Goal: Information Seeking & Learning: Learn about a topic

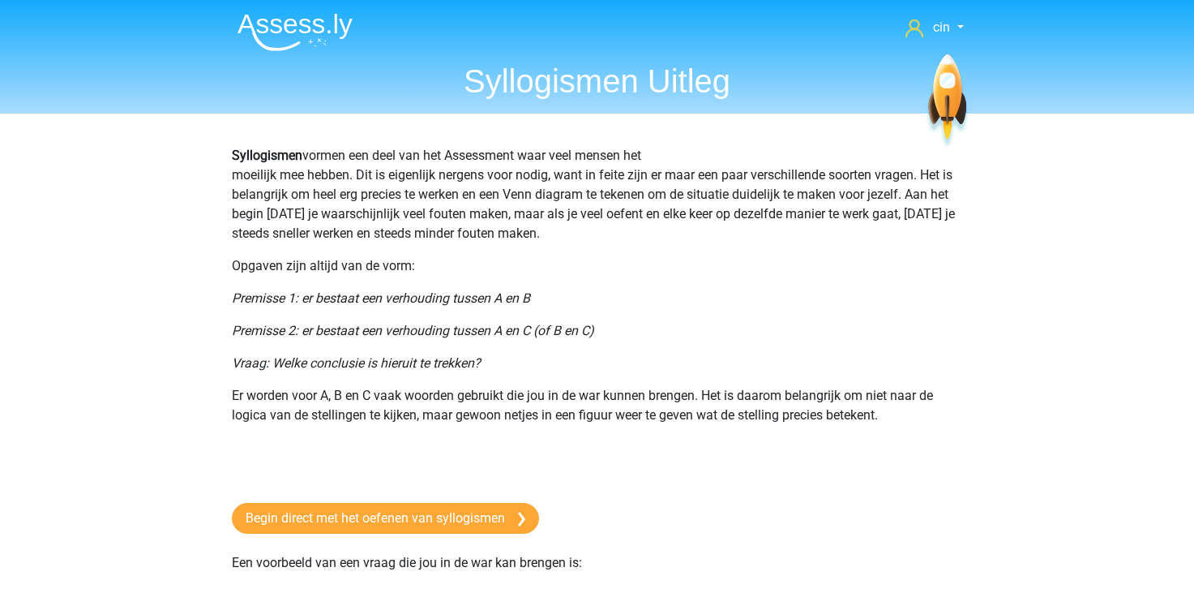
scroll to position [81, 0]
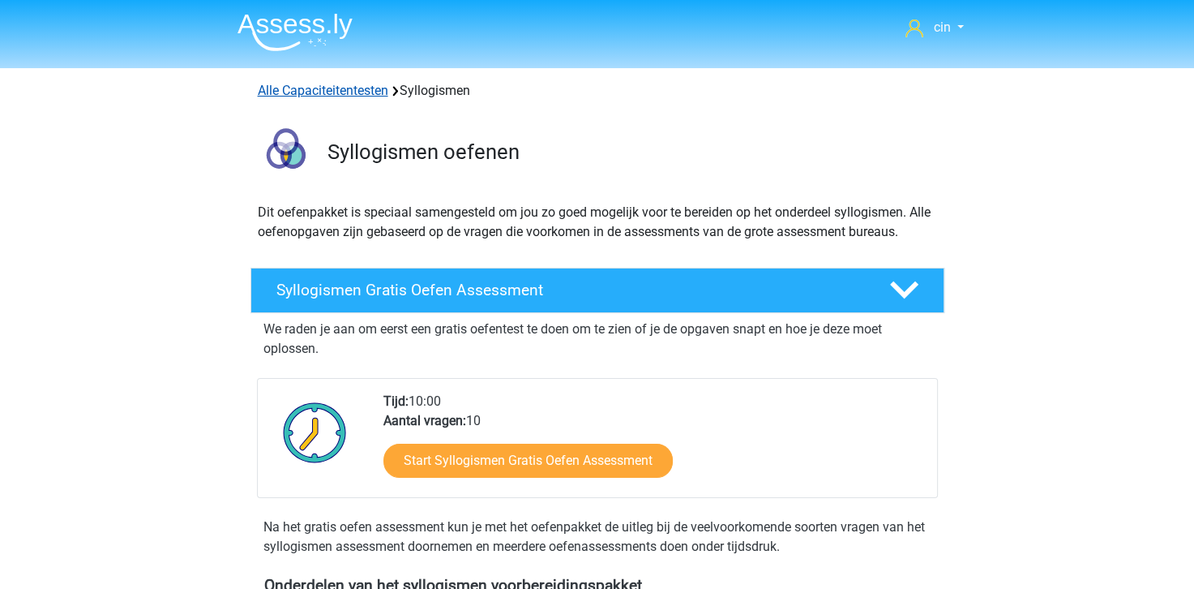
click at [302, 93] on link "Alle Capaciteitentesten" at bounding box center [323, 90] width 131 height 15
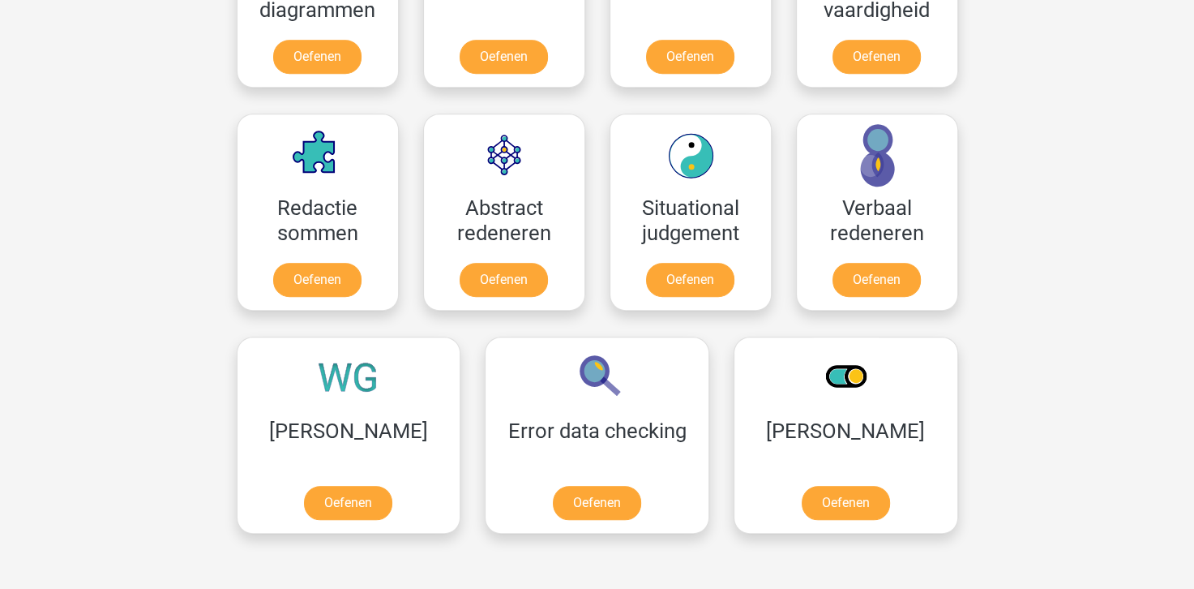
scroll to position [1174, 0]
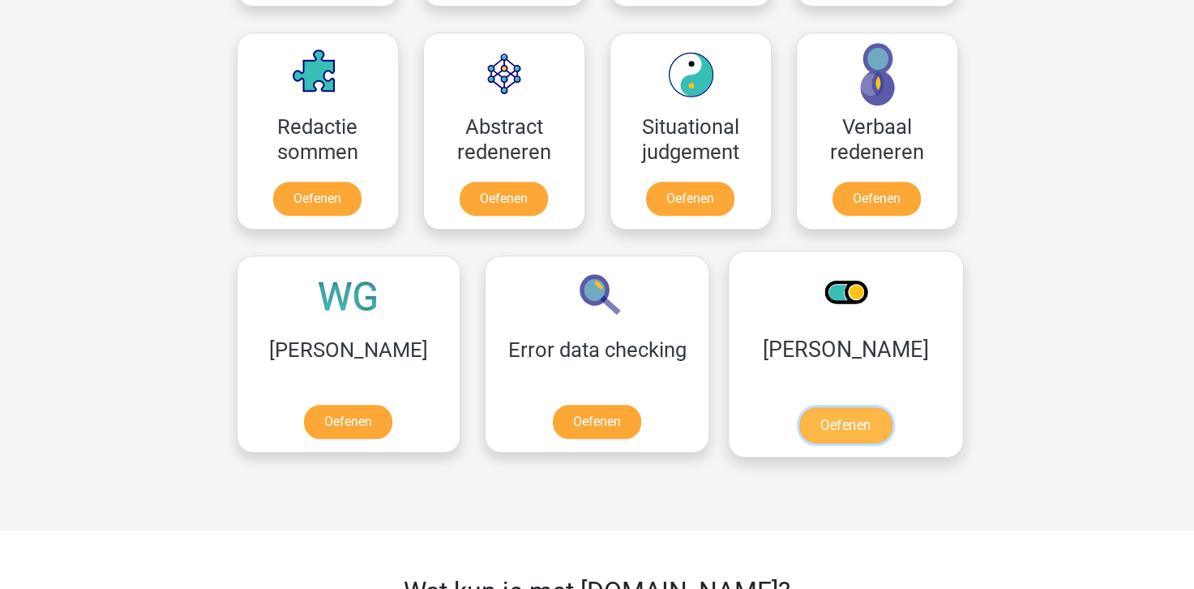
click at [799, 407] on link "Oefenen" at bounding box center [845, 425] width 92 height 36
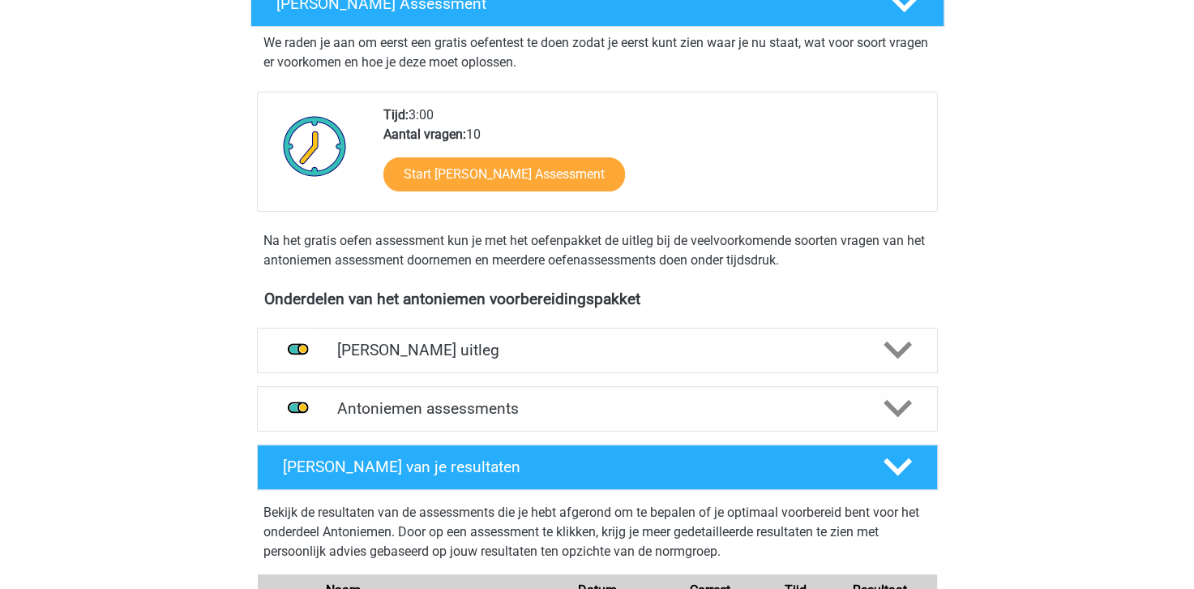
scroll to position [324, 0]
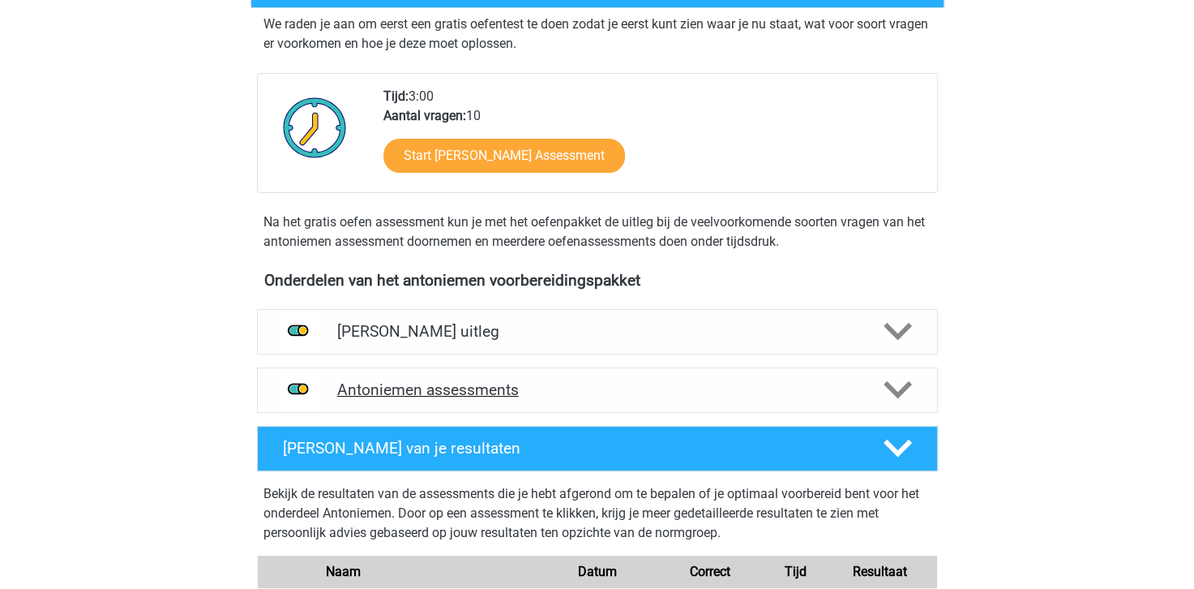
click at [469, 383] on h4 "Antoniemen assessments" at bounding box center [597, 389] width 520 height 19
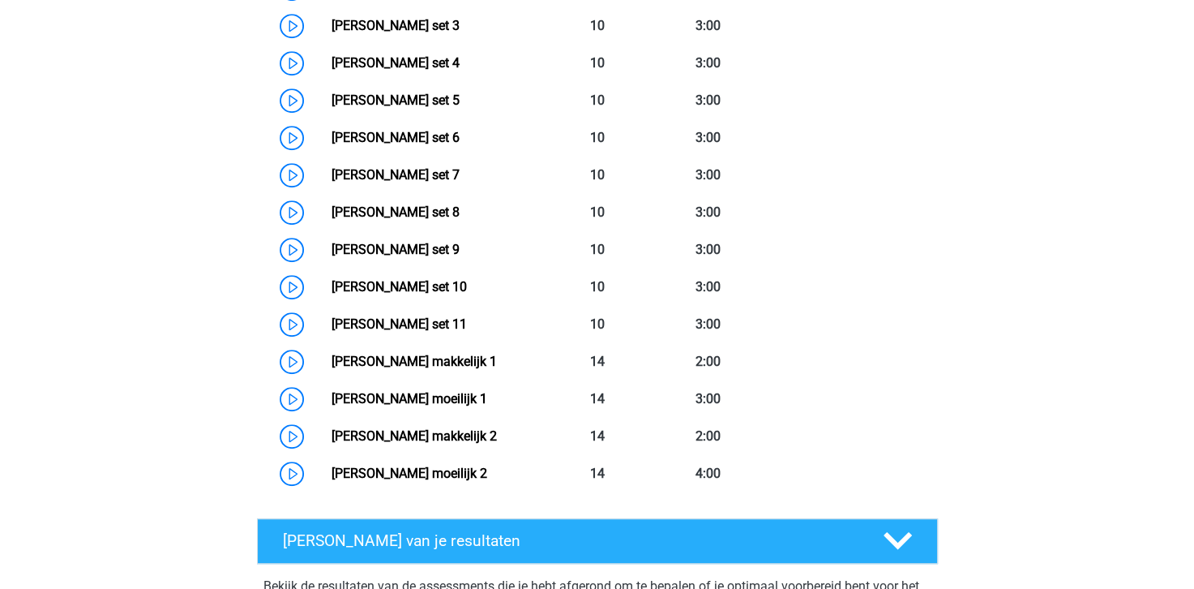
scroll to position [811, 0]
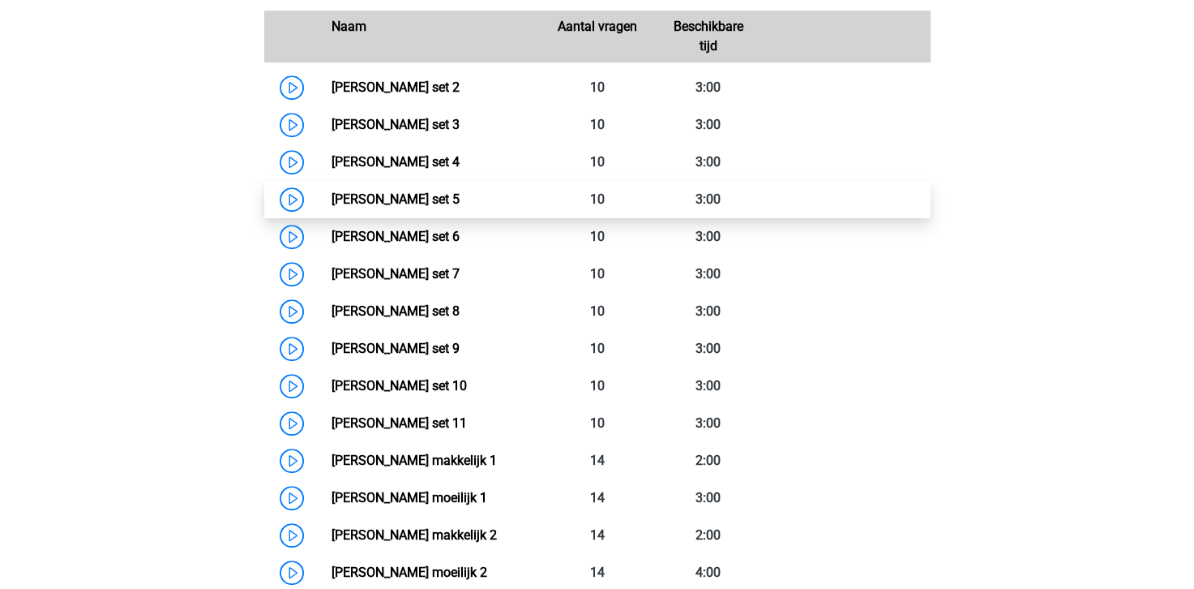
click at [366, 194] on link "Antoniemen set 5" at bounding box center [396, 198] width 128 height 15
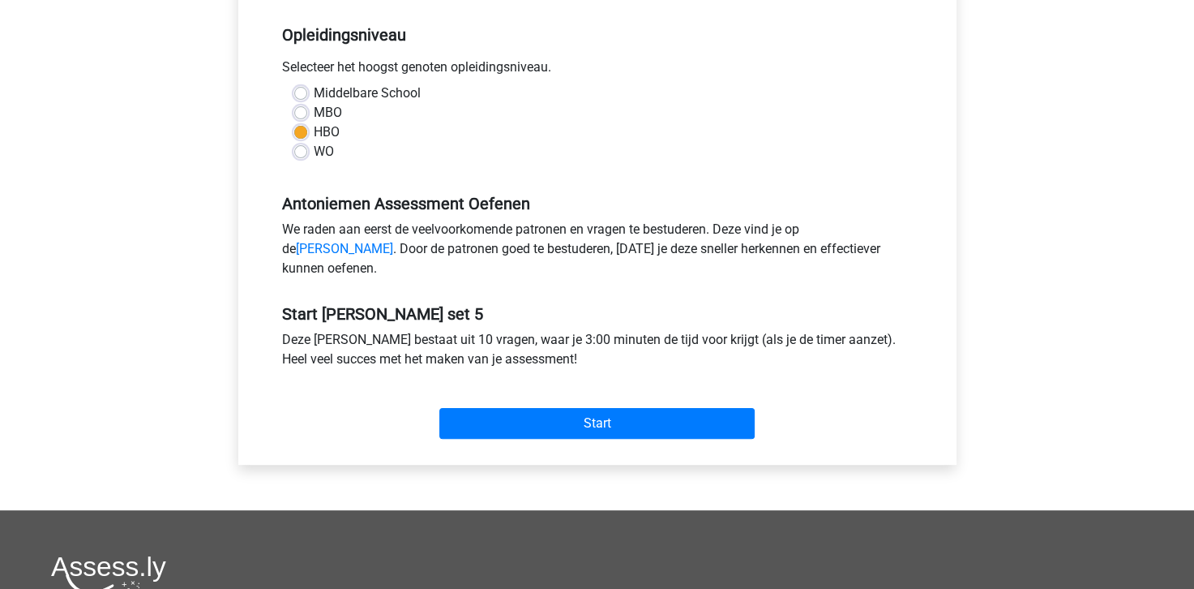
scroll to position [324, 0]
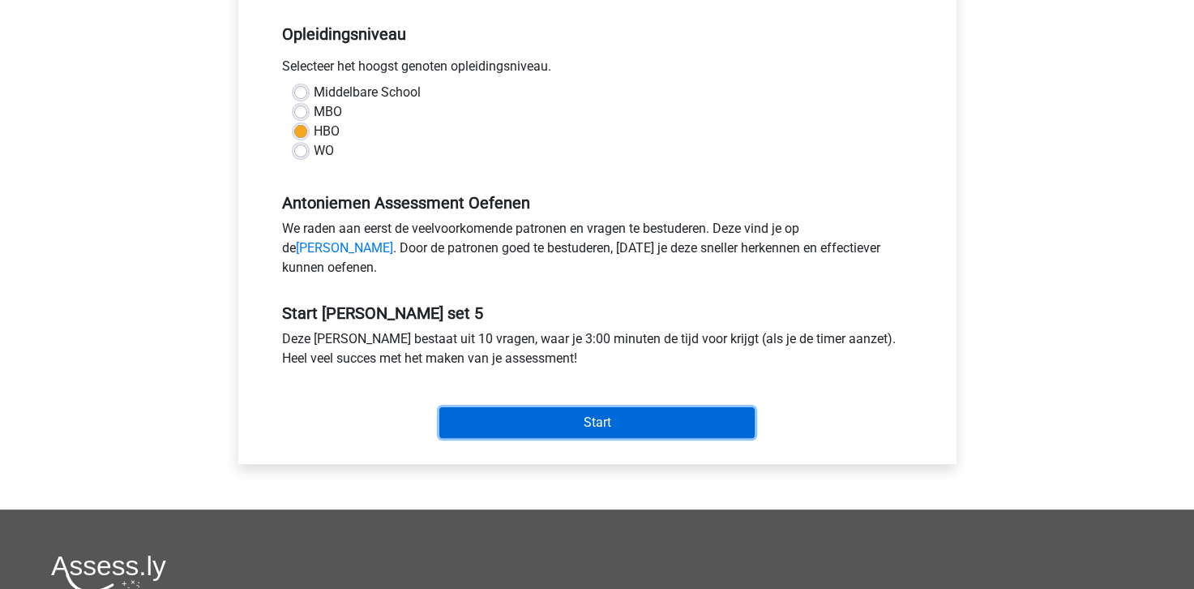
click at [604, 438] on input "Start" at bounding box center [596, 422] width 315 height 31
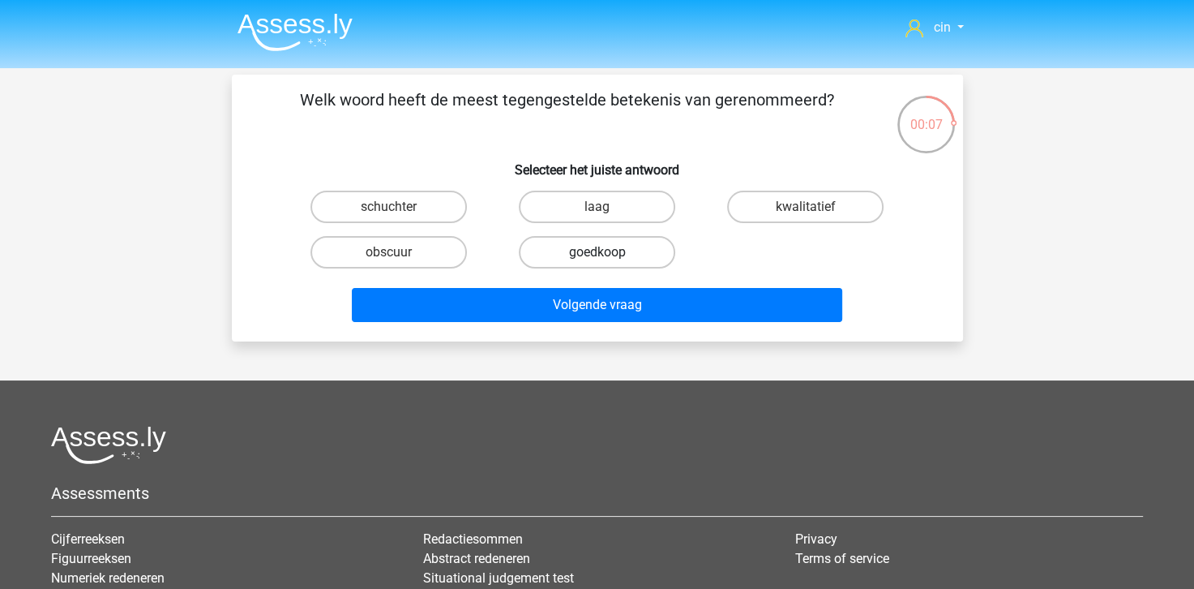
click at [563, 247] on label "goedkoop" at bounding box center [597, 252] width 156 height 32
click at [597, 252] on input "goedkoop" at bounding box center [602, 257] width 11 height 11
radio input "true"
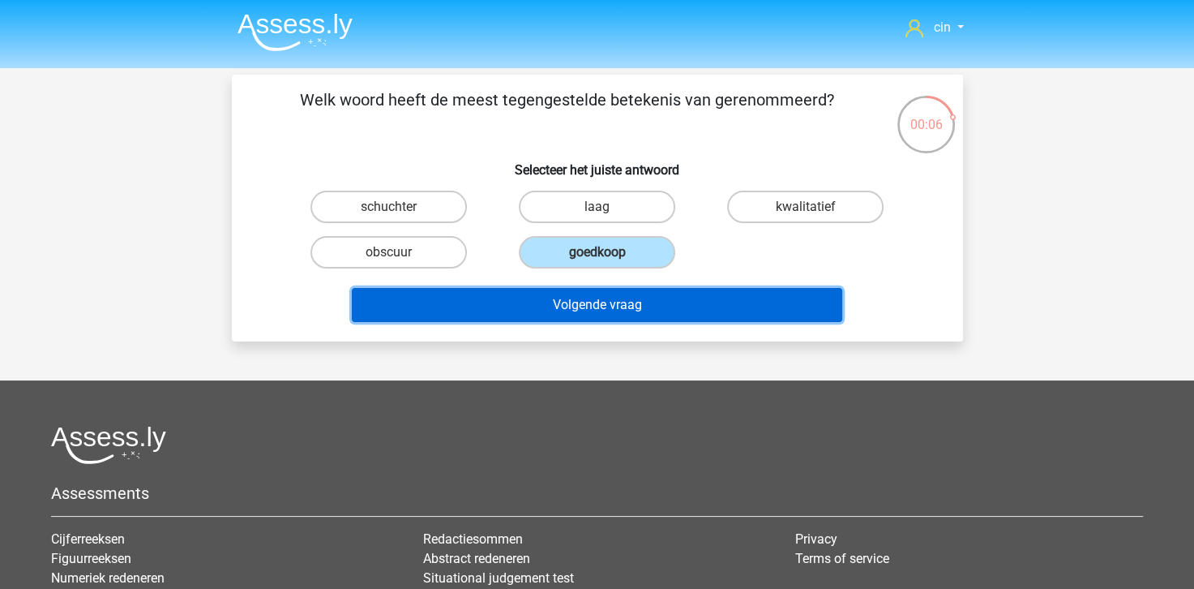
click at [563, 302] on button "Volgende vraag" at bounding box center [597, 305] width 490 height 34
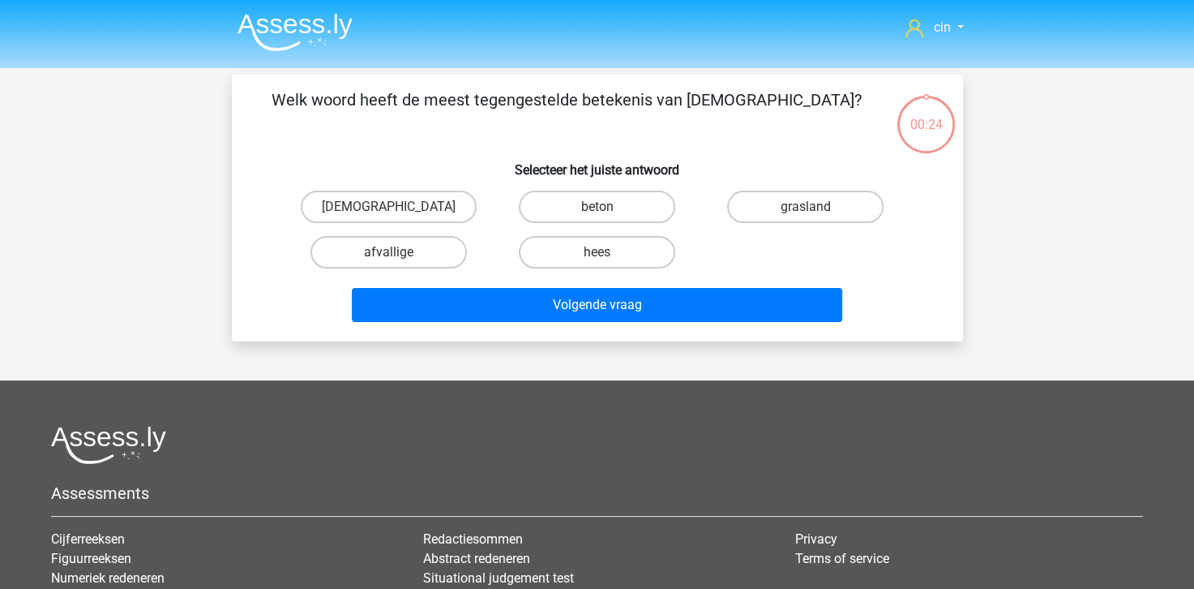
scroll to position [75, 0]
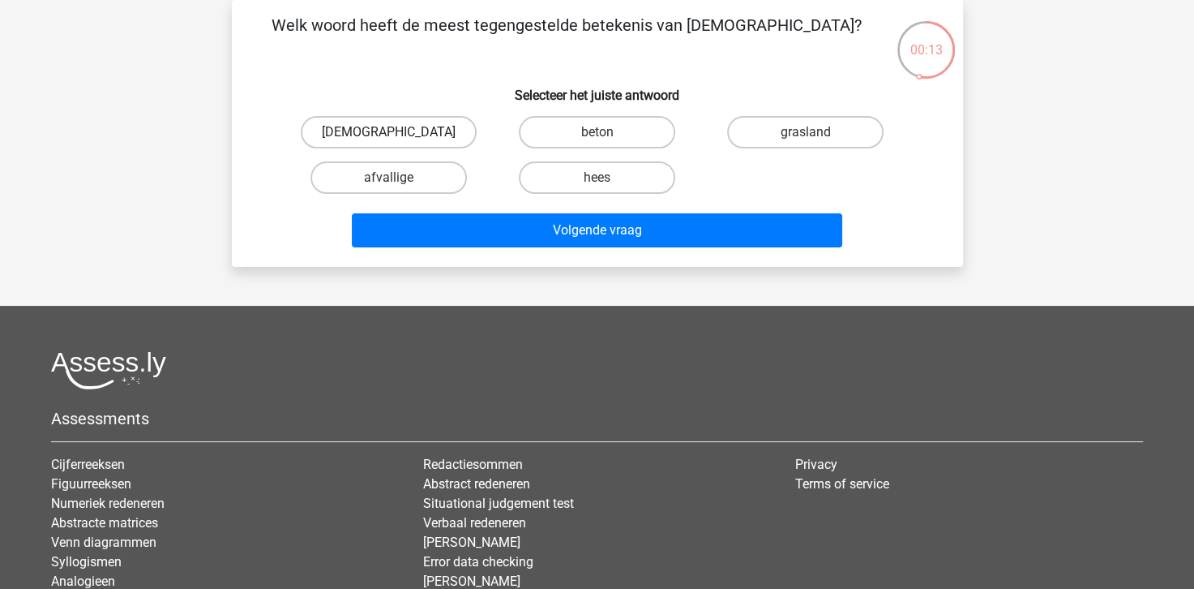
drag, startPoint x: 402, startPoint y: 127, endPoint x: 411, endPoint y: 126, distance: 9.0
click at [403, 127] on label "[DEMOGRAPHIC_DATA]" at bounding box center [389, 132] width 176 height 32
click at [399, 132] on input "[DEMOGRAPHIC_DATA]" at bounding box center [393, 137] width 11 height 11
radio input "true"
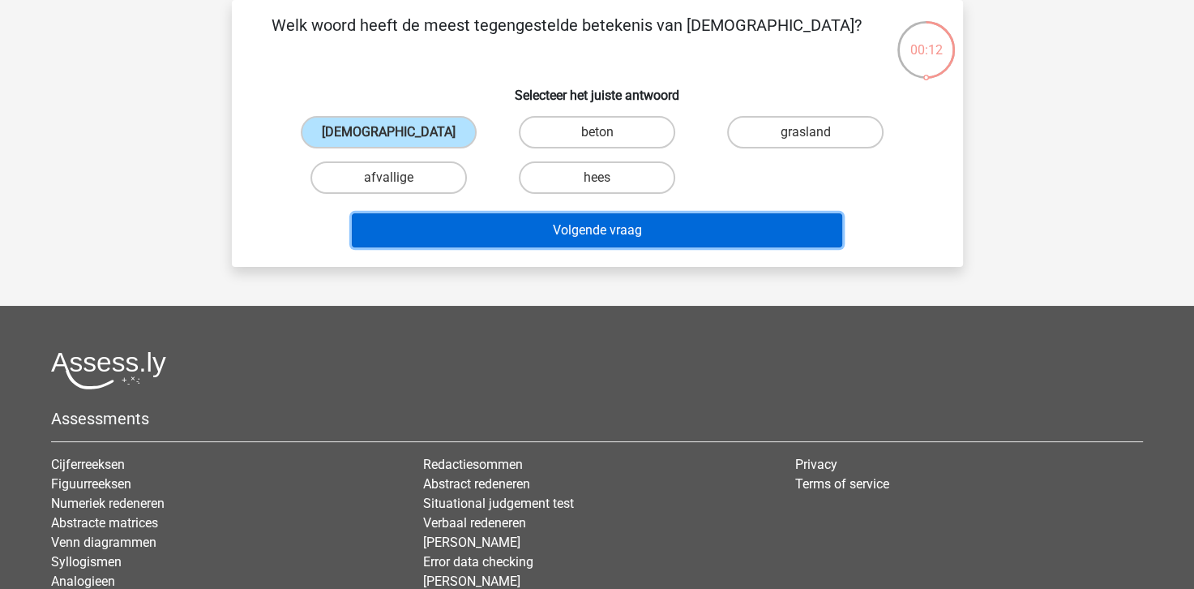
click at [528, 229] on button "Volgende vraag" at bounding box center [597, 230] width 490 height 34
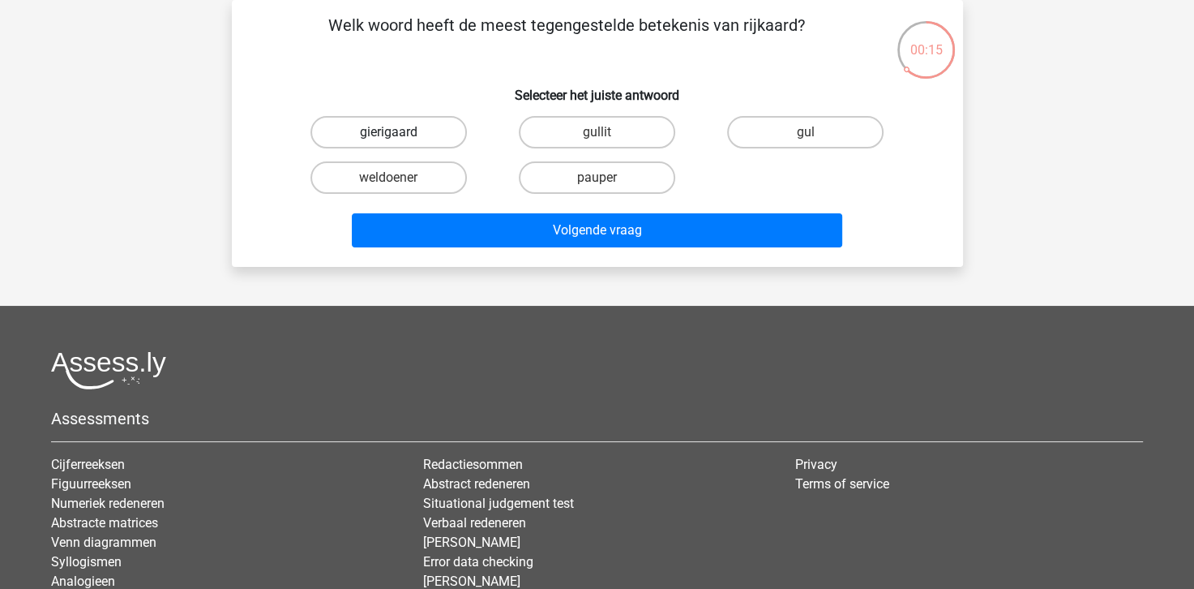
click at [371, 135] on label "gierigaard" at bounding box center [388, 132] width 156 height 32
click at [388, 135] on input "gierigaard" at bounding box center [393, 137] width 11 height 11
radio input "true"
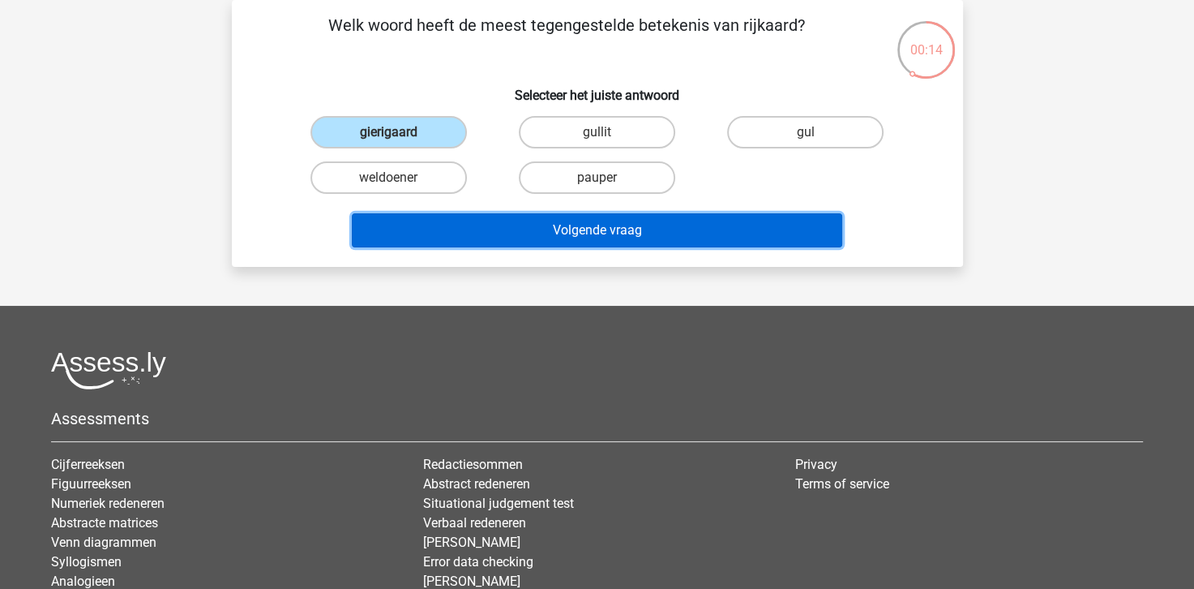
click at [465, 243] on button "Volgende vraag" at bounding box center [597, 230] width 490 height 34
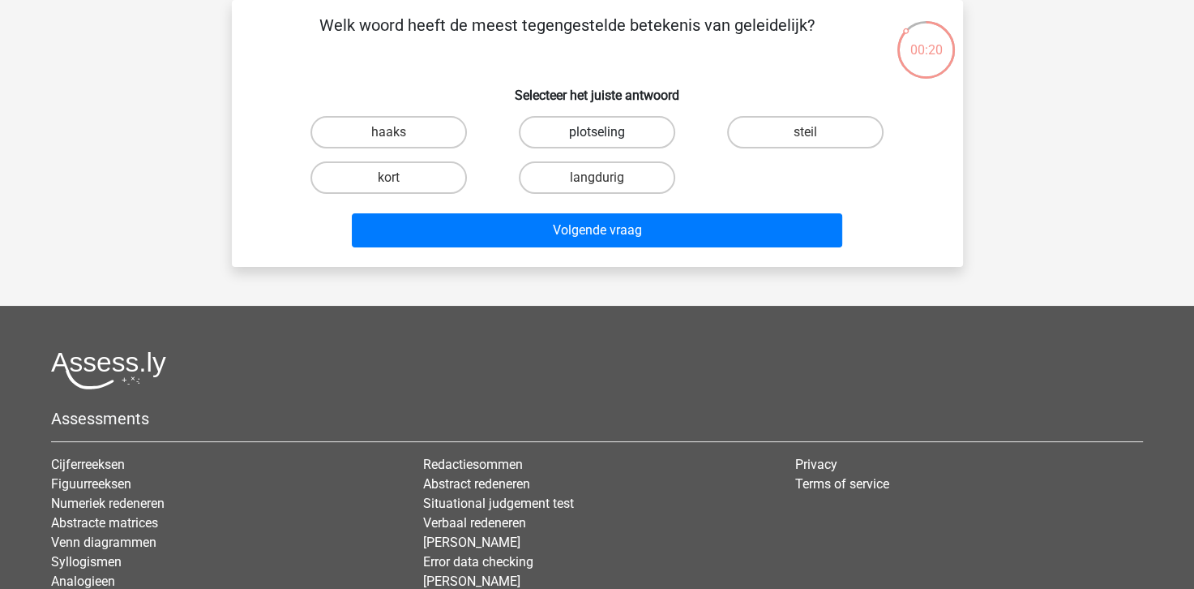
click at [584, 128] on label "plotseling" at bounding box center [597, 132] width 156 height 32
click at [597, 132] on input "plotseling" at bounding box center [602, 137] width 11 height 11
radio input "true"
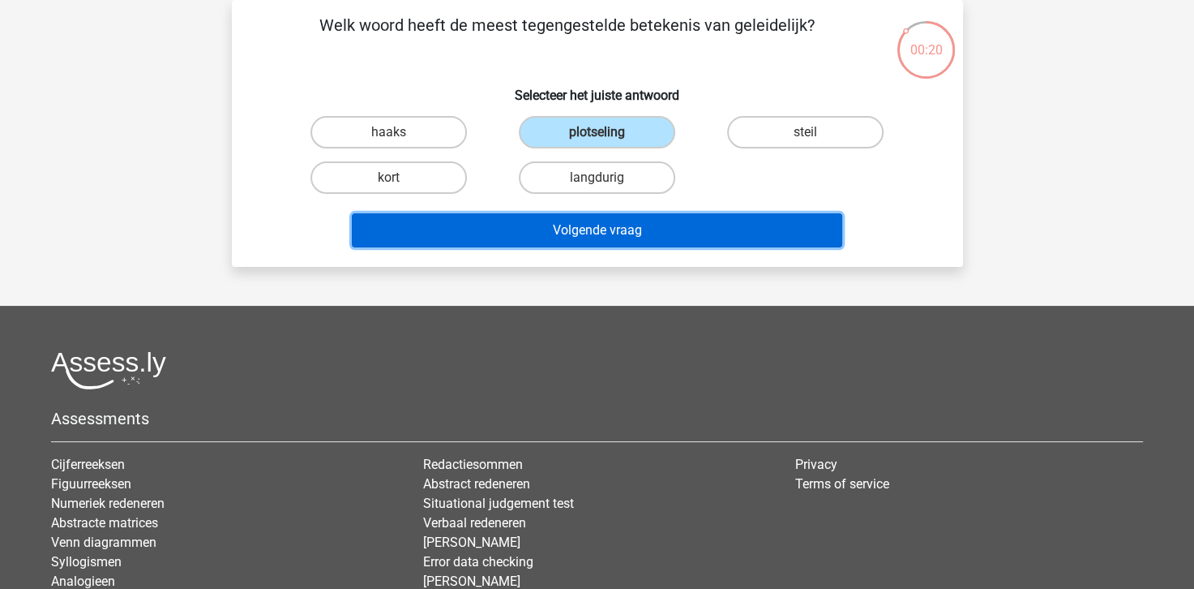
click at [660, 225] on button "Volgende vraag" at bounding box center [597, 230] width 490 height 34
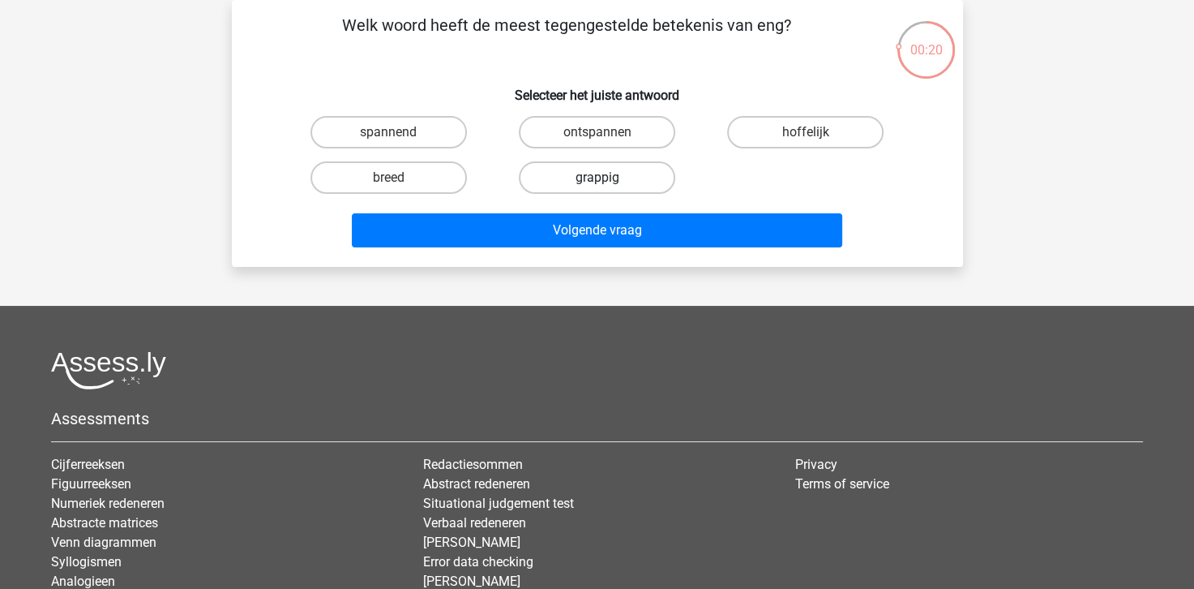
click at [634, 188] on label "grappig" at bounding box center [597, 177] width 156 height 32
click at [607, 188] on input "grappig" at bounding box center [602, 183] width 11 height 11
radio input "true"
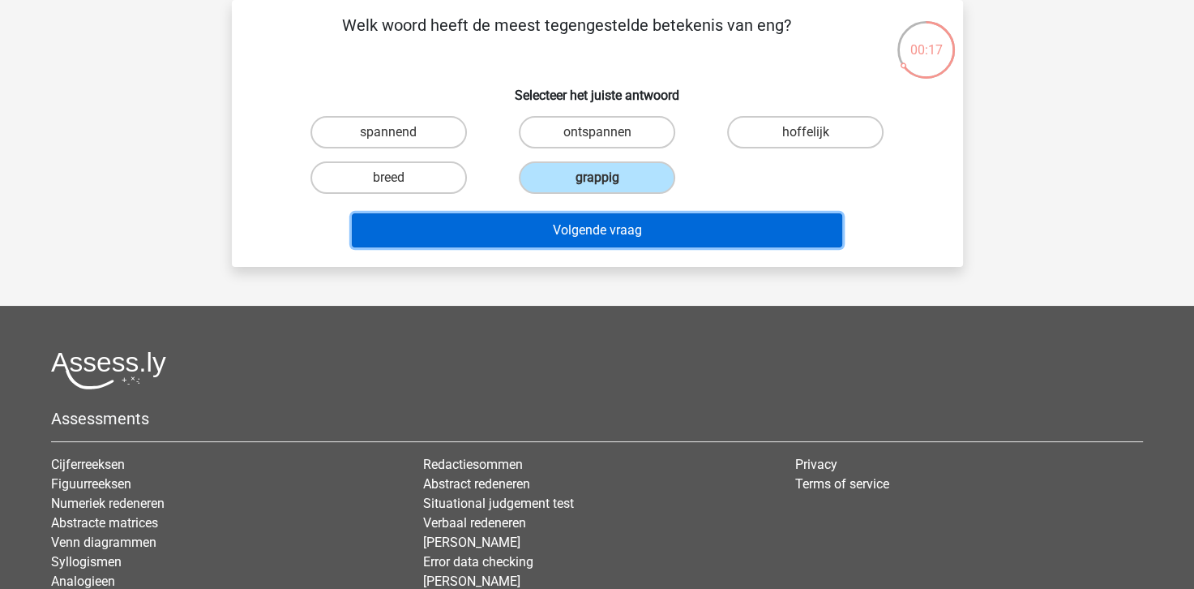
click at [610, 228] on button "Volgende vraag" at bounding box center [597, 230] width 490 height 34
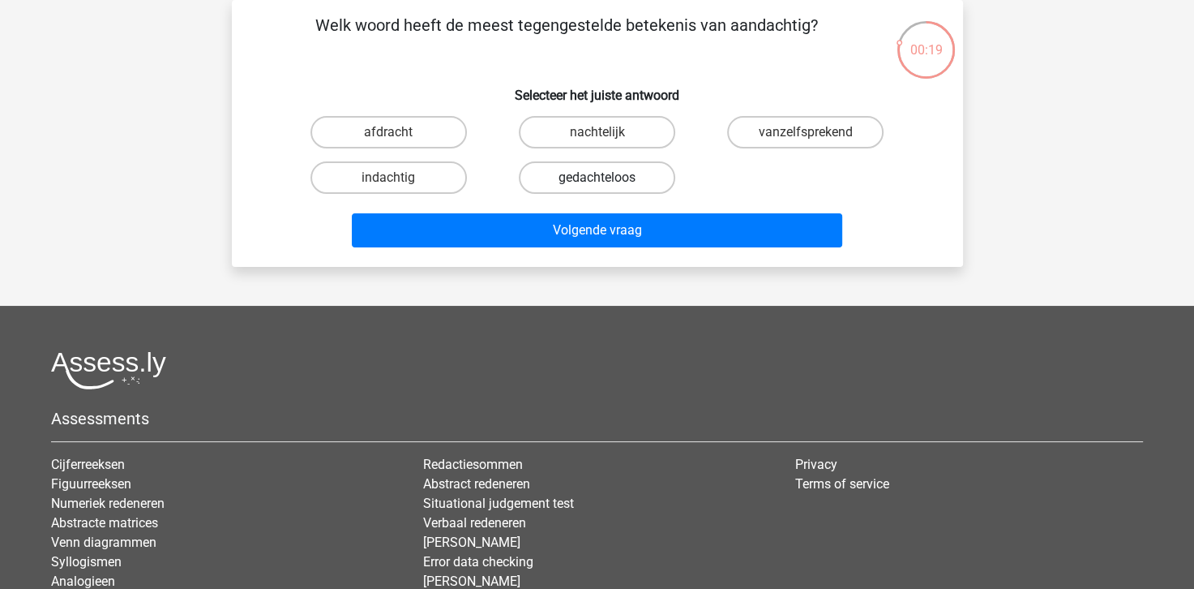
click at [585, 175] on label "gedachteloos" at bounding box center [597, 177] width 156 height 32
click at [597, 178] on input "gedachteloos" at bounding box center [602, 183] width 11 height 11
radio input "true"
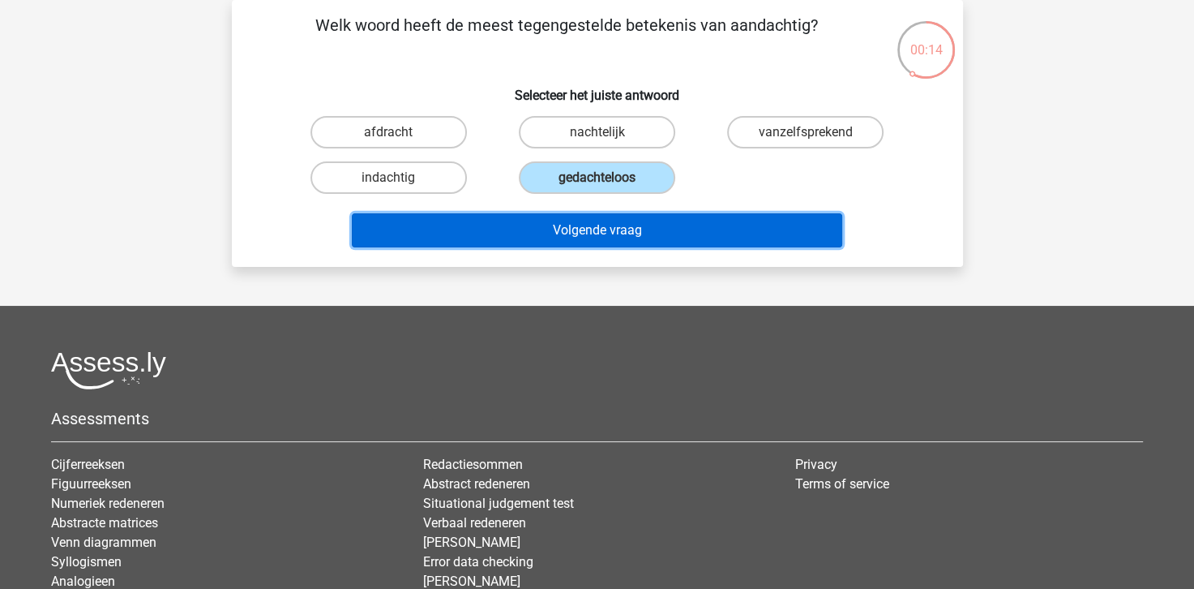
click at [472, 230] on button "Volgende vraag" at bounding box center [597, 230] width 490 height 34
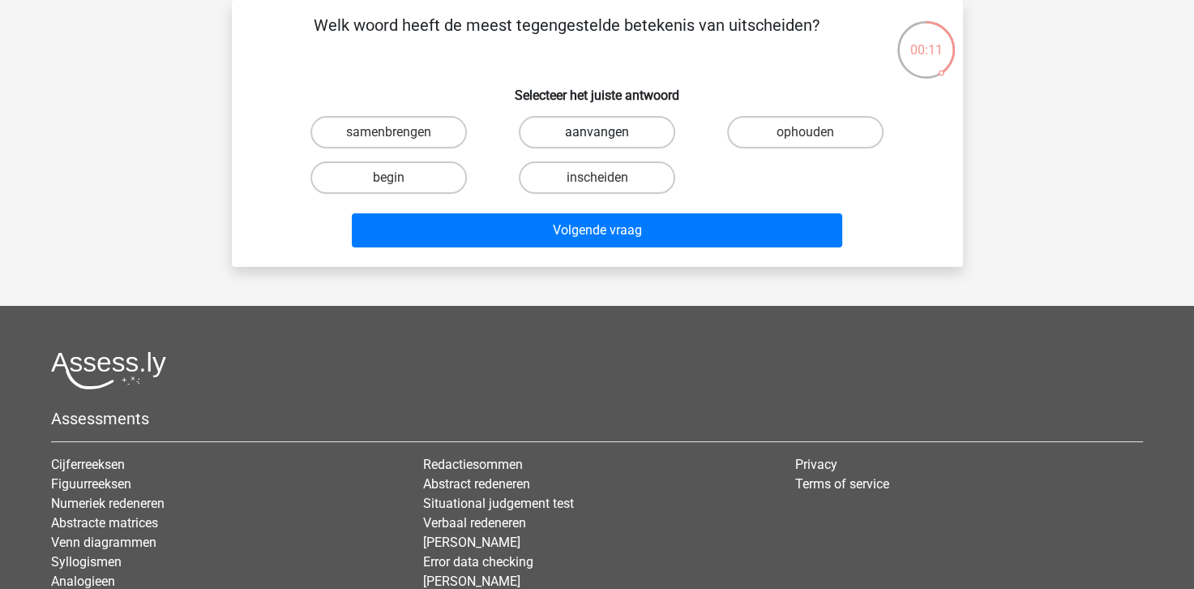
click at [585, 133] on label "aanvangen" at bounding box center [597, 132] width 156 height 32
click at [597, 133] on input "aanvangen" at bounding box center [602, 137] width 11 height 11
radio input "true"
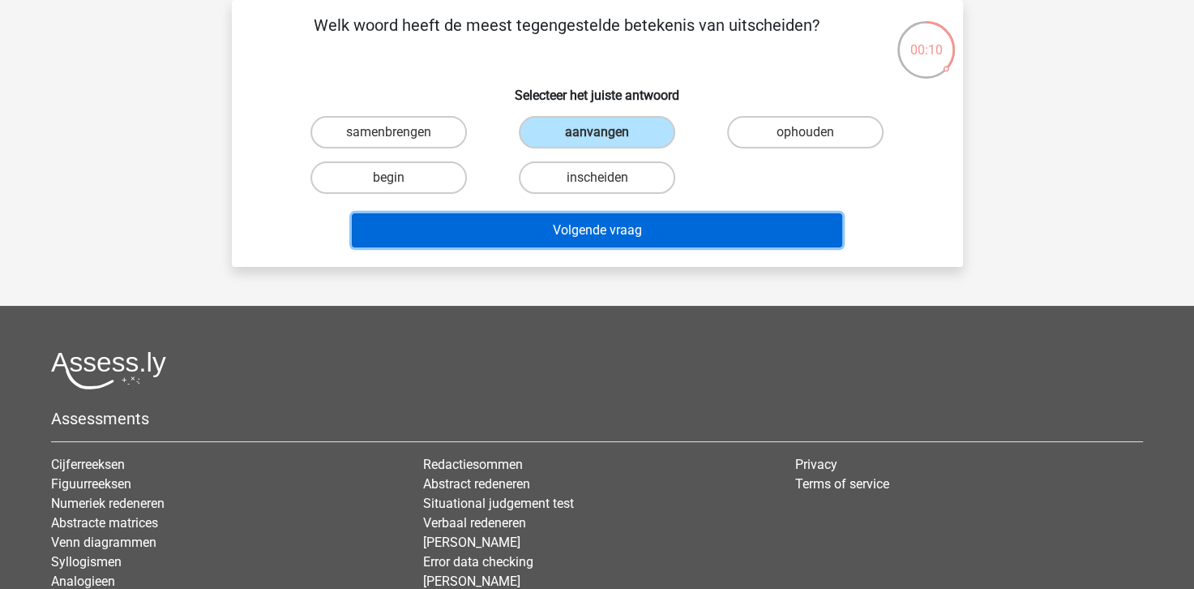
click at [554, 230] on button "Volgende vraag" at bounding box center [597, 230] width 490 height 34
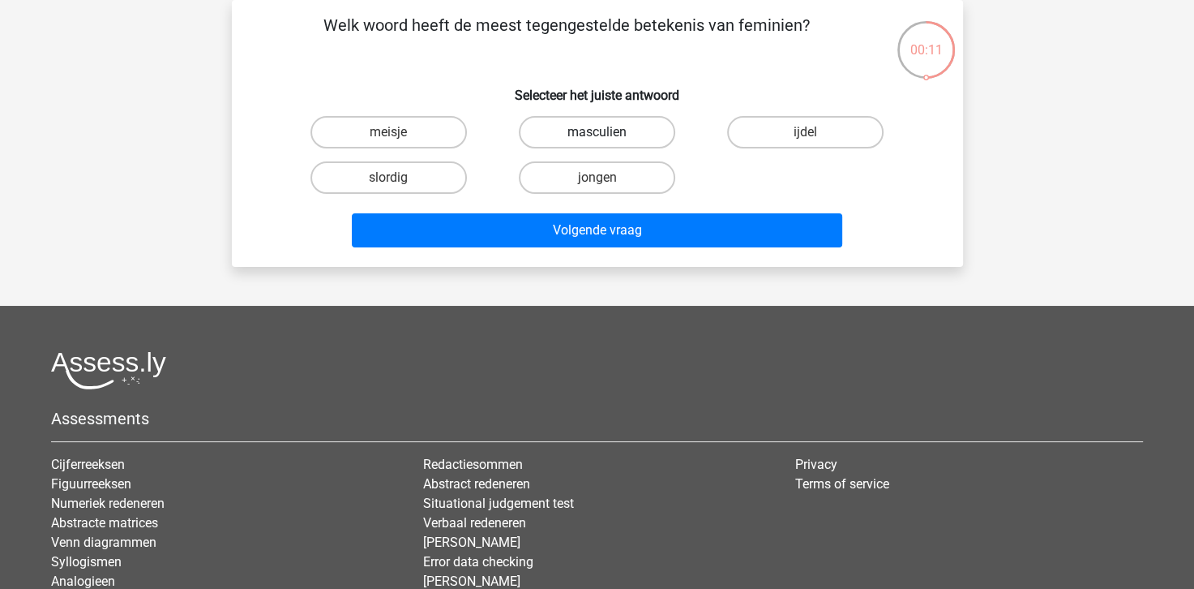
click at [546, 138] on label "masculien" at bounding box center [597, 132] width 156 height 32
click at [597, 138] on input "masculien" at bounding box center [602, 137] width 11 height 11
radio input "true"
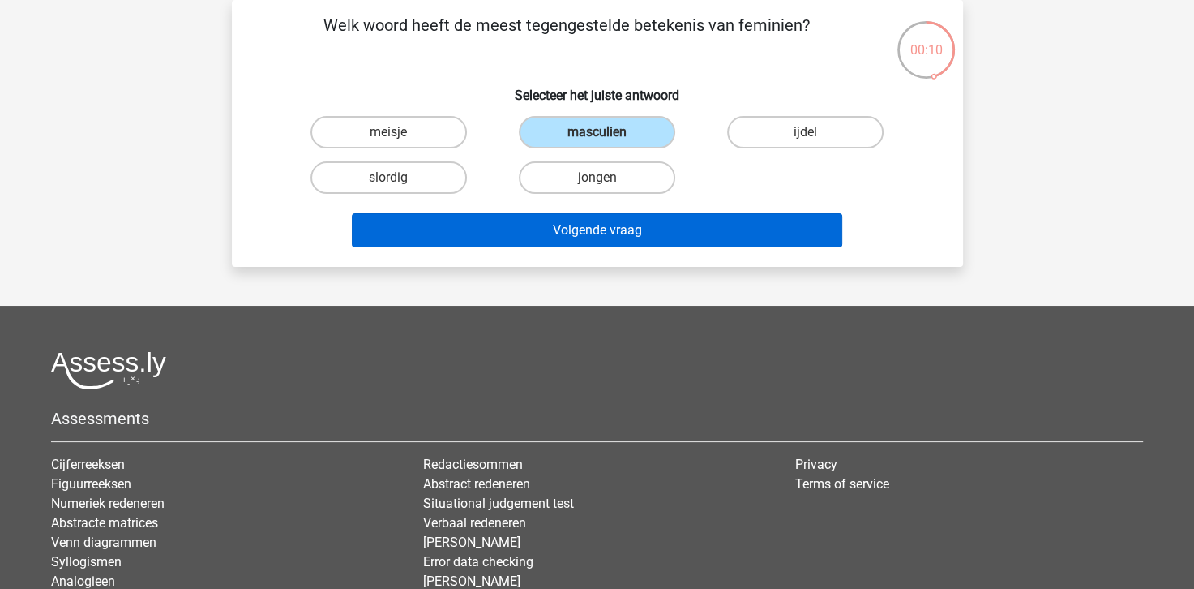
drag, startPoint x: 506, startPoint y: 208, endPoint x: 503, endPoint y: 227, distance: 19.7
click at [503, 227] on div "Volgende vraag" at bounding box center [597, 227] width 679 height 54
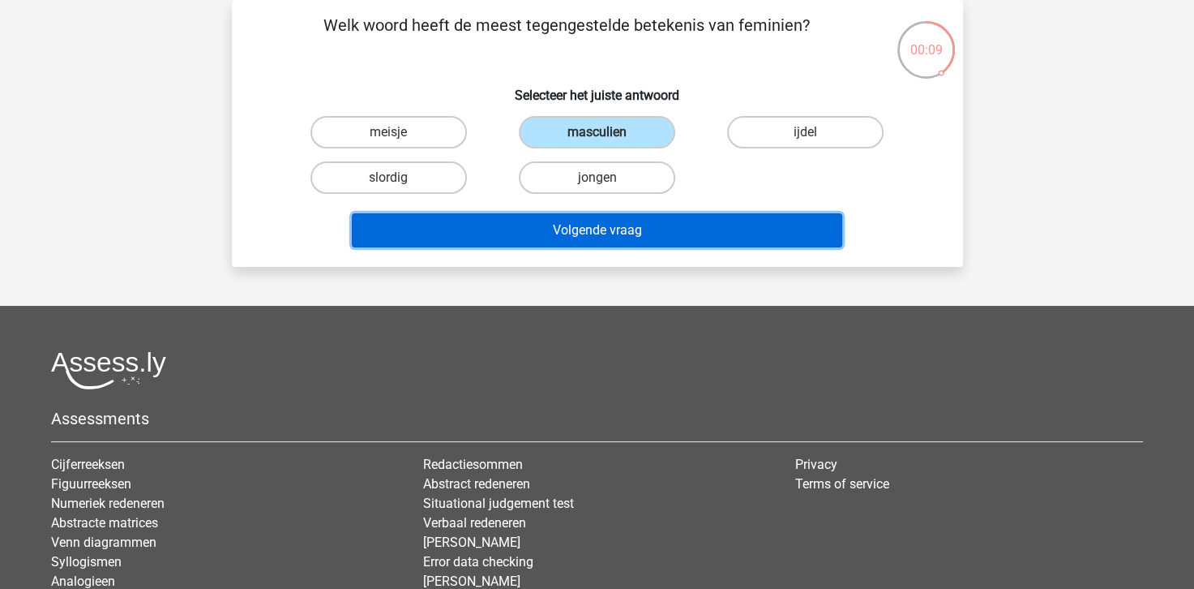
click at [503, 227] on button "Volgende vraag" at bounding box center [597, 230] width 490 height 34
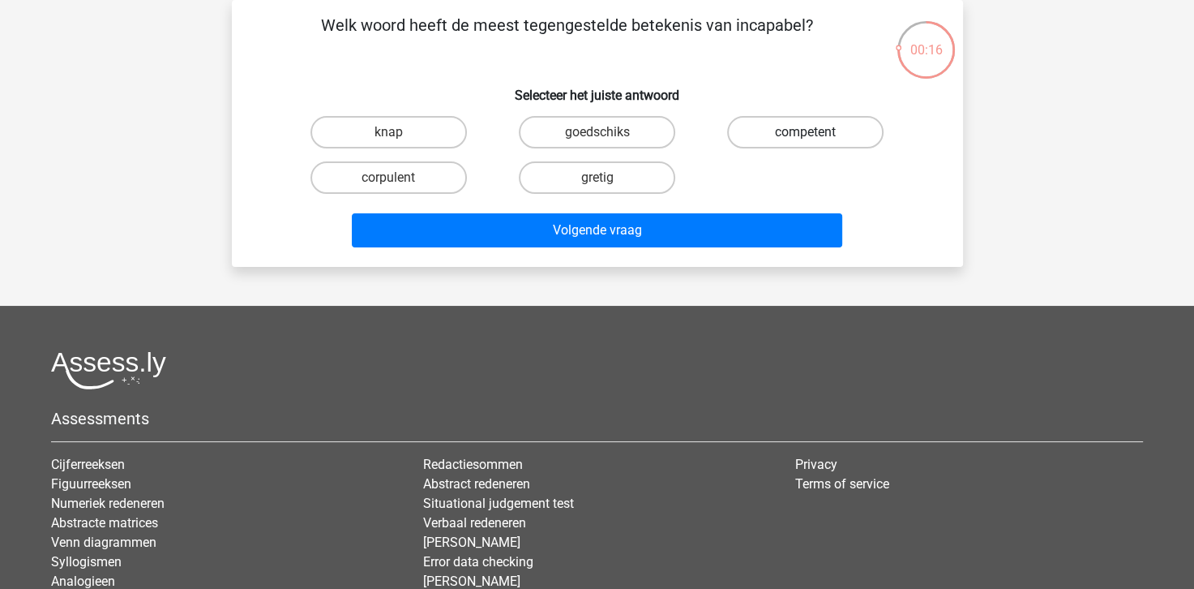
click at [824, 126] on label "competent" at bounding box center [805, 132] width 156 height 32
click at [816, 132] on input "competent" at bounding box center [811, 137] width 11 height 11
radio input "true"
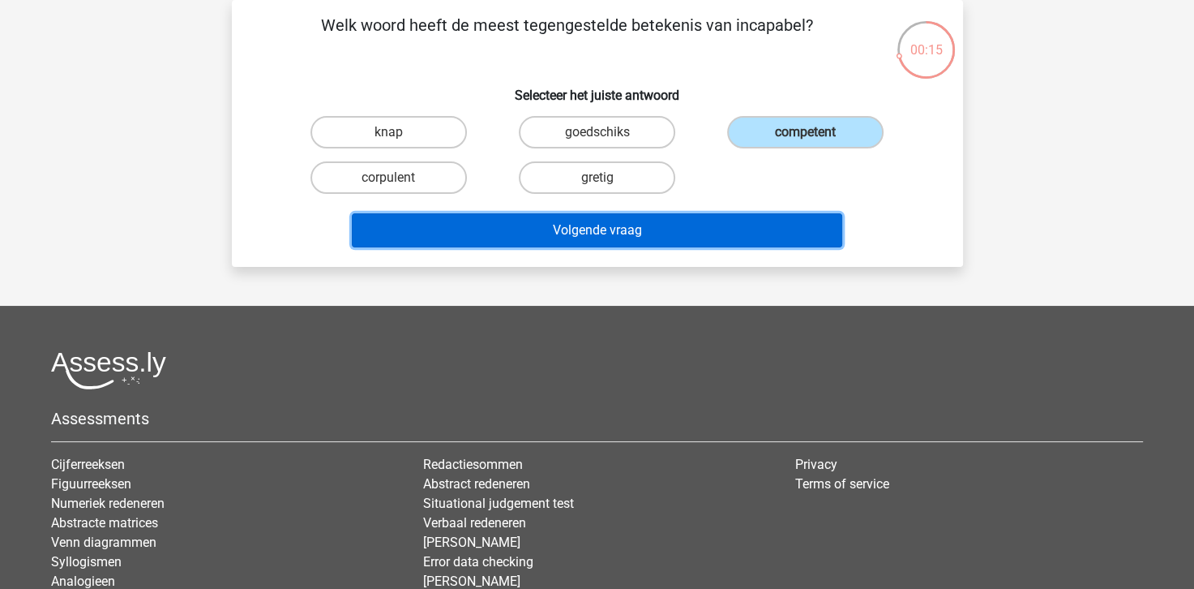
click at [568, 225] on button "Volgende vraag" at bounding box center [597, 230] width 490 height 34
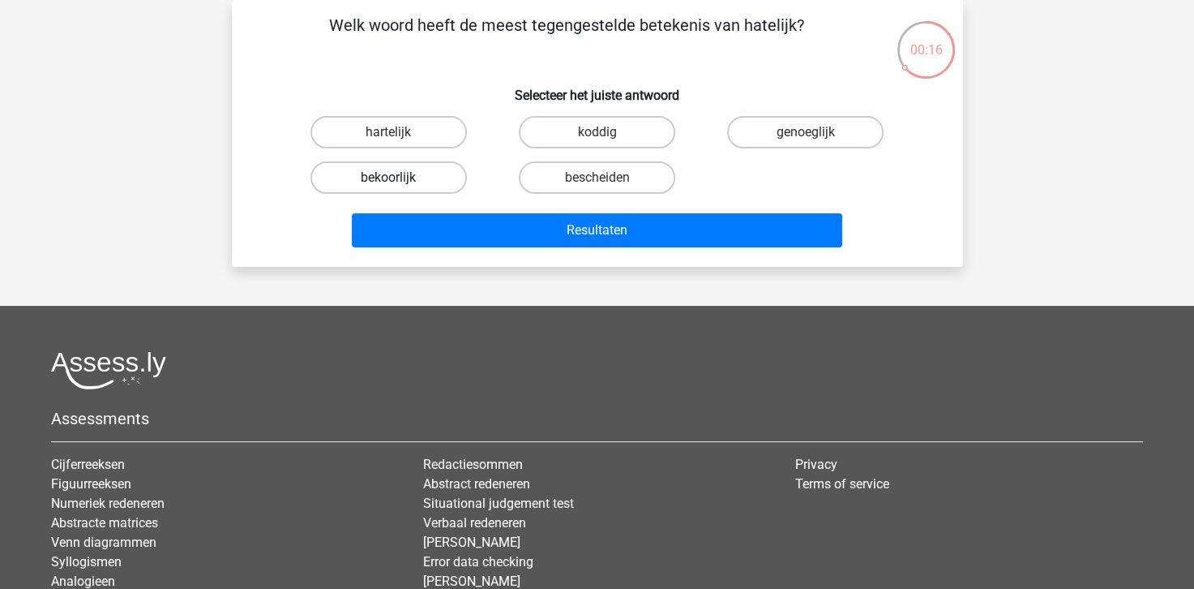
click at [371, 184] on label "bekoorlijk" at bounding box center [388, 177] width 156 height 32
click at [388, 184] on input "bekoorlijk" at bounding box center [393, 183] width 11 height 11
radio input "true"
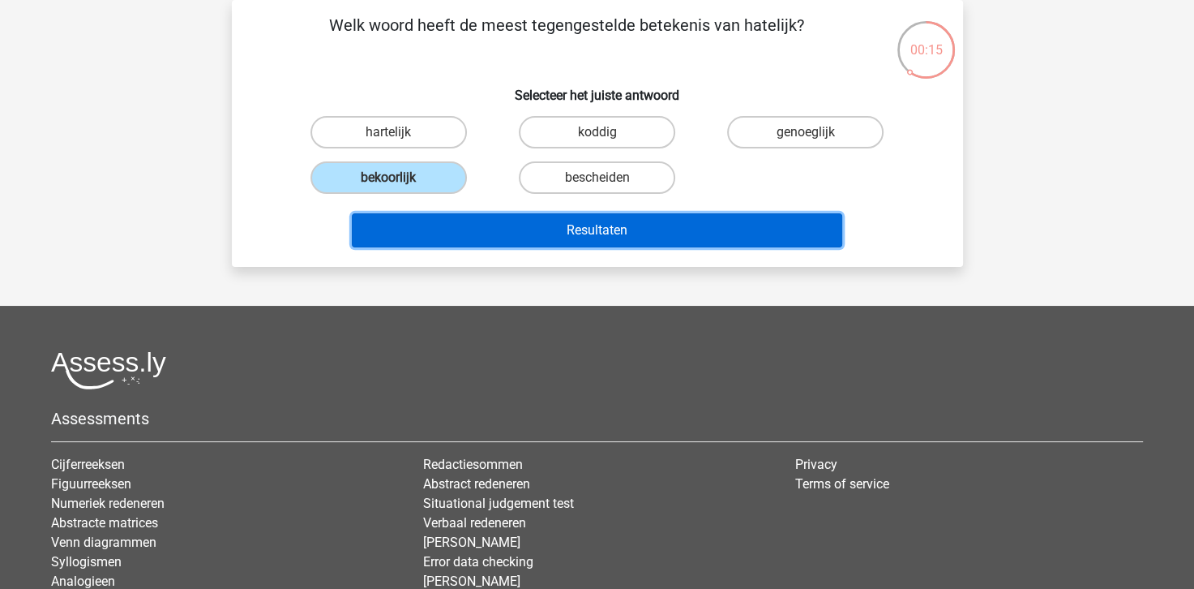
click at [589, 227] on button "Resultaten" at bounding box center [597, 230] width 490 height 34
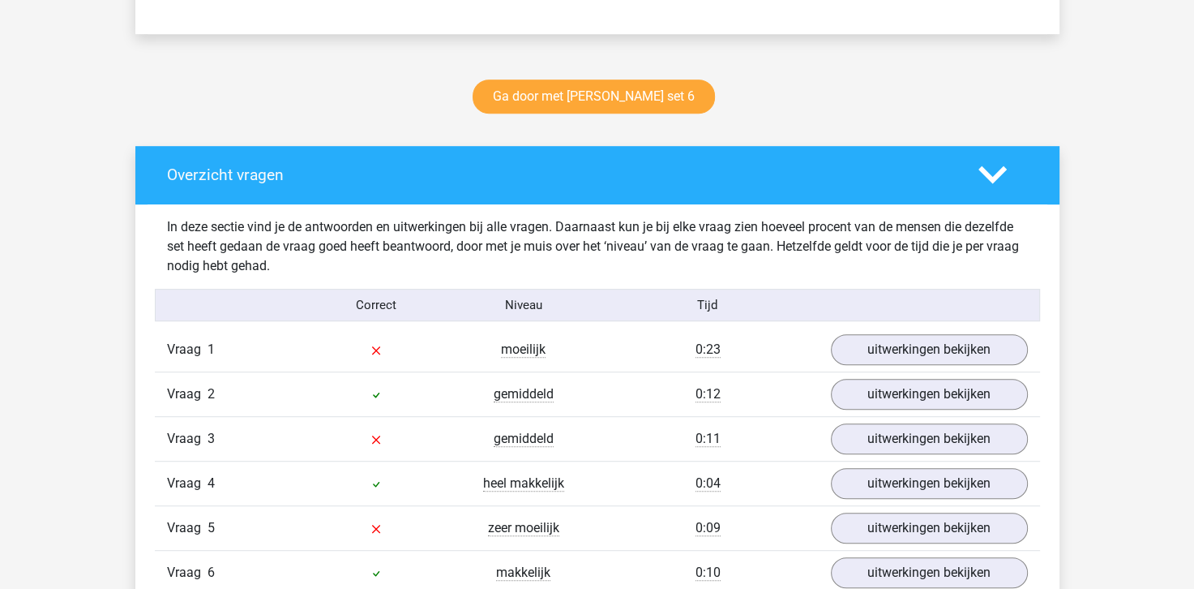
scroll to position [811, 0]
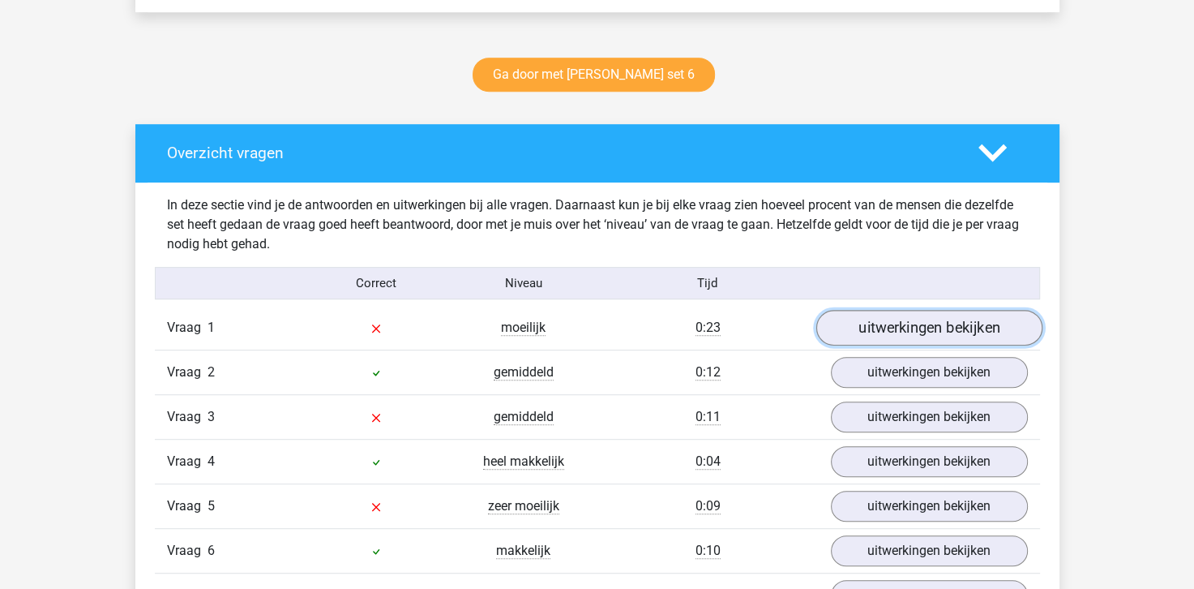
click at [949, 331] on link "uitwerkingen bekijken" at bounding box center [929, 328] width 226 height 36
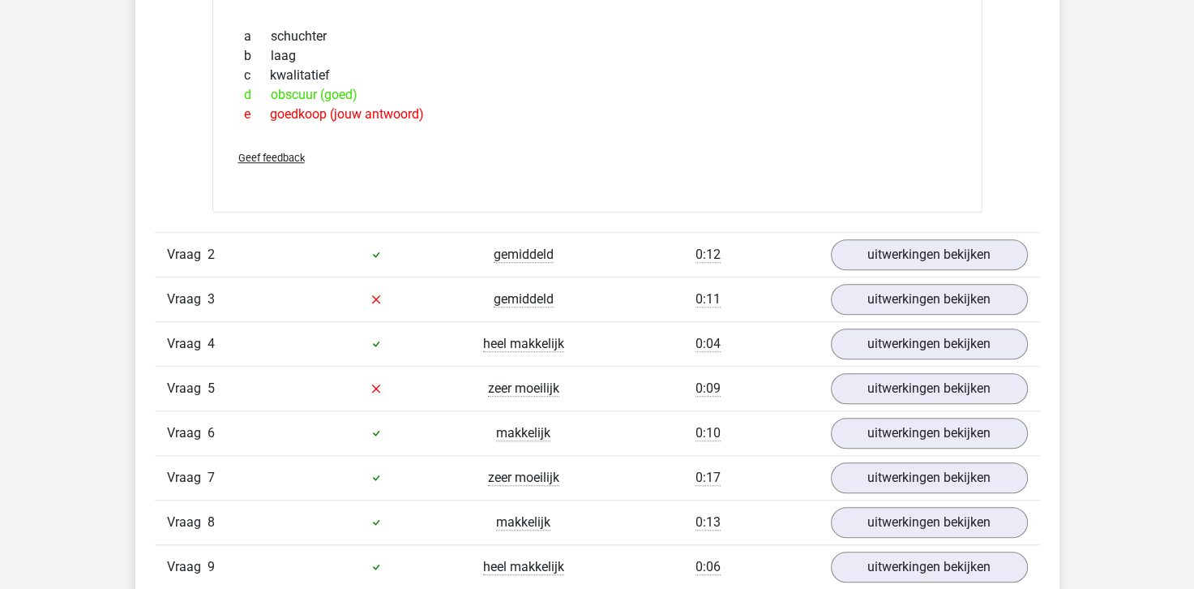
scroll to position [1216, 0]
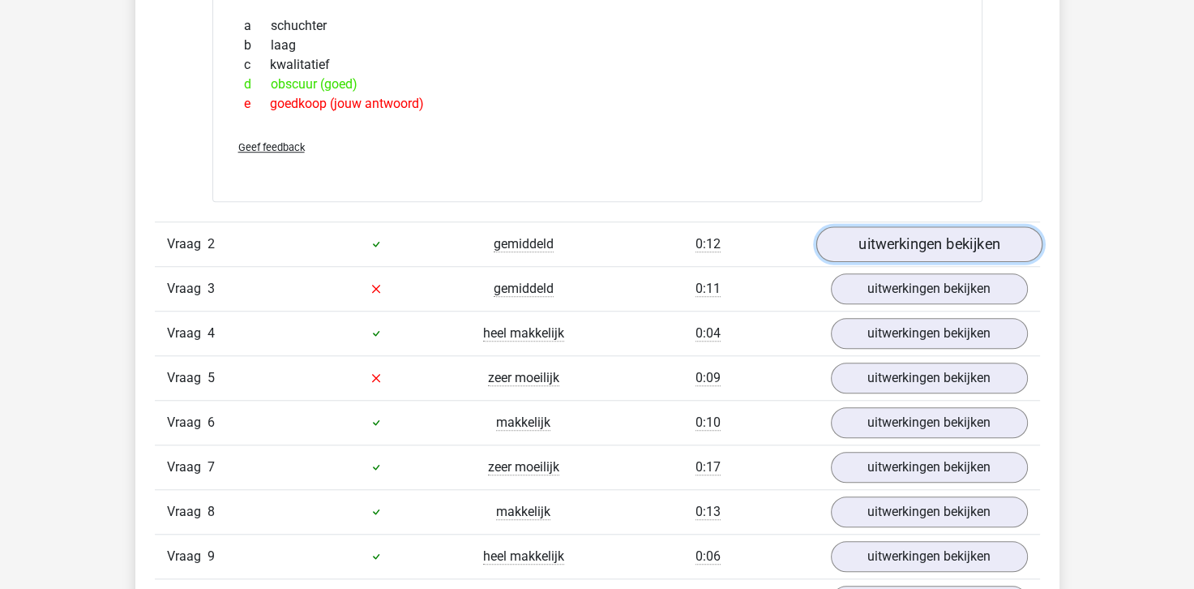
click at [926, 243] on link "uitwerkingen bekijken" at bounding box center [929, 244] width 226 height 36
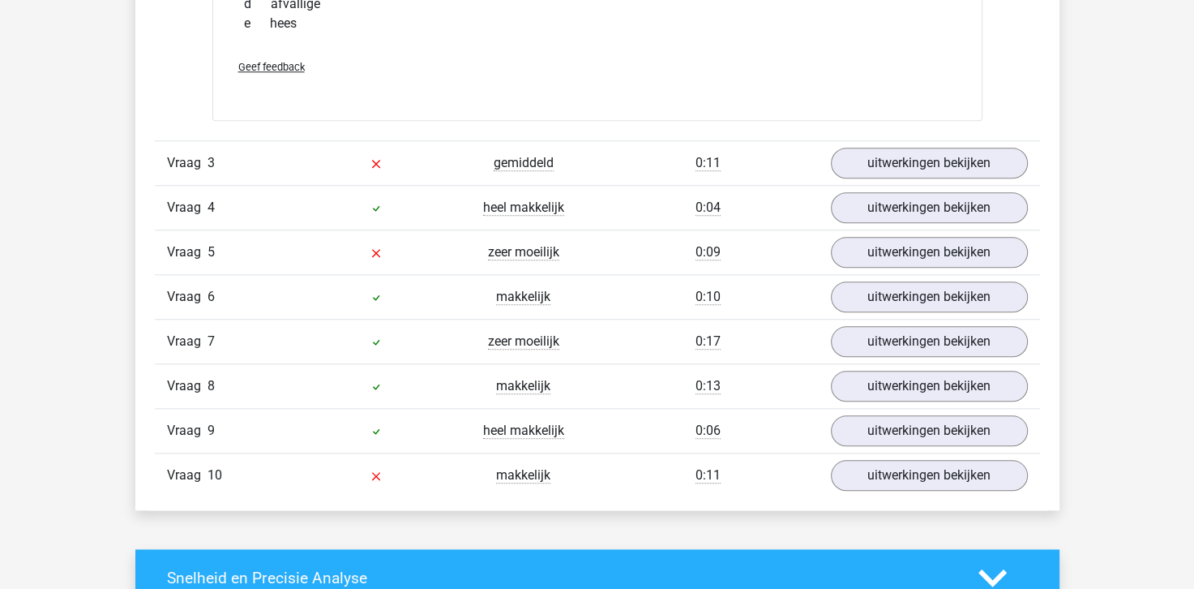
scroll to position [1621, 0]
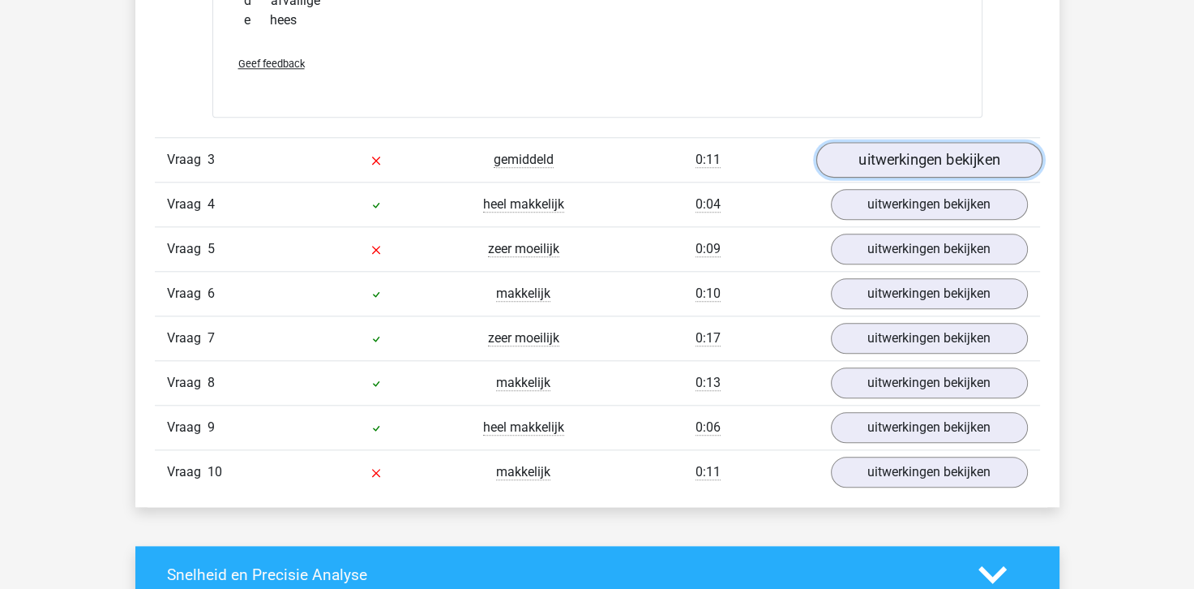
click at [877, 150] on link "uitwerkingen bekijken" at bounding box center [929, 160] width 226 height 36
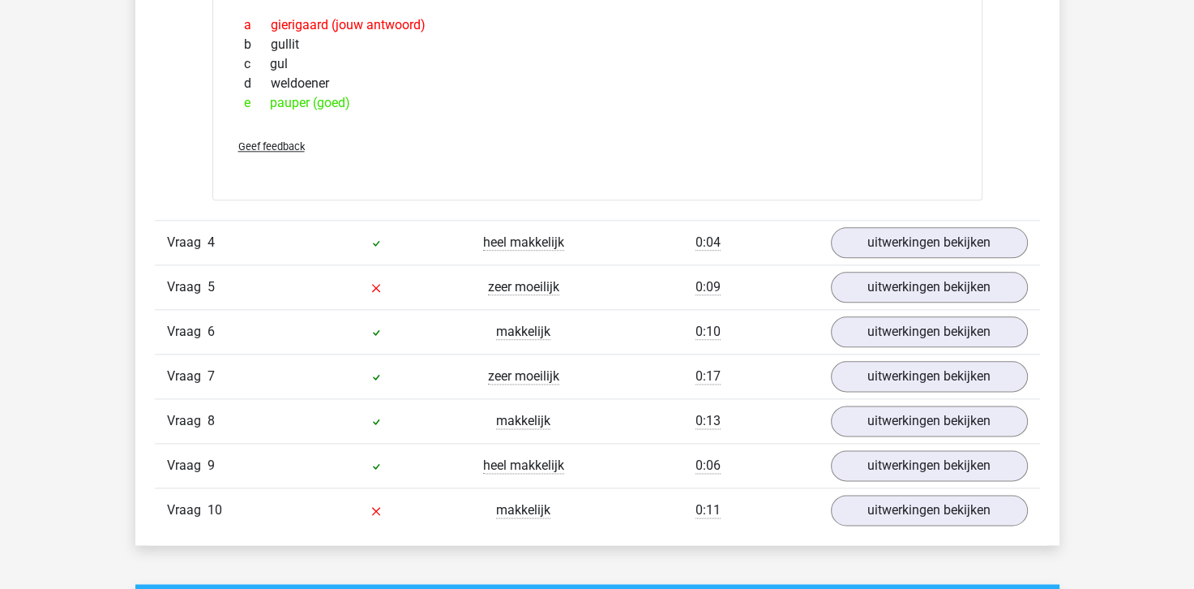
scroll to position [1865, 0]
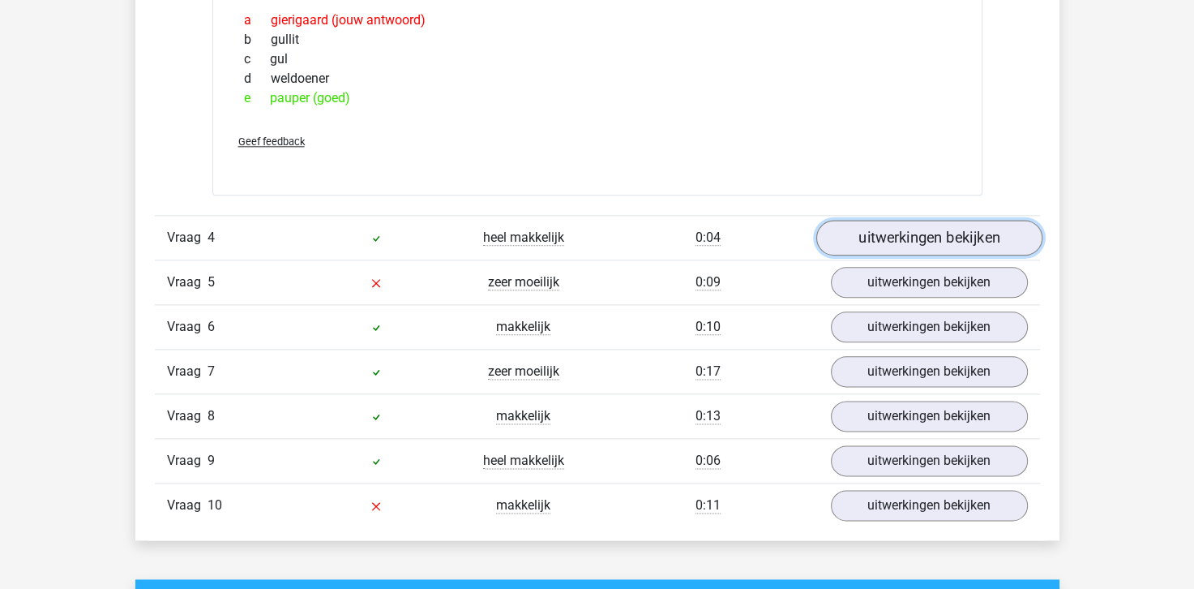
click at [931, 231] on link "uitwerkingen bekijken" at bounding box center [929, 238] width 226 height 36
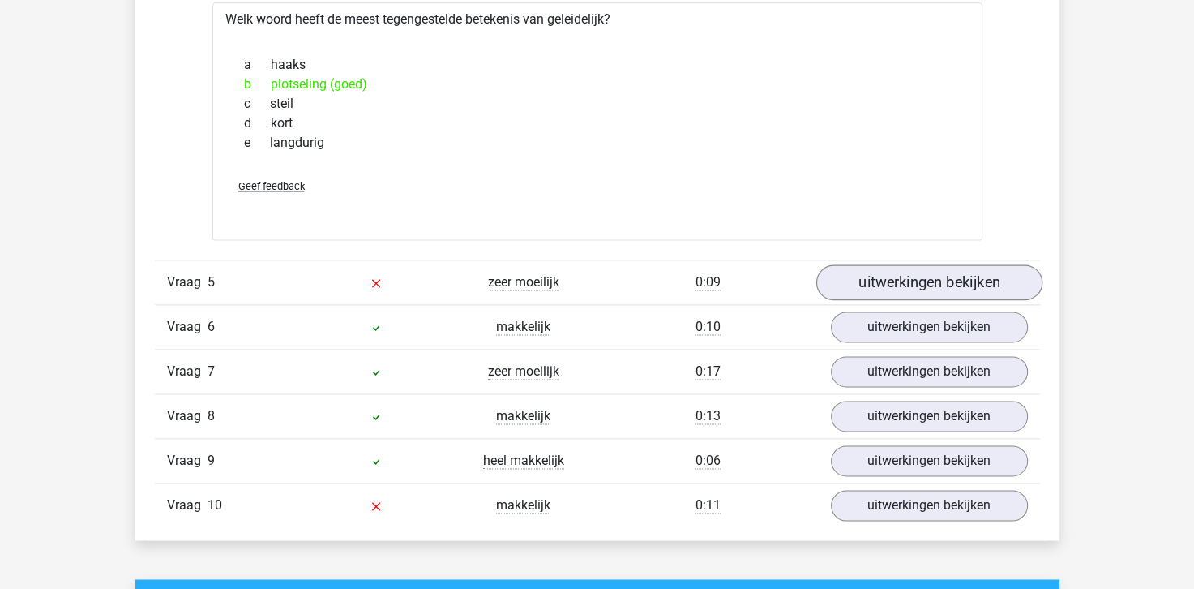
scroll to position [2189, 0]
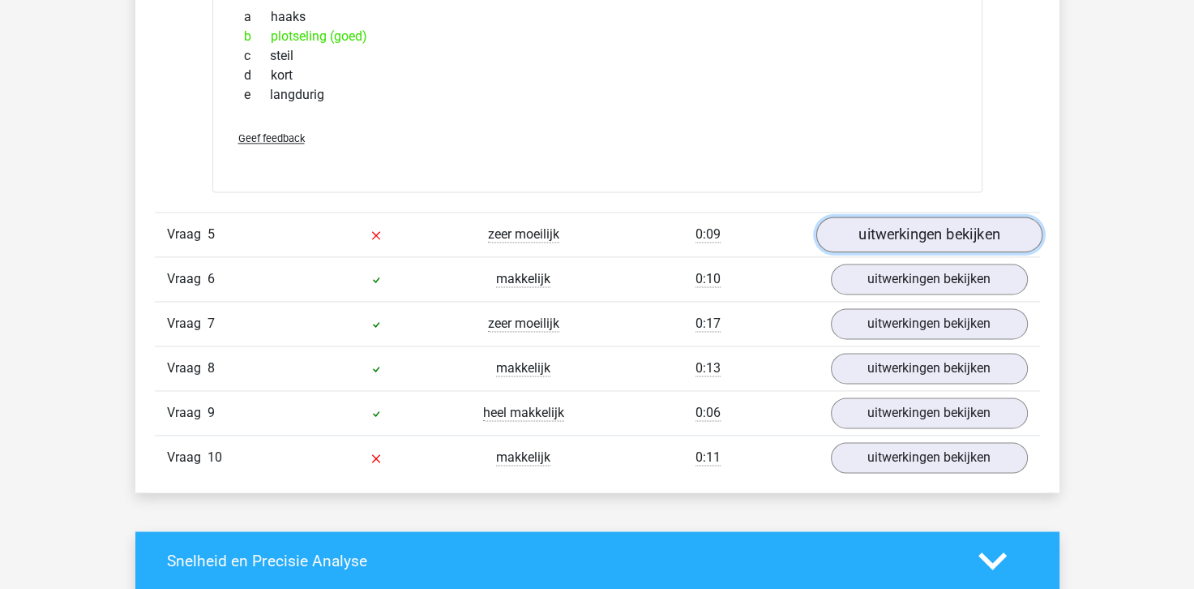
click at [921, 225] on link "uitwerkingen bekijken" at bounding box center [929, 234] width 226 height 36
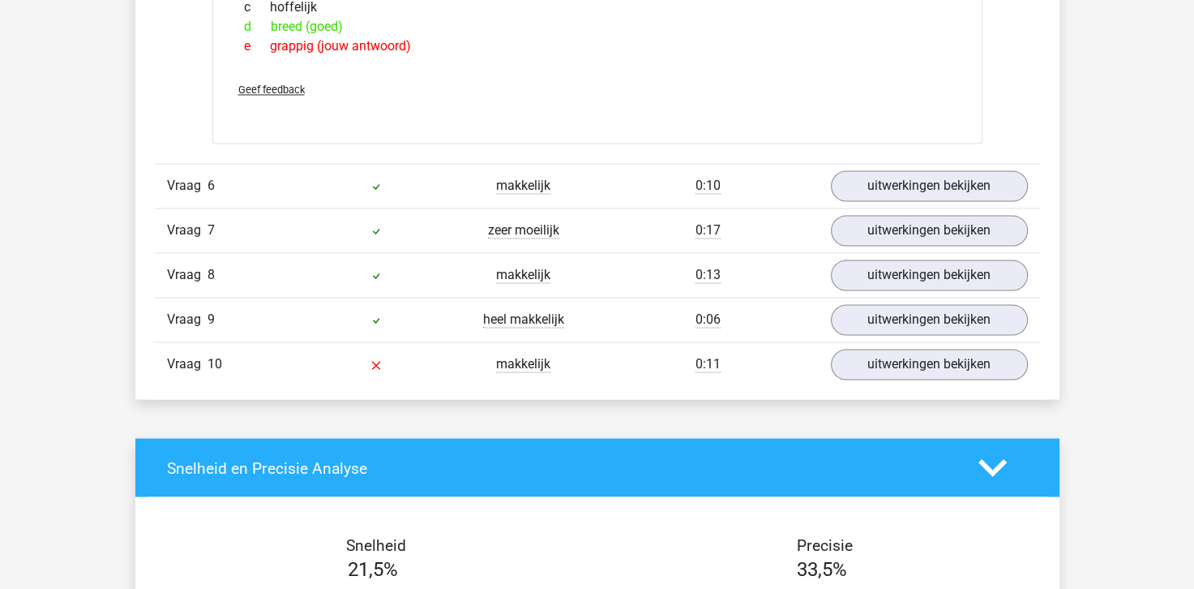
scroll to position [2594, 0]
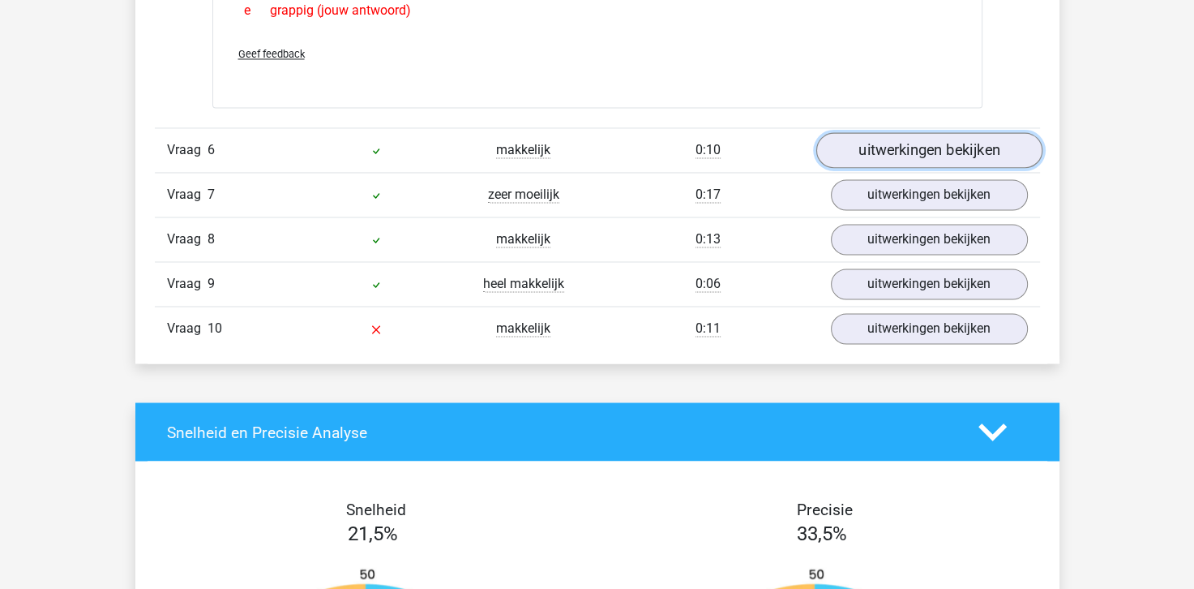
click at [895, 139] on link "uitwerkingen bekijken" at bounding box center [929, 150] width 226 height 36
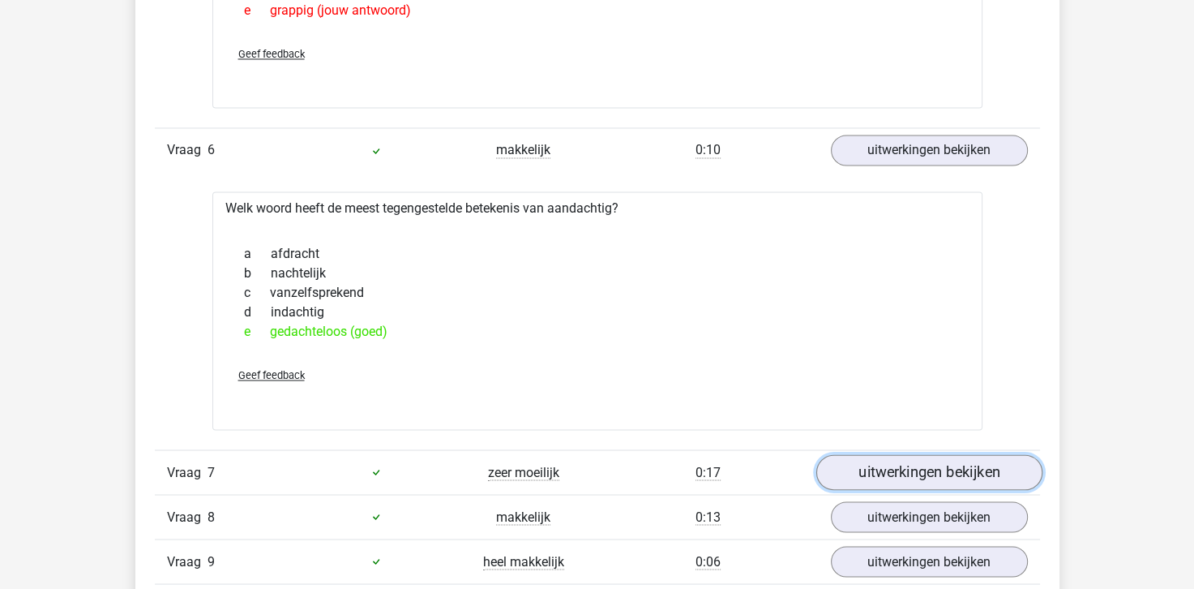
click at [931, 456] on link "uitwerkingen bekijken" at bounding box center [929, 472] width 226 height 36
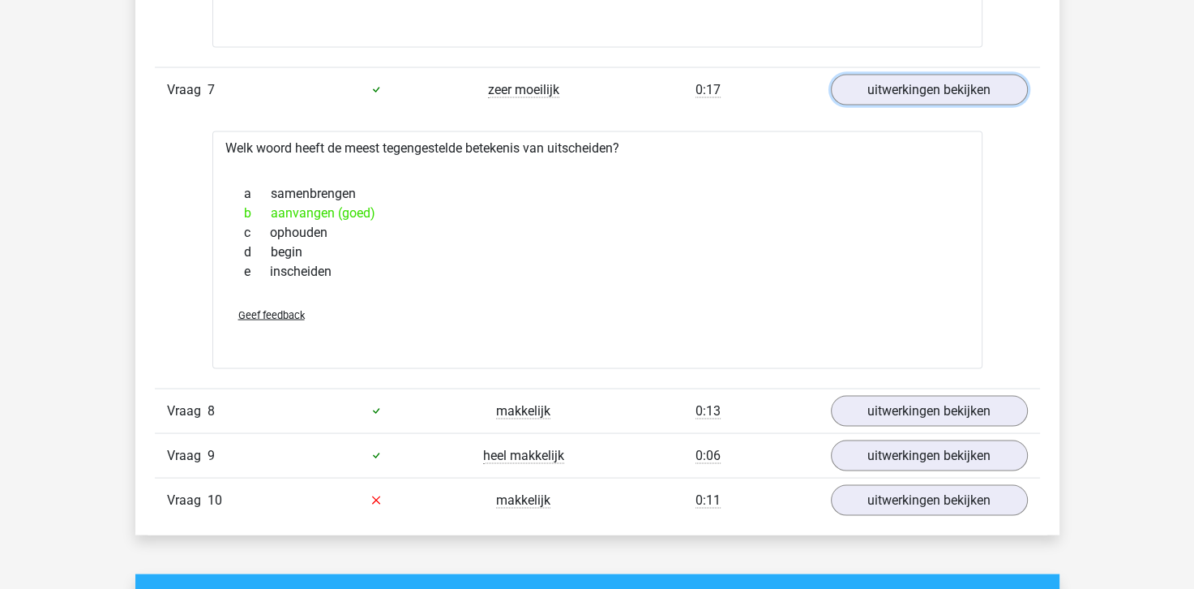
scroll to position [3081, 0]
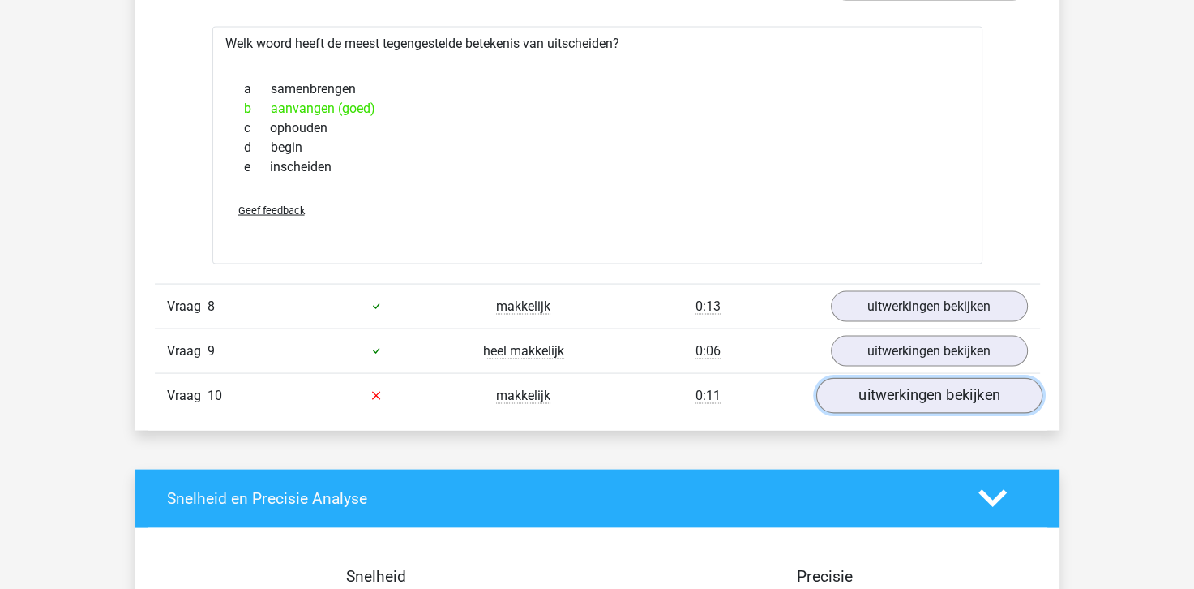
click at [884, 396] on link "uitwerkingen bekijken" at bounding box center [929, 396] width 226 height 36
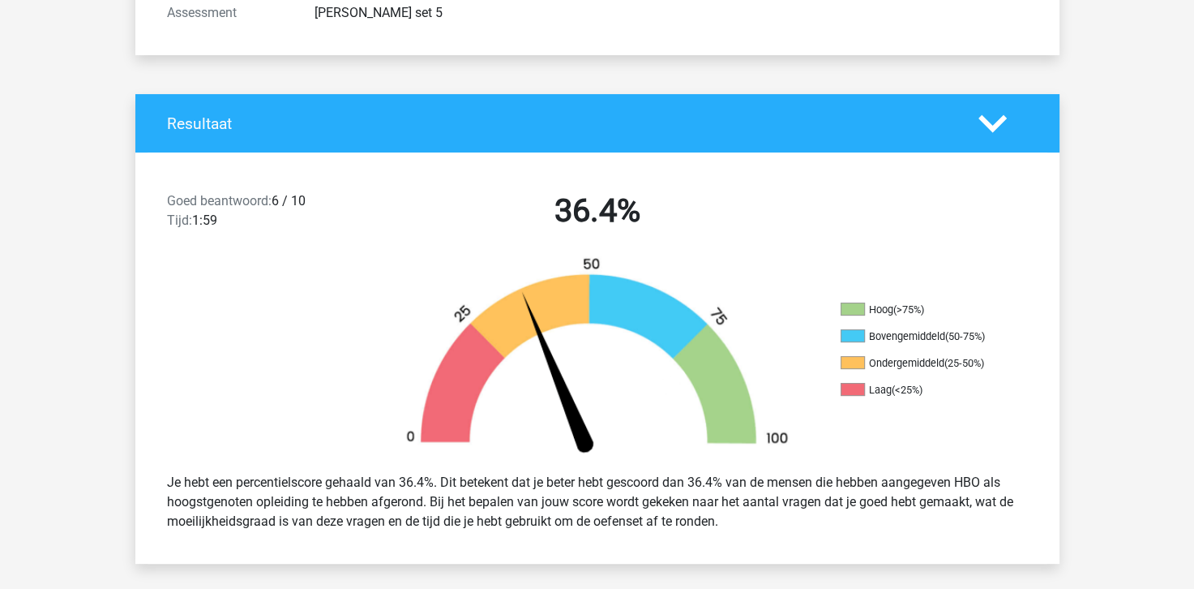
scroll to position [567, 0]
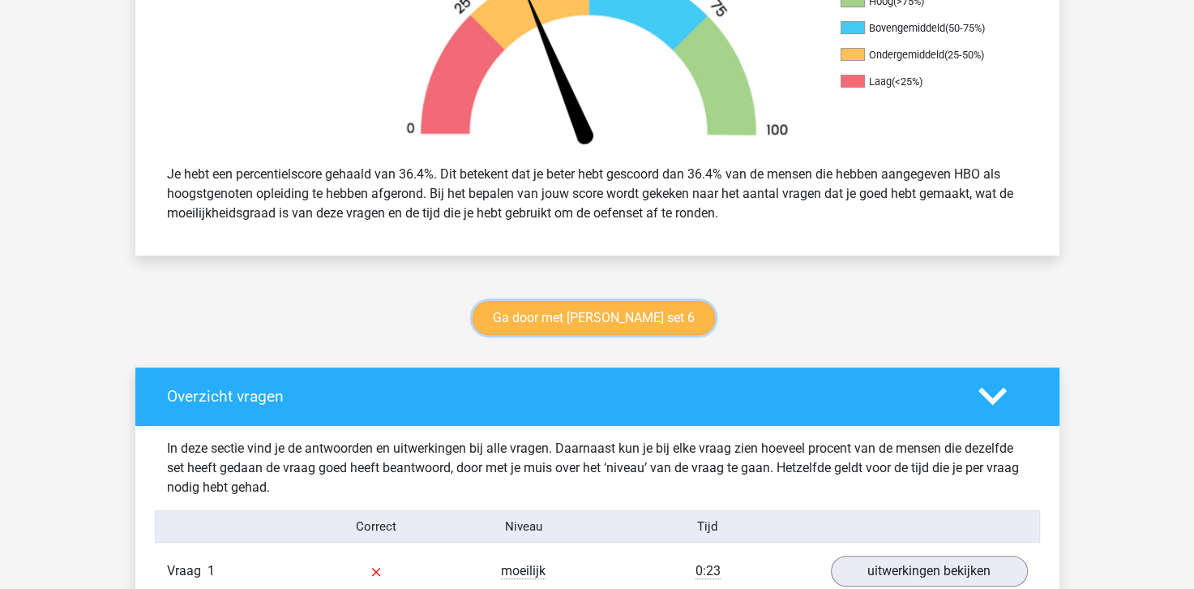
click at [551, 319] on link "Ga door met antoniemen set 6" at bounding box center [594, 318] width 242 height 34
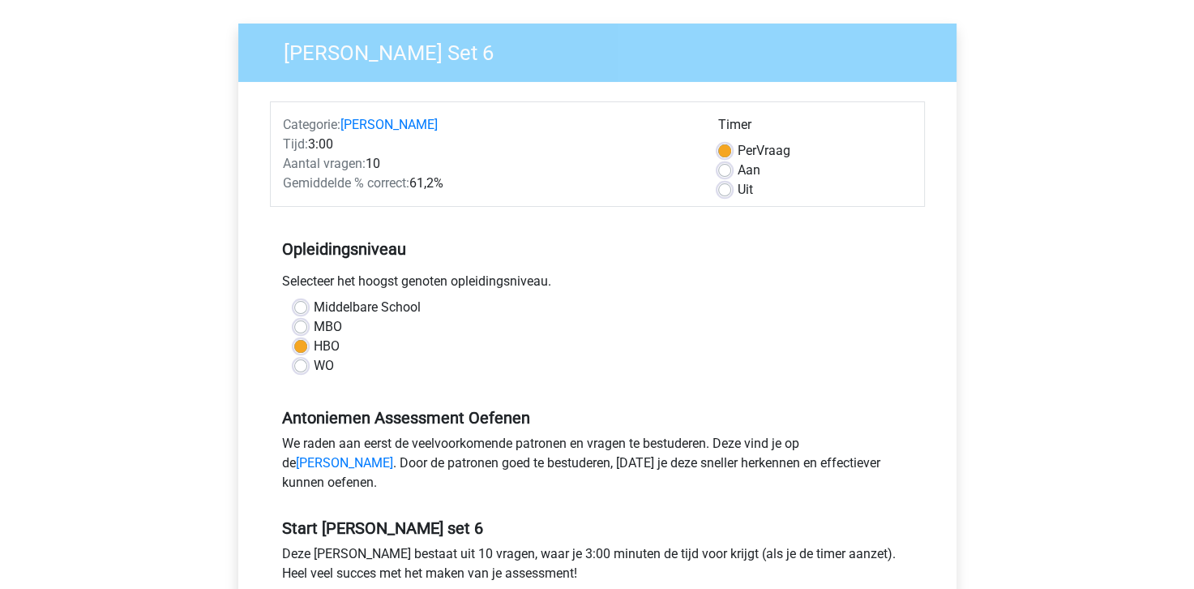
scroll to position [243, 0]
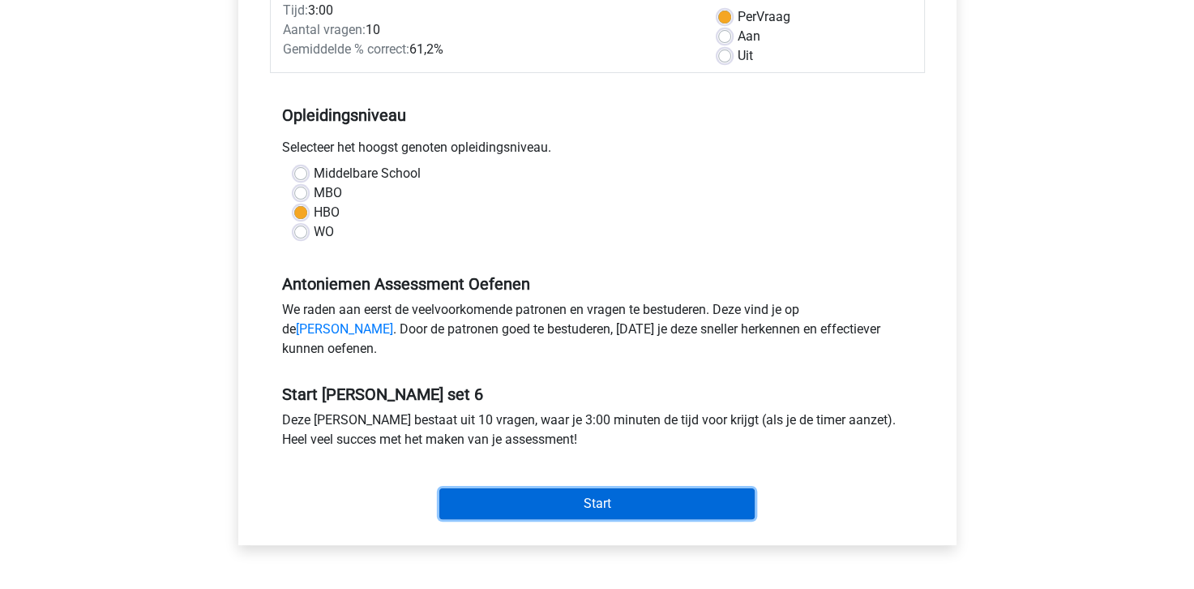
click at [614, 519] on input "Start" at bounding box center [596, 503] width 315 height 31
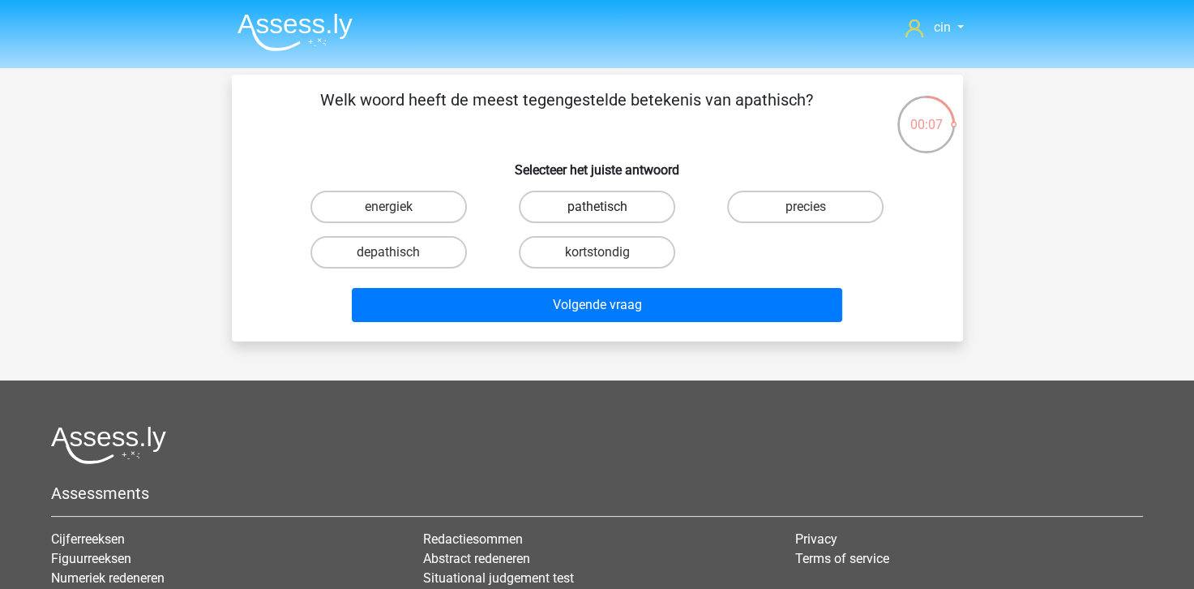
click at [559, 195] on label "pathetisch" at bounding box center [597, 207] width 156 height 32
click at [597, 207] on input "pathetisch" at bounding box center [602, 212] width 11 height 11
radio input "true"
click at [415, 253] on label "depathisch" at bounding box center [388, 252] width 156 height 32
click at [399, 253] on input "depathisch" at bounding box center [393, 257] width 11 height 11
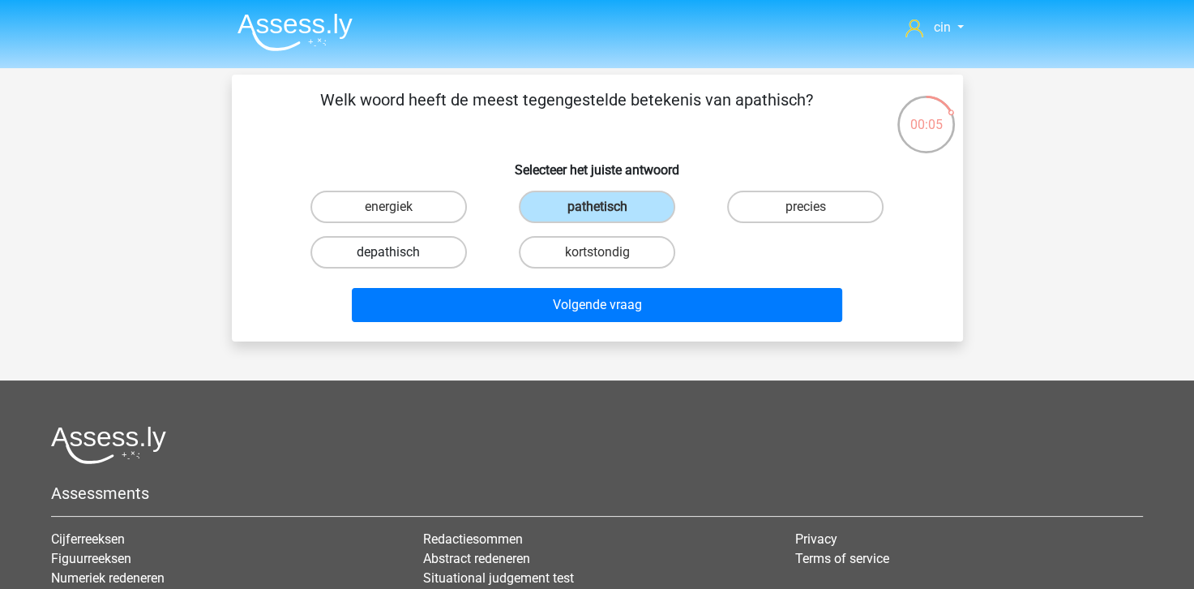
radio input "true"
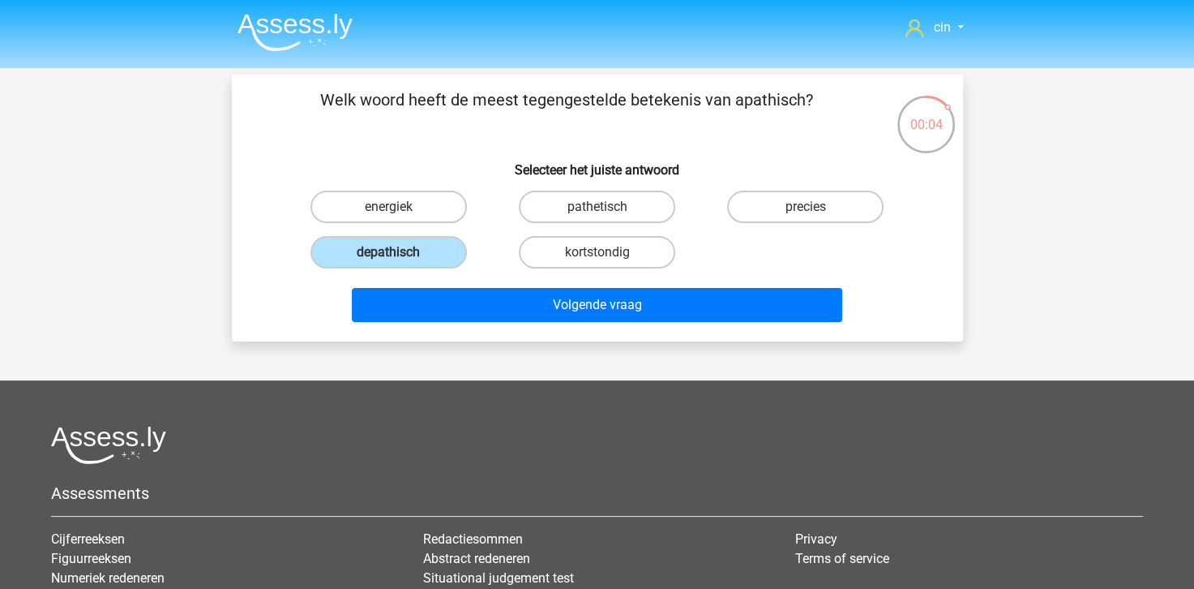
click at [469, 325] on div "Volgende vraag" at bounding box center [598, 308] width 626 height 41
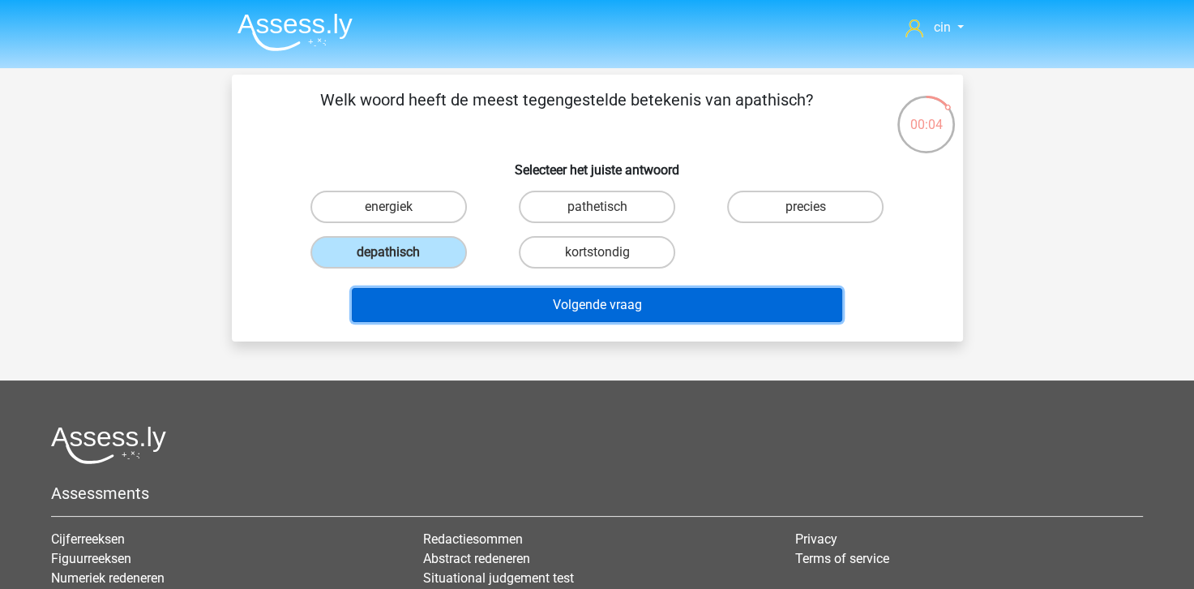
click at [465, 310] on button "Volgende vraag" at bounding box center [597, 305] width 490 height 34
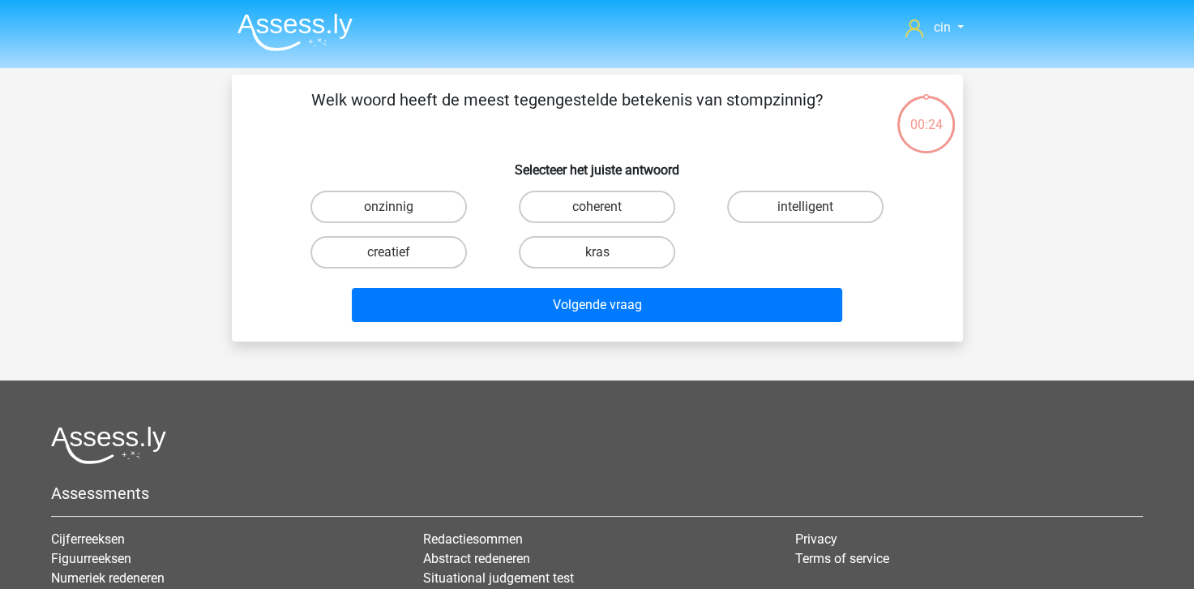
scroll to position [75, 0]
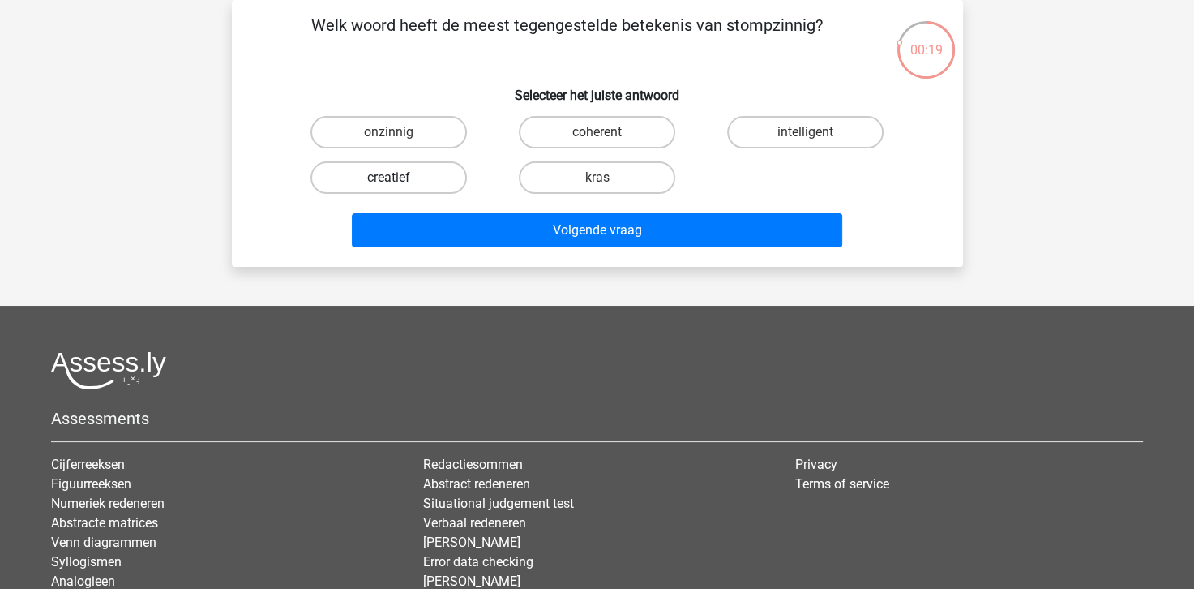
click at [363, 186] on label "creatief" at bounding box center [388, 177] width 156 height 32
click at [388, 186] on input "creatief" at bounding box center [393, 183] width 11 height 11
radio input "true"
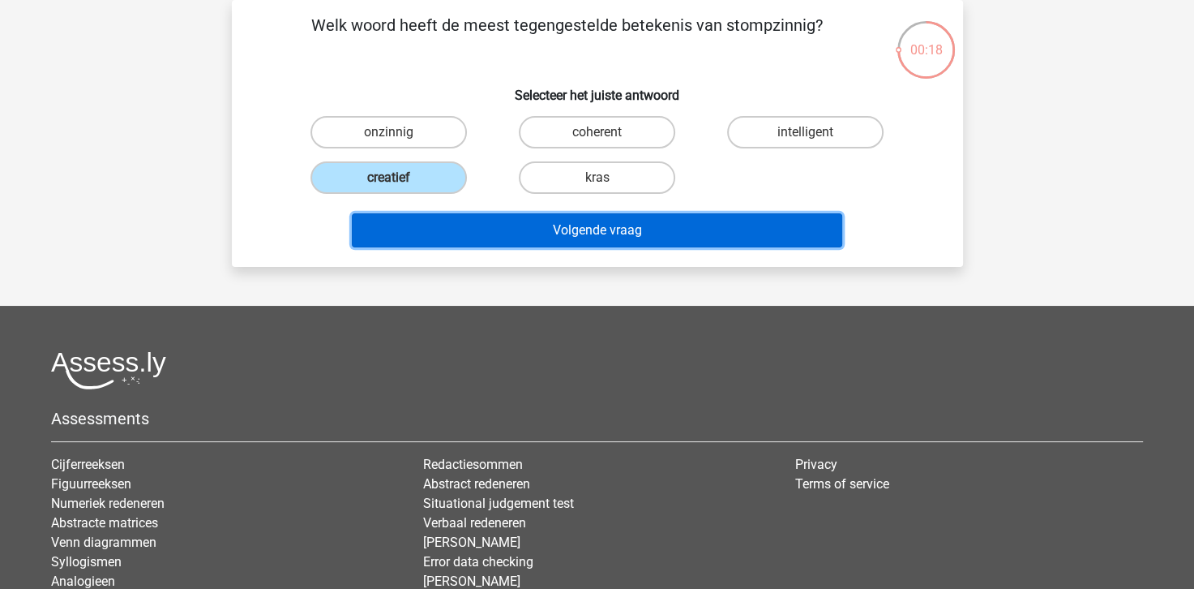
click at [469, 230] on button "Volgende vraag" at bounding box center [597, 230] width 490 height 34
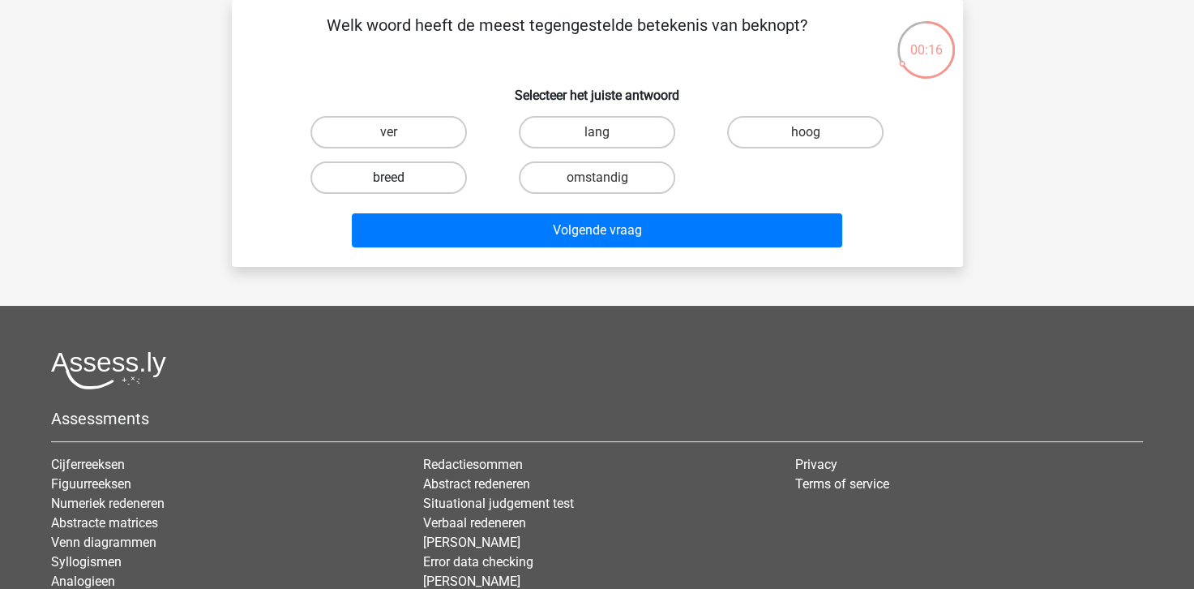
drag, startPoint x: 366, startPoint y: 164, endPoint x: 378, endPoint y: 170, distance: 13.1
click at [366, 165] on label "breed" at bounding box center [388, 177] width 156 height 32
click at [388, 178] on input "breed" at bounding box center [393, 183] width 11 height 11
radio input "true"
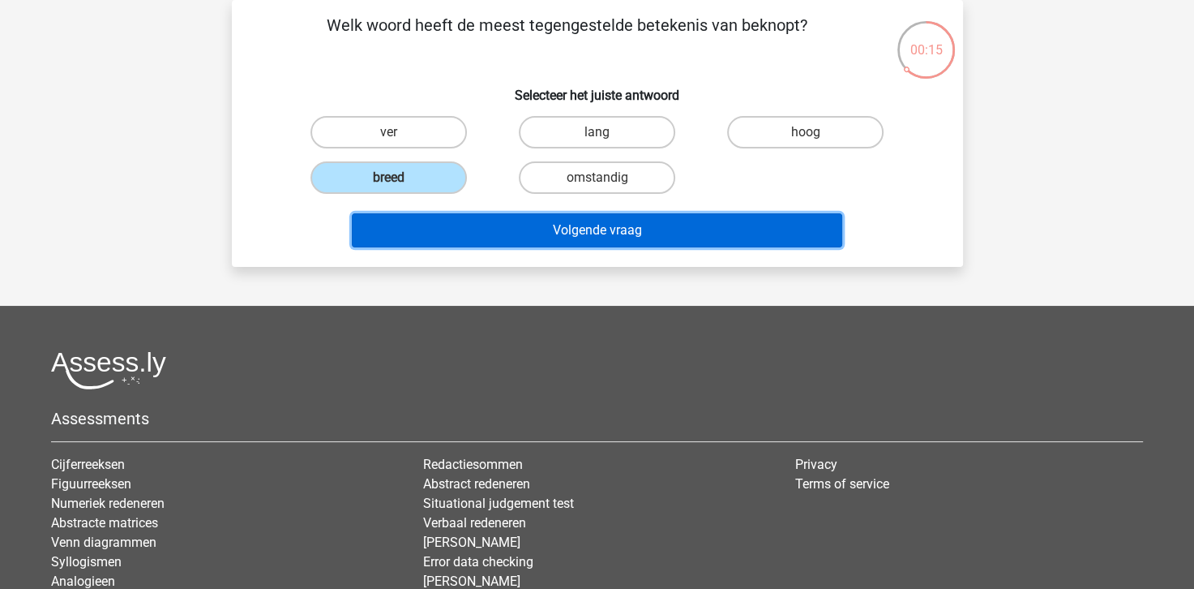
click at [541, 224] on button "Volgende vraag" at bounding box center [597, 230] width 490 height 34
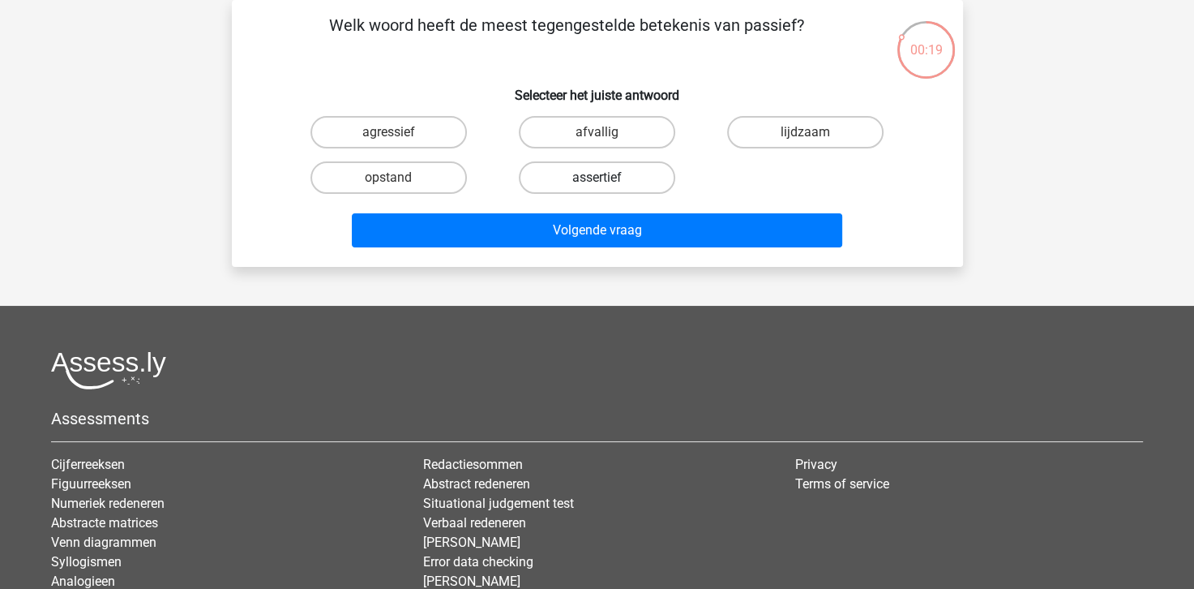
drag, startPoint x: 621, startPoint y: 176, endPoint x: 639, endPoint y: 172, distance: 18.3
click at [622, 178] on label "assertief" at bounding box center [597, 177] width 156 height 32
click at [607, 178] on input "assertief" at bounding box center [602, 183] width 11 height 11
radio input "true"
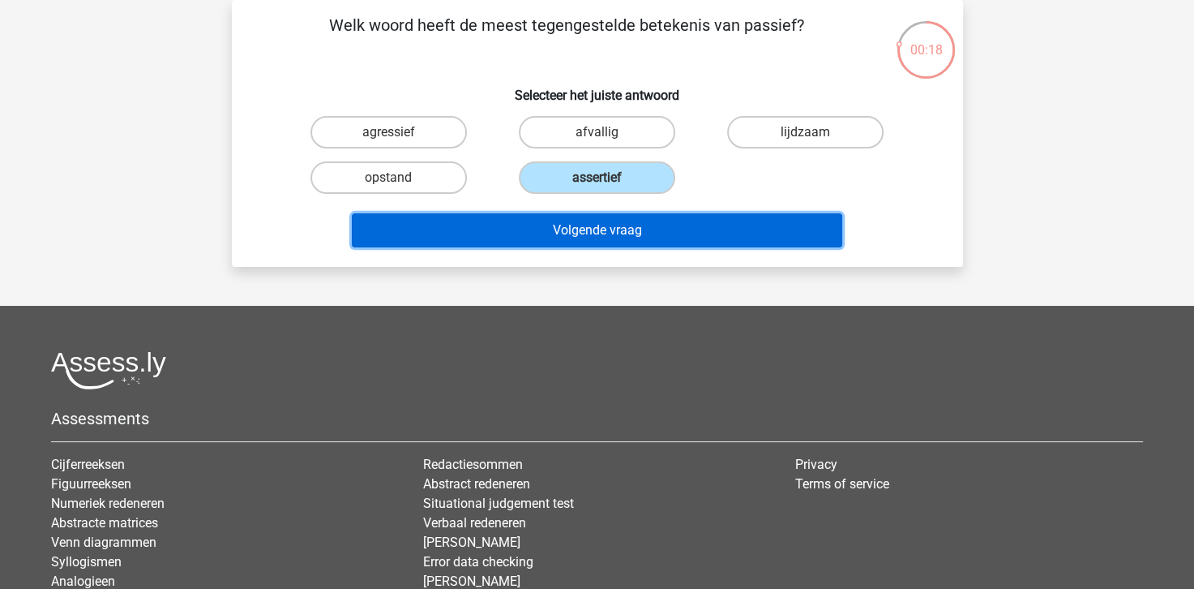
click at [639, 227] on button "Volgende vraag" at bounding box center [597, 230] width 490 height 34
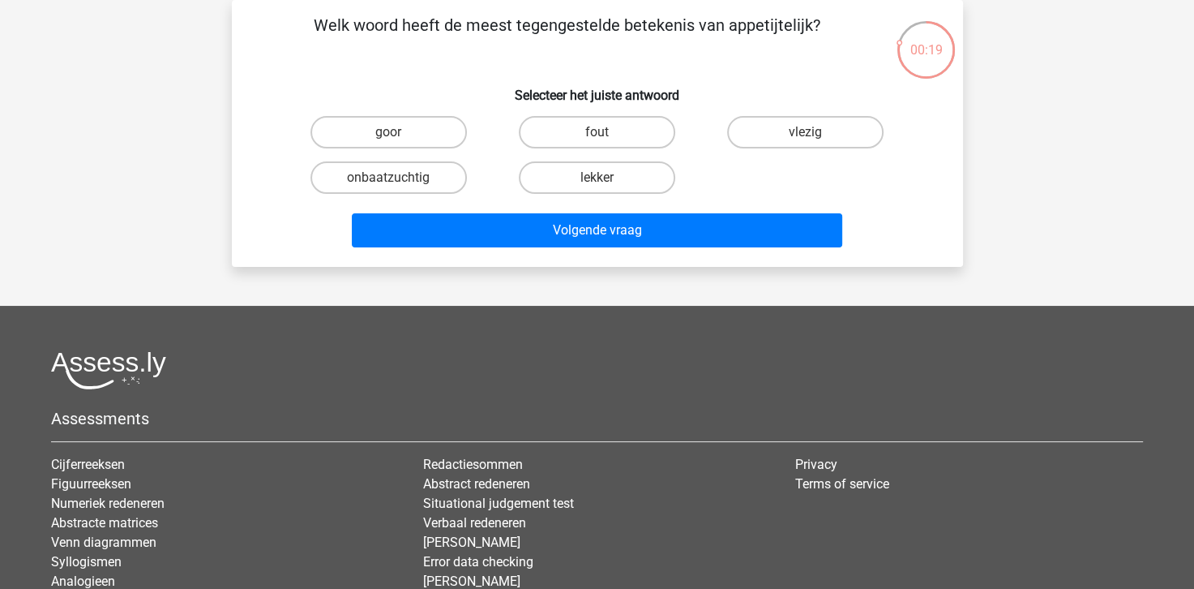
click at [388, 133] on input "goor" at bounding box center [393, 137] width 11 height 11
radio input "true"
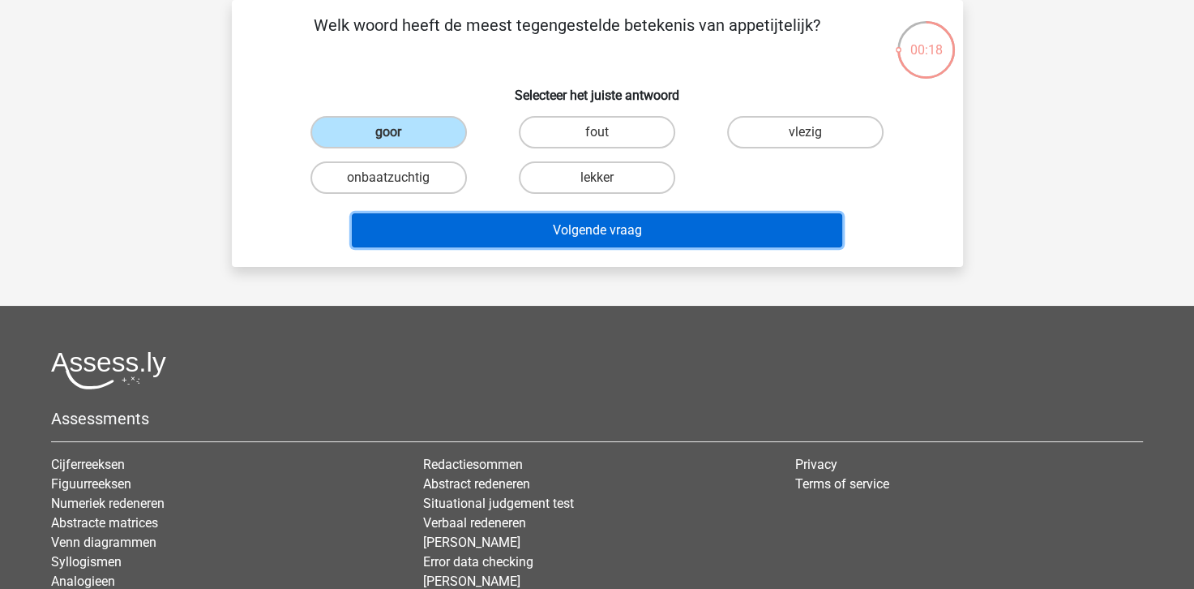
click at [602, 226] on button "Volgende vraag" at bounding box center [597, 230] width 490 height 34
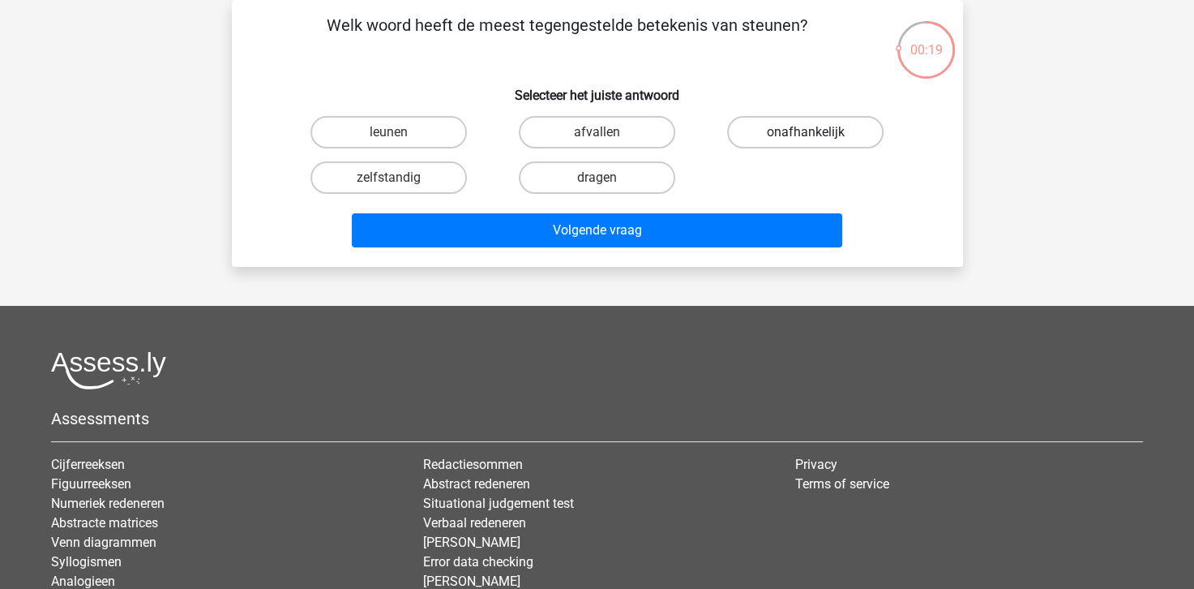
click at [819, 138] on label "onafhankelijk" at bounding box center [805, 132] width 156 height 32
click at [816, 138] on input "onafhankelijk" at bounding box center [811, 137] width 11 height 11
radio input "true"
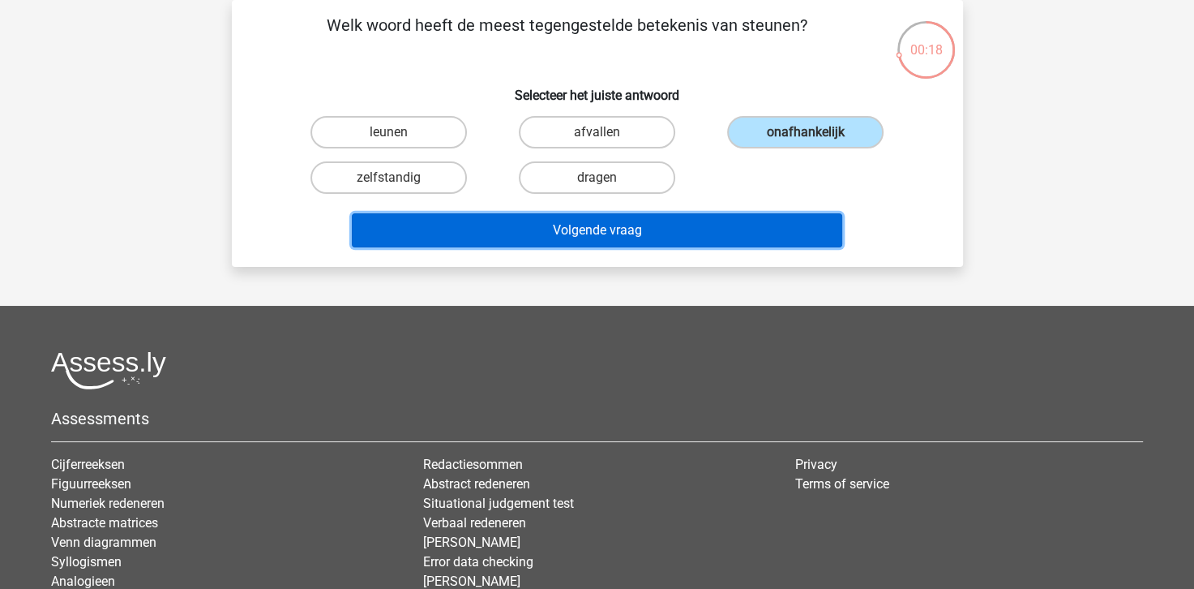
click at [626, 229] on button "Volgende vraag" at bounding box center [597, 230] width 490 height 34
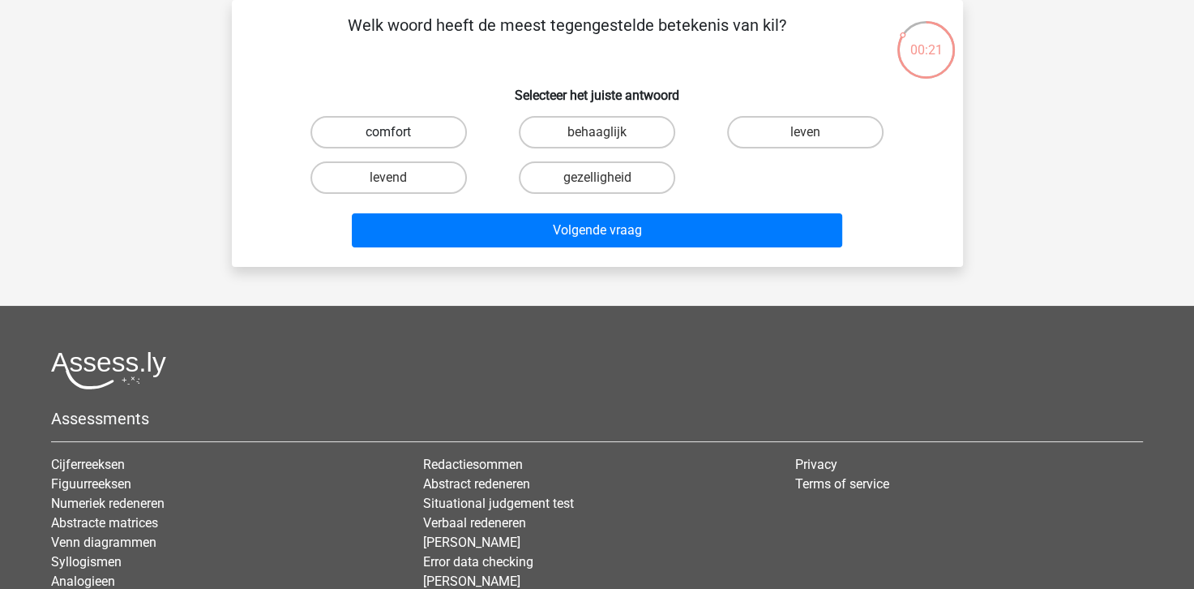
click at [400, 131] on label "comfort" at bounding box center [388, 132] width 156 height 32
click at [399, 132] on input "comfort" at bounding box center [393, 137] width 11 height 11
radio input "true"
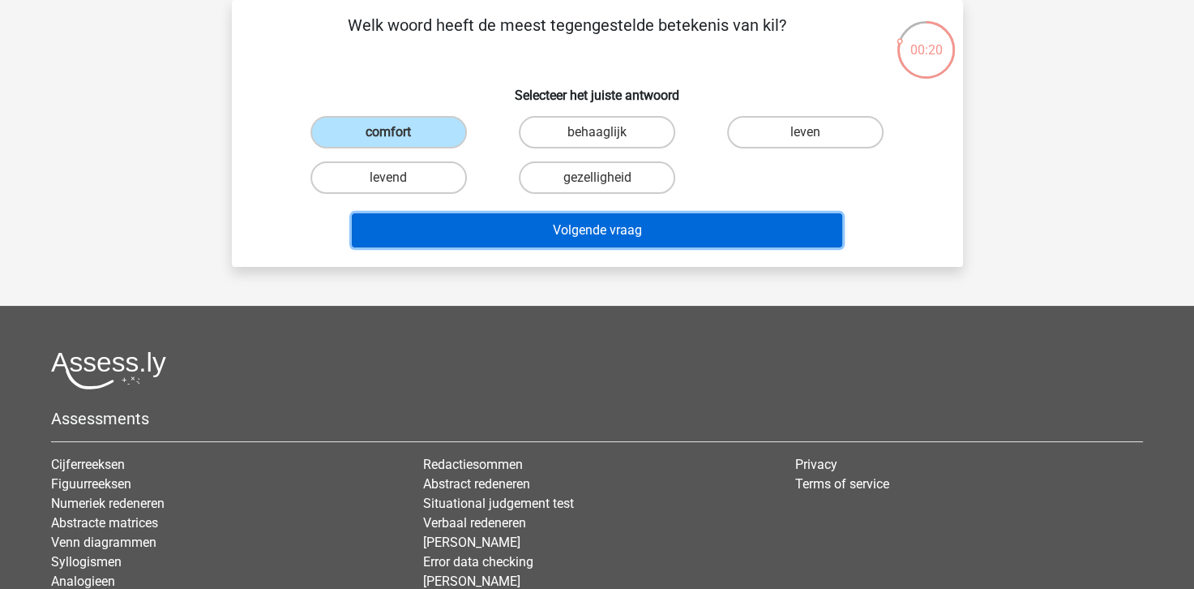
click at [486, 238] on button "Volgende vraag" at bounding box center [597, 230] width 490 height 34
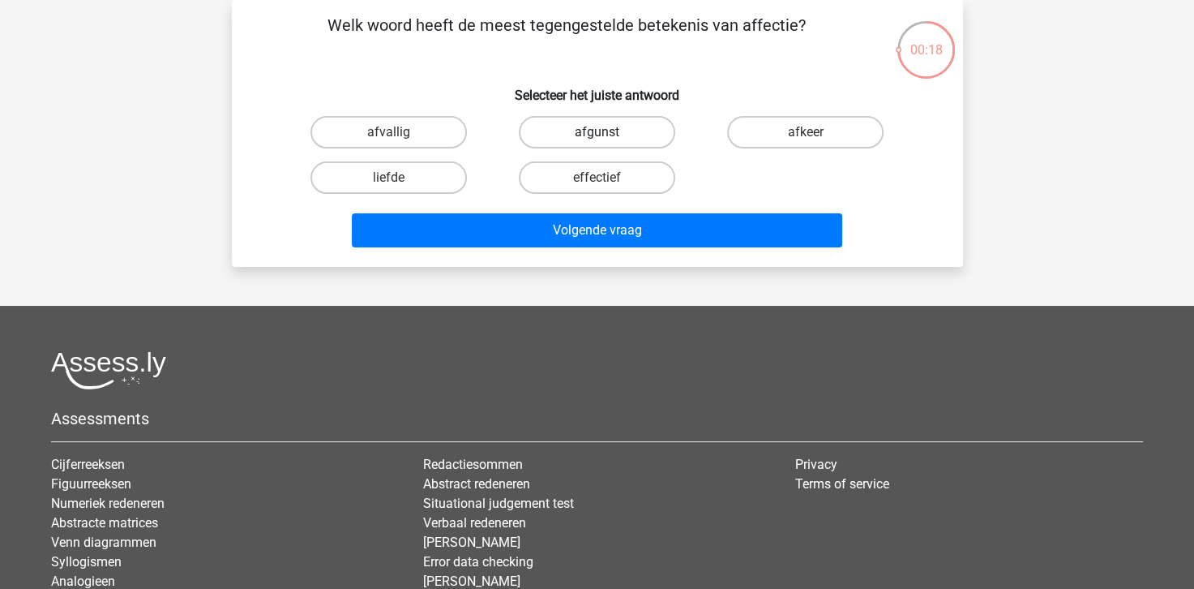
click at [542, 132] on label "afgunst" at bounding box center [597, 132] width 156 height 32
click at [597, 132] on input "afgunst" at bounding box center [602, 137] width 11 height 11
radio input "true"
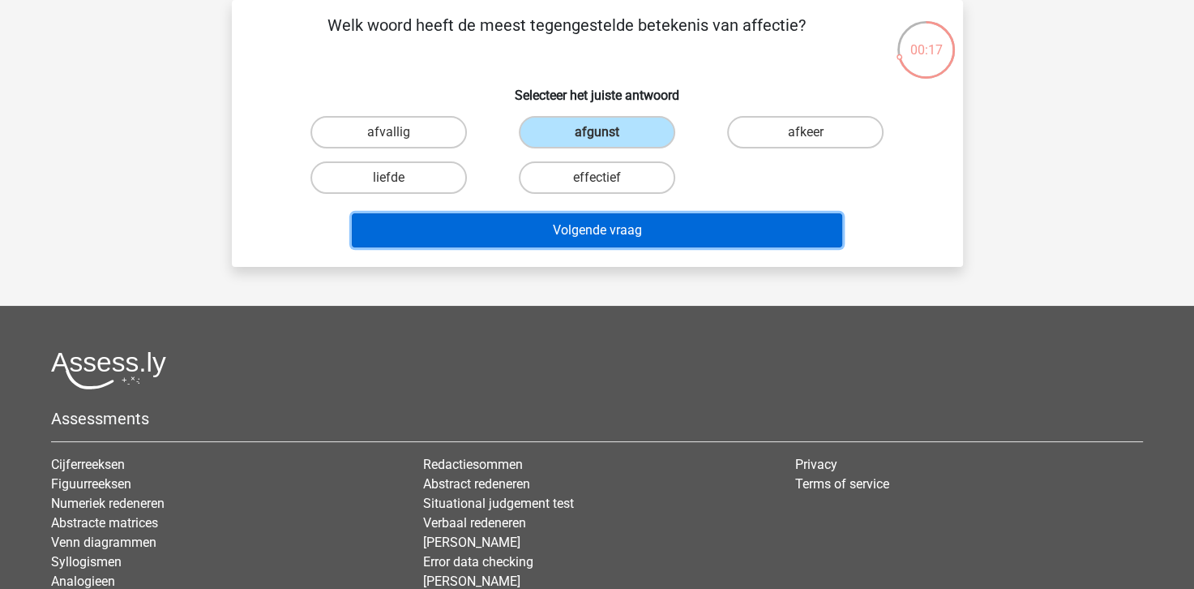
click at [618, 230] on button "Volgende vraag" at bounding box center [597, 230] width 490 height 34
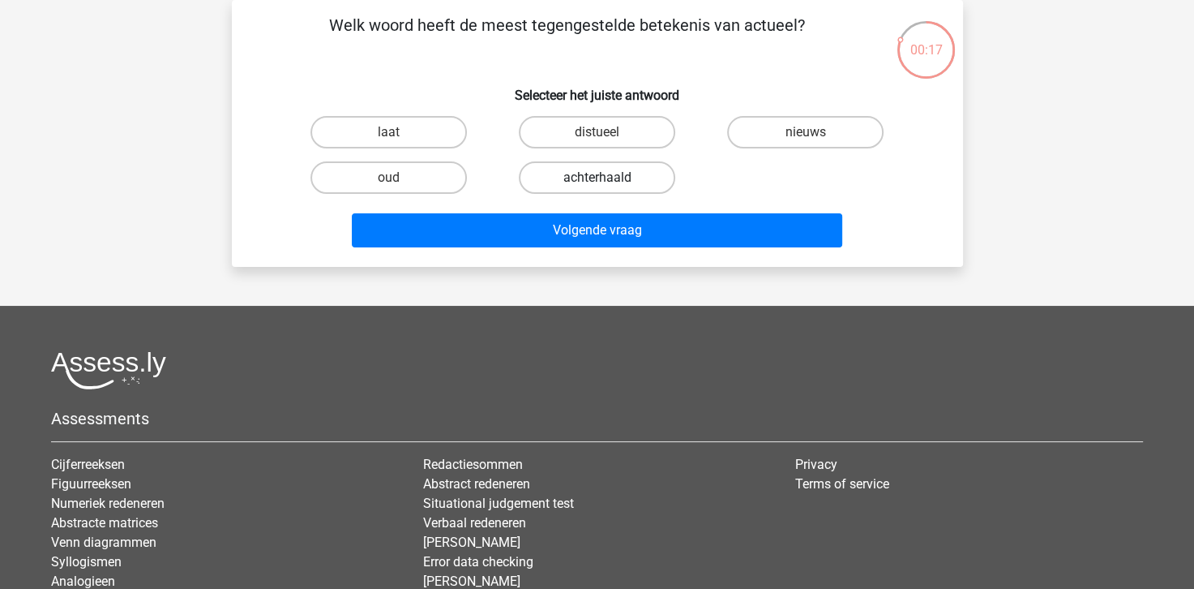
drag, startPoint x: 620, startPoint y: 182, endPoint x: 623, endPoint y: 208, distance: 26.9
click at [620, 183] on label "achterhaald" at bounding box center [597, 177] width 156 height 32
click at [607, 183] on input "achterhaald" at bounding box center [602, 183] width 11 height 11
radio input "true"
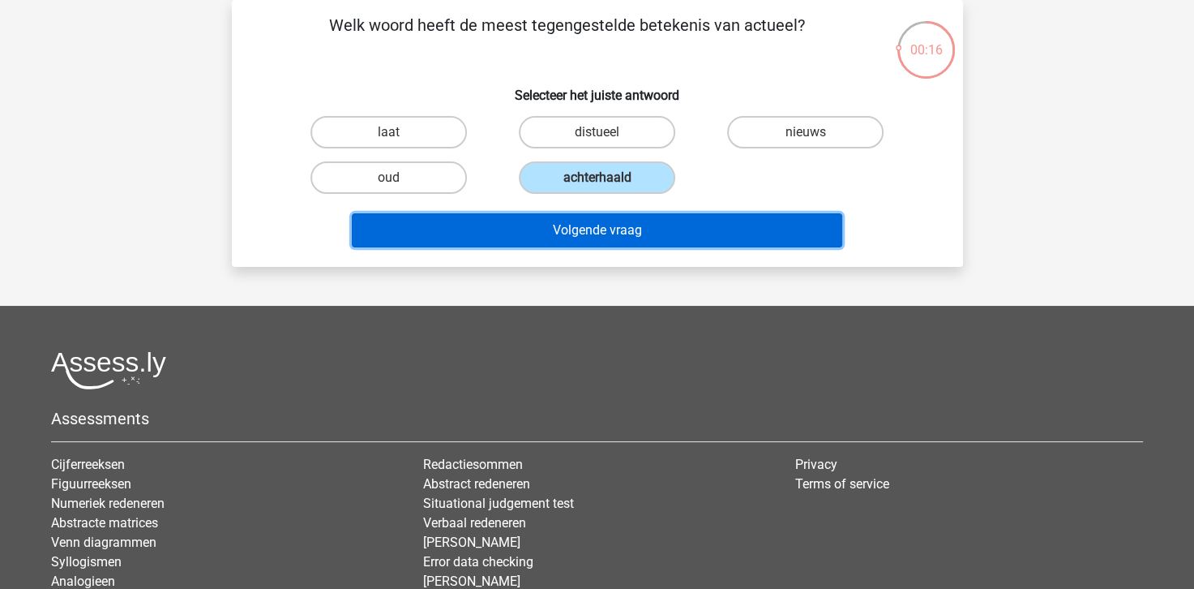
click at [617, 229] on button "Volgende vraag" at bounding box center [597, 230] width 490 height 34
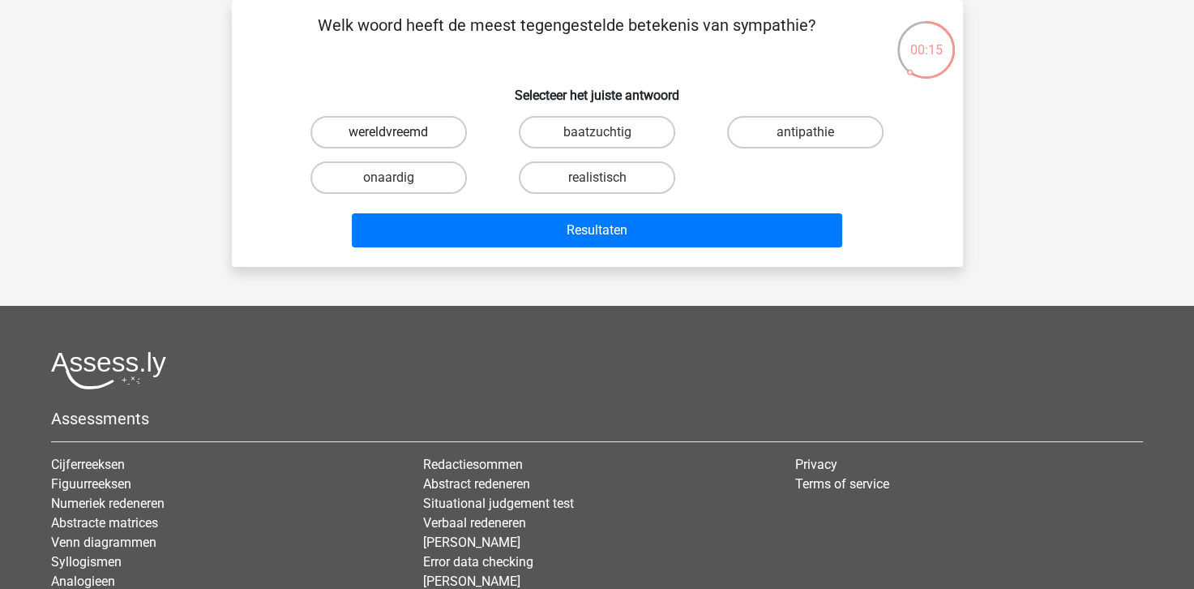
click at [400, 120] on label "wereldvreemd" at bounding box center [388, 132] width 156 height 32
click at [399, 132] on input "wereldvreemd" at bounding box center [393, 137] width 11 height 11
radio input "true"
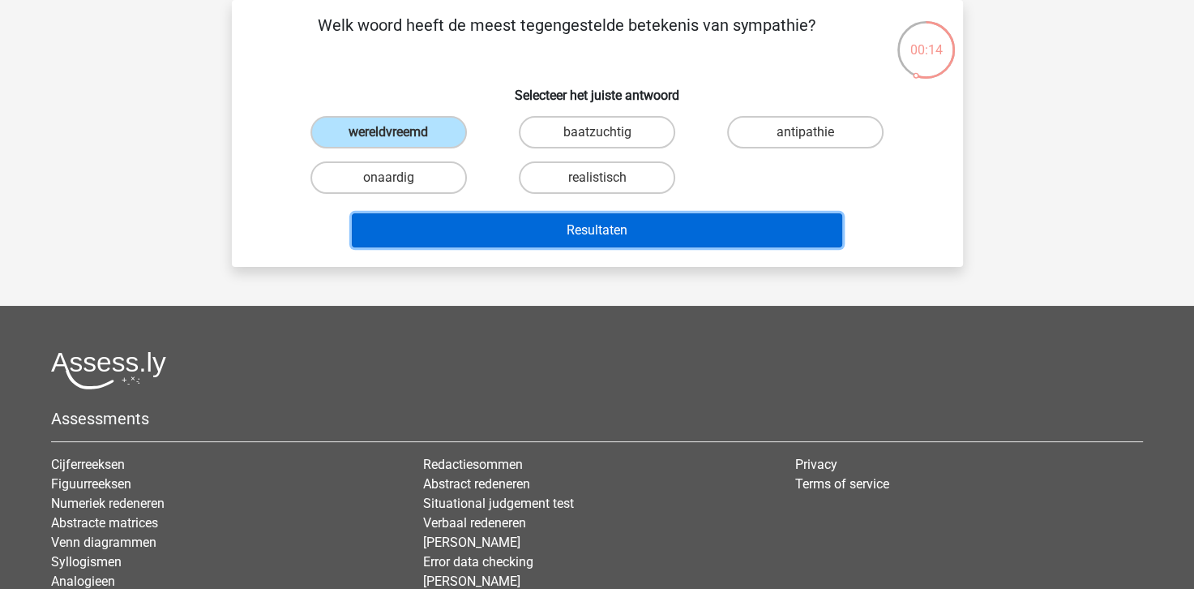
click at [610, 229] on button "Resultaten" at bounding box center [597, 230] width 490 height 34
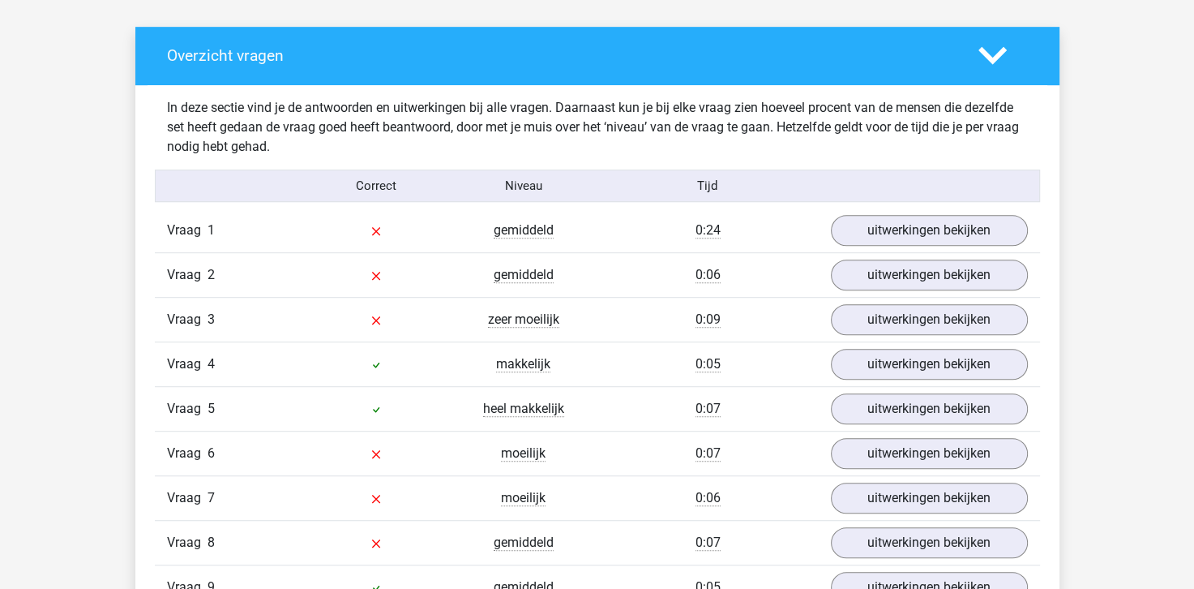
scroll to position [973, 0]
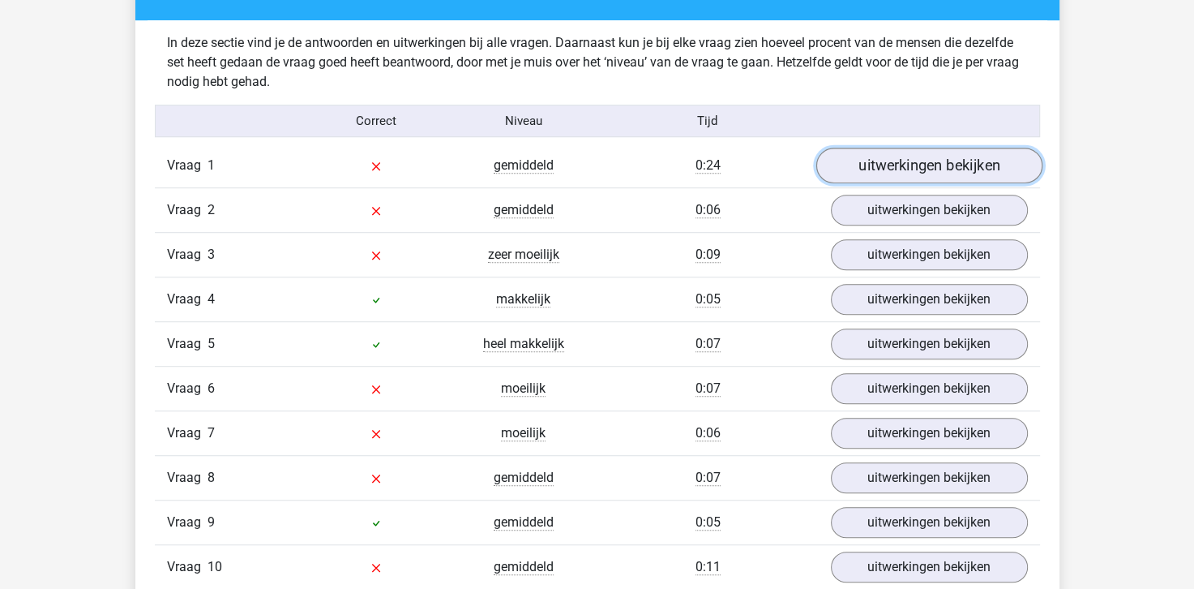
click at [921, 162] on link "uitwerkingen bekijken" at bounding box center [929, 166] width 226 height 36
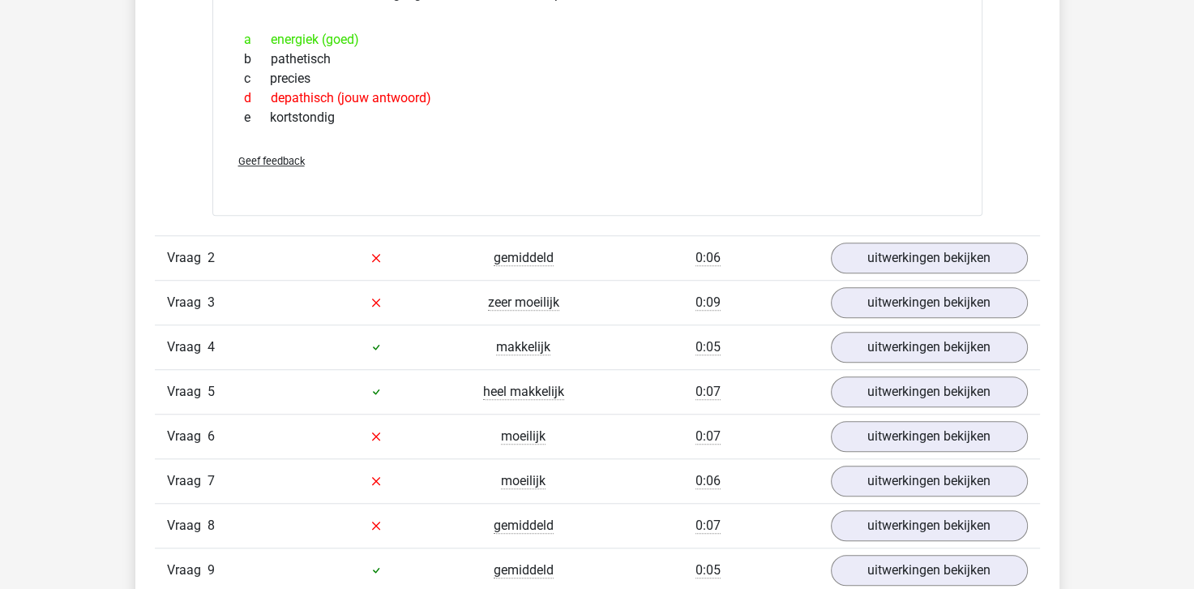
scroll to position [1297, 0]
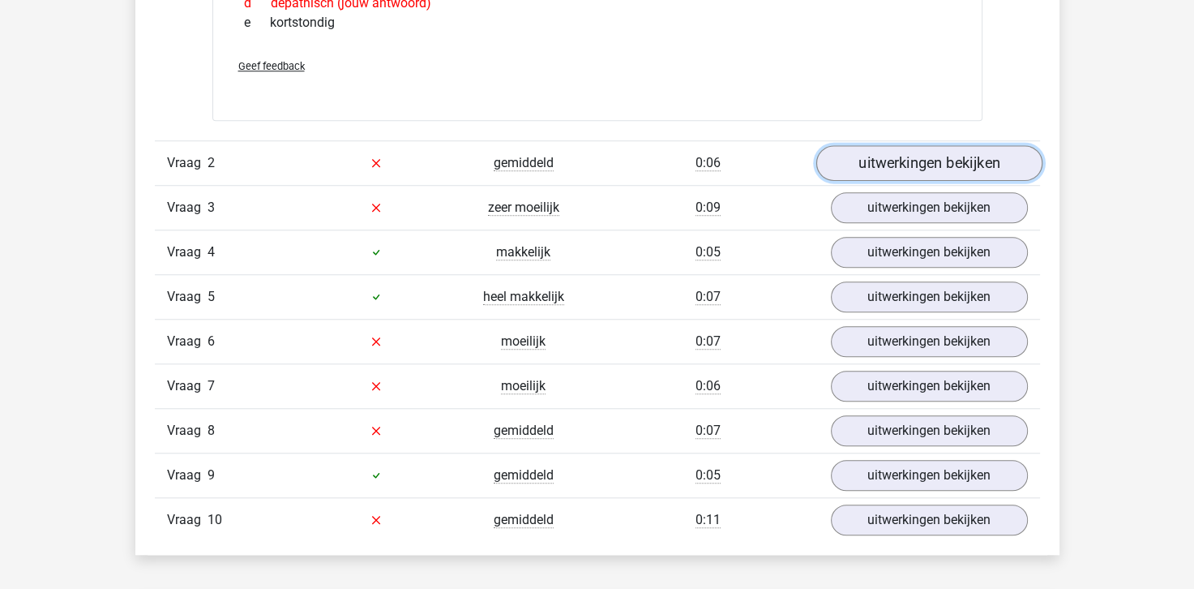
click at [901, 165] on link "uitwerkingen bekijken" at bounding box center [929, 163] width 226 height 36
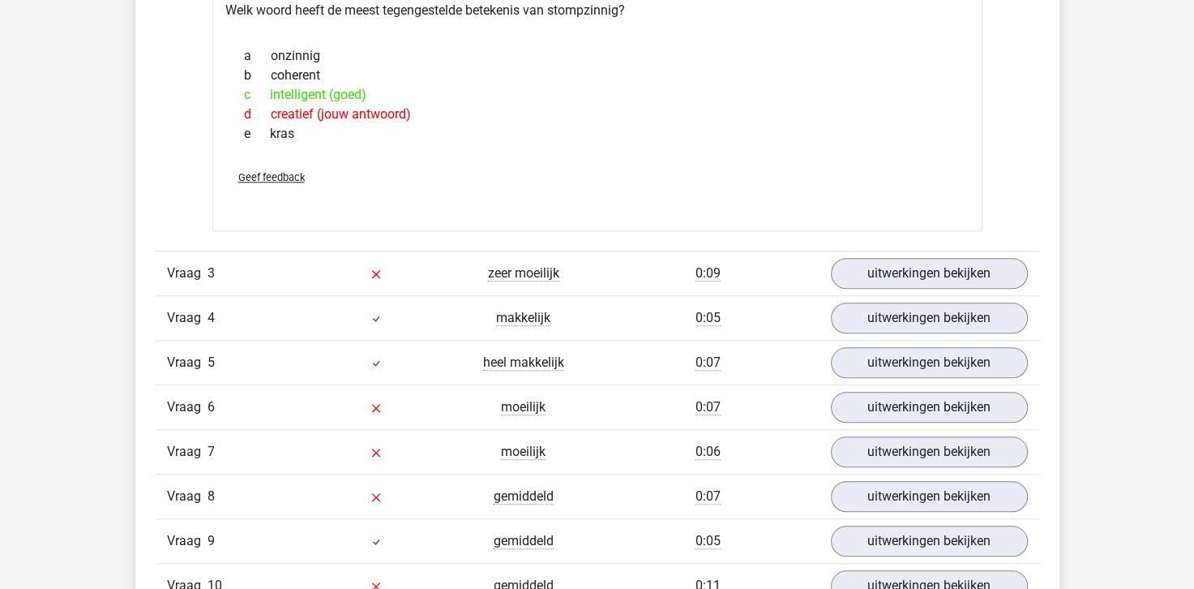
scroll to position [1540, 0]
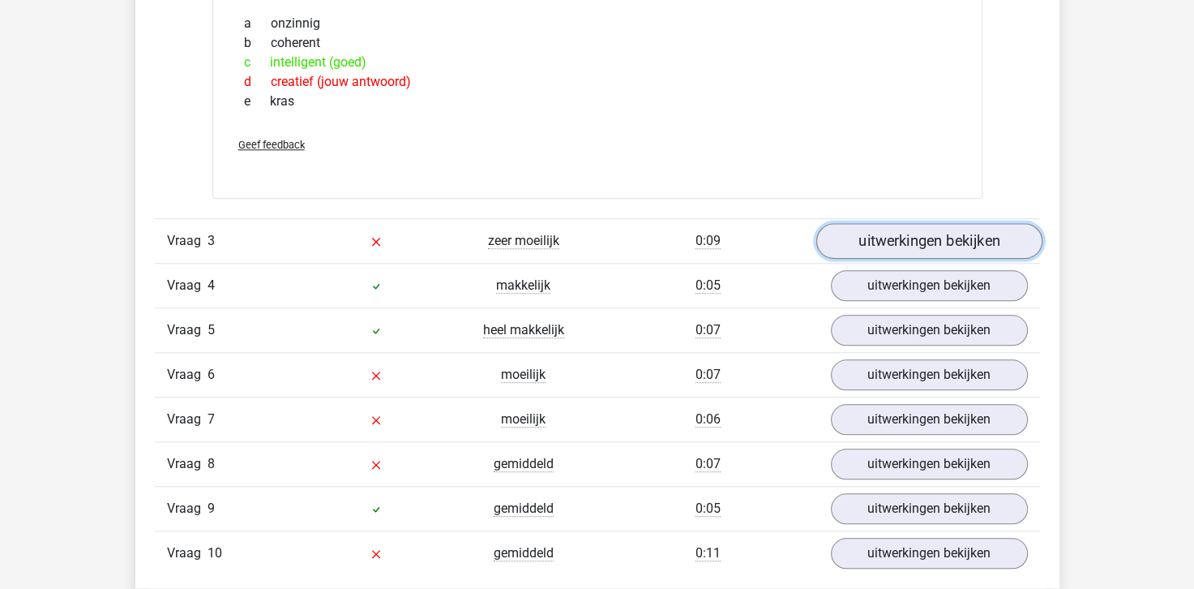
click at [936, 227] on link "uitwerkingen bekijken" at bounding box center [929, 241] width 226 height 36
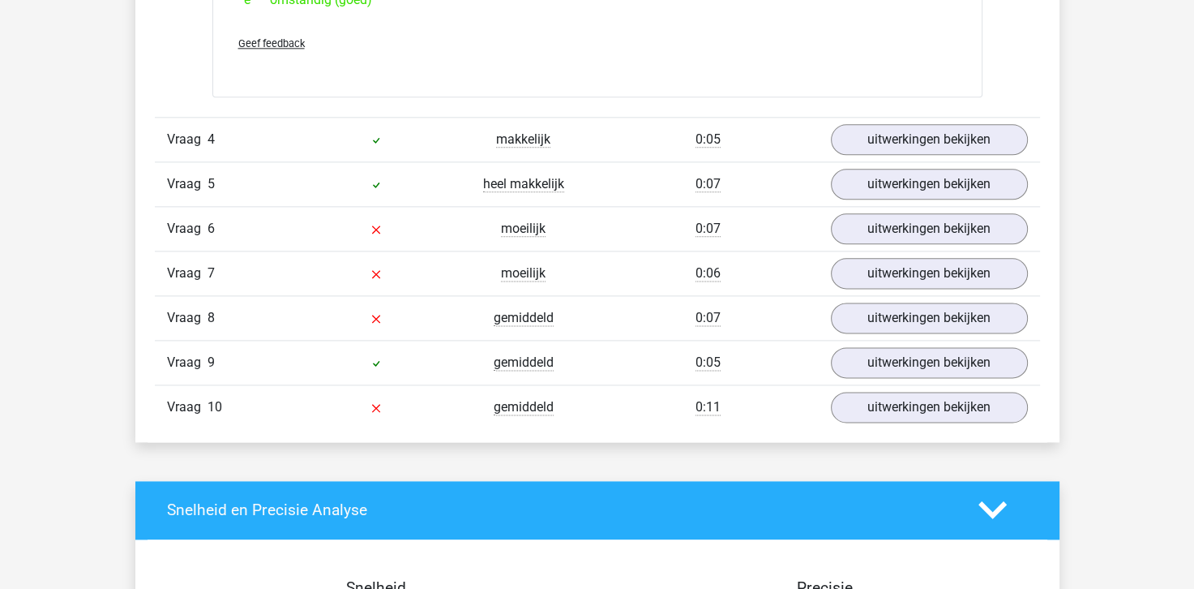
scroll to position [2027, 0]
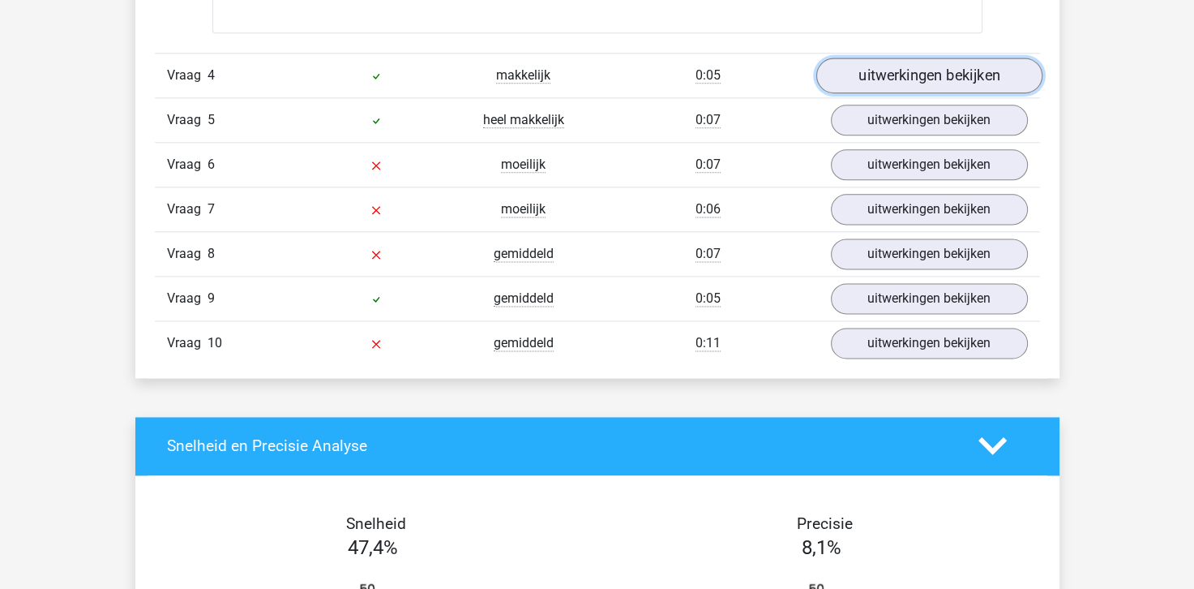
click at [931, 75] on link "uitwerkingen bekijken" at bounding box center [929, 76] width 226 height 36
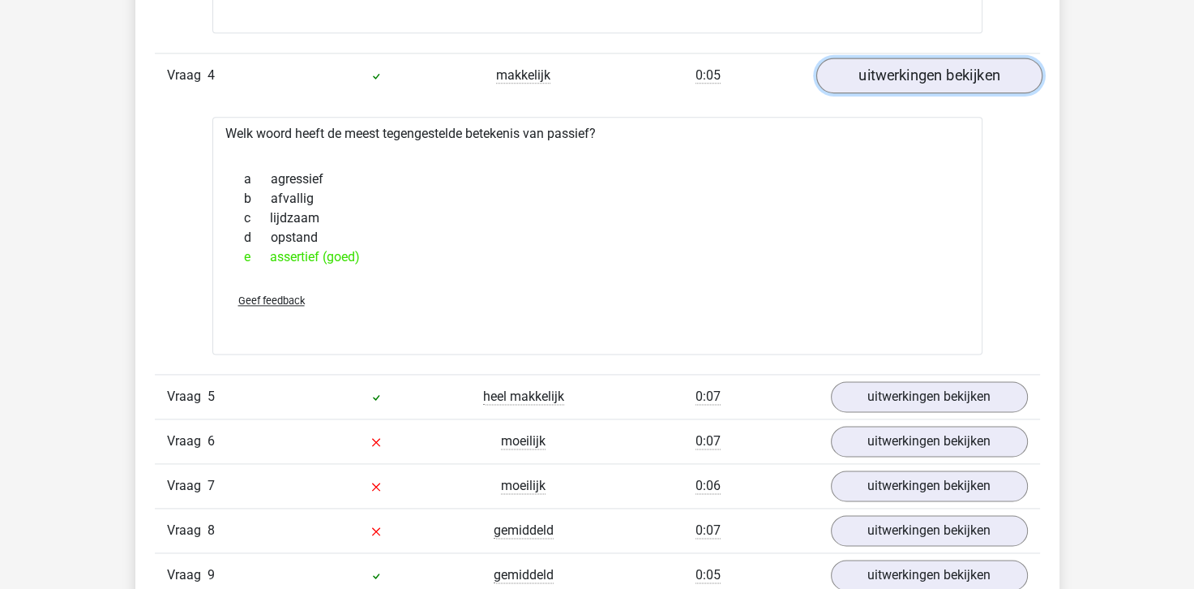
click at [931, 75] on link "uitwerkingen bekijken" at bounding box center [929, 76] width 226 height 36
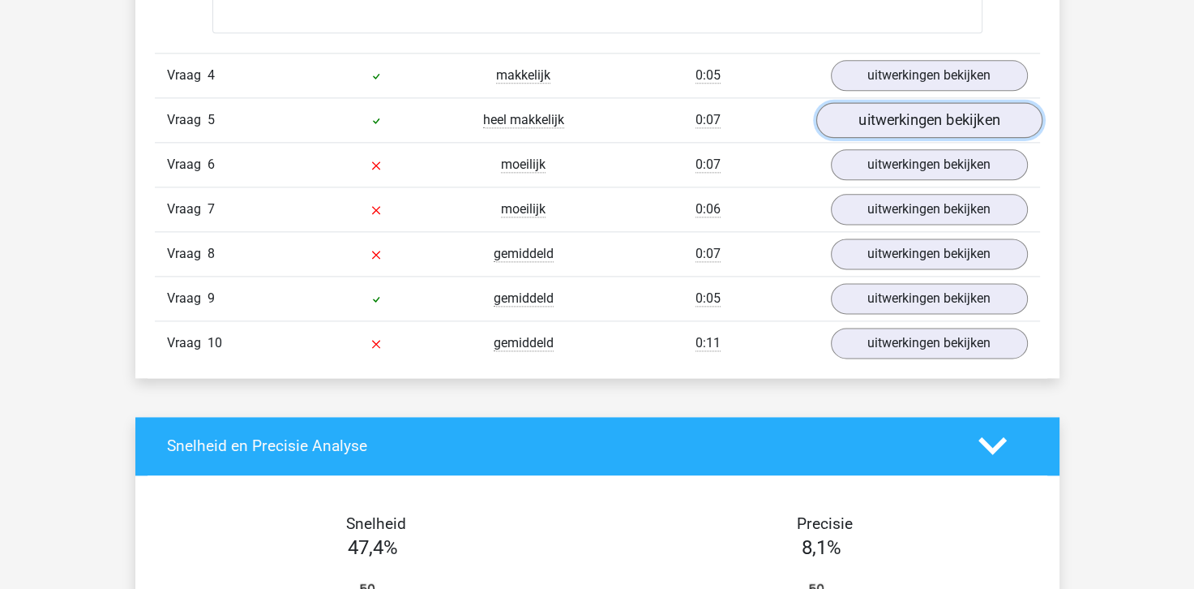
click at [937, 113] on link "uitwerkingen bekijken" at bounding box center [929, 120] width 226 height 36
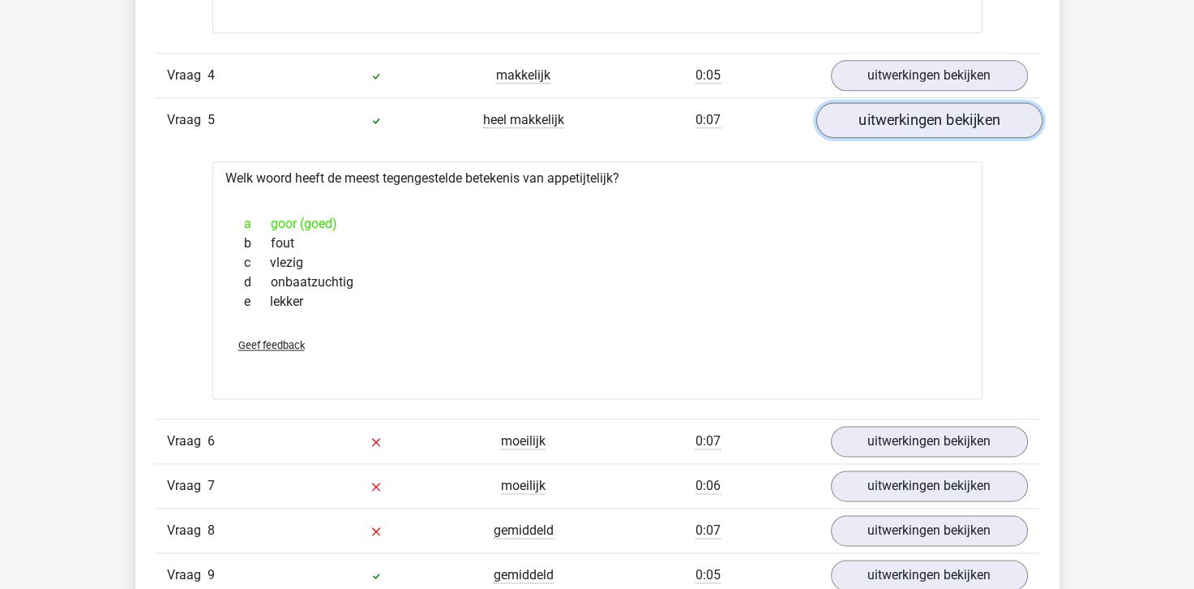
click at [937, 113] on link "uitwerkingen bekijken" at bounding box center [929, 120] width 226 height 36
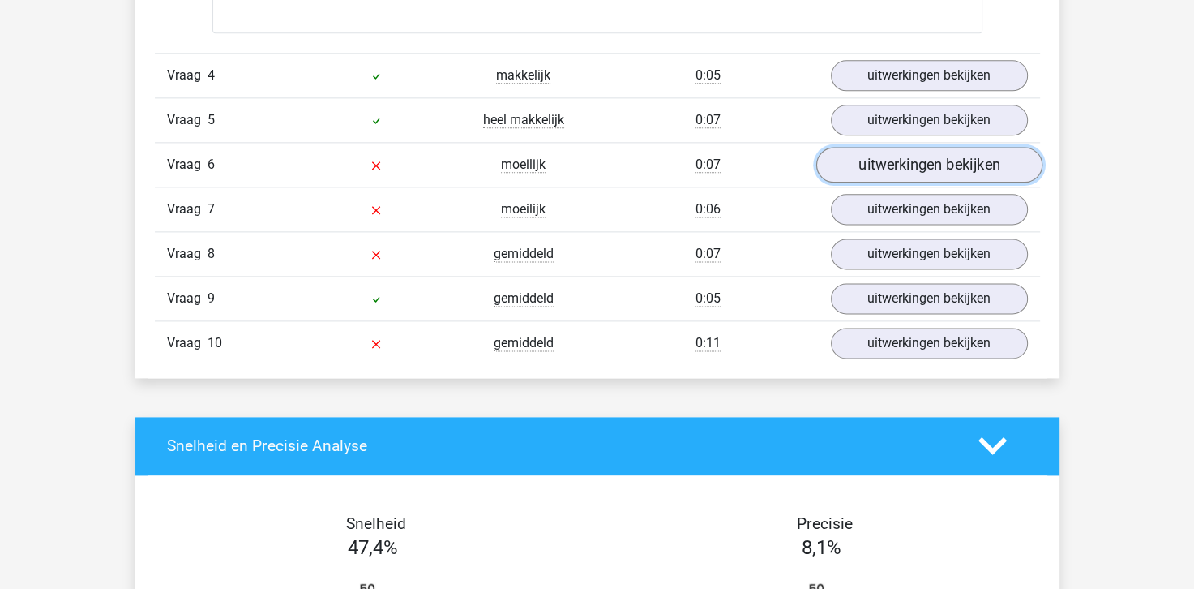
click at [921, 152] on link "uitwerkingen bekijken" at bounding box center [929, 165] width 226 height 36
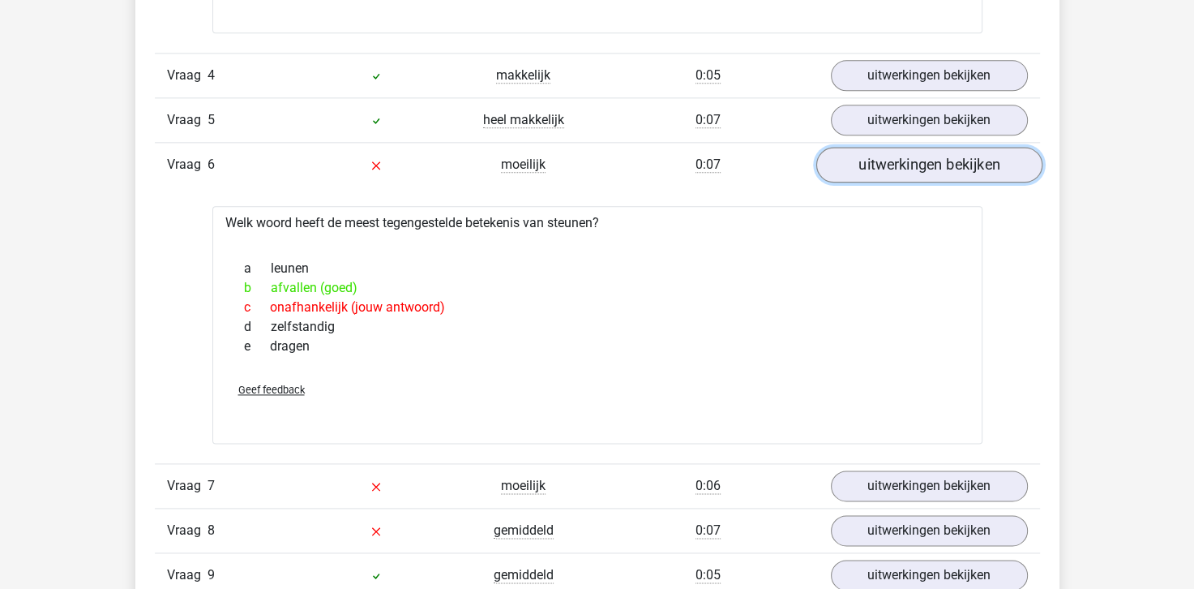
click at [924, 162] on link "uitwerkingen bekijken" at bounding box center [929, 165] width 226 height 36
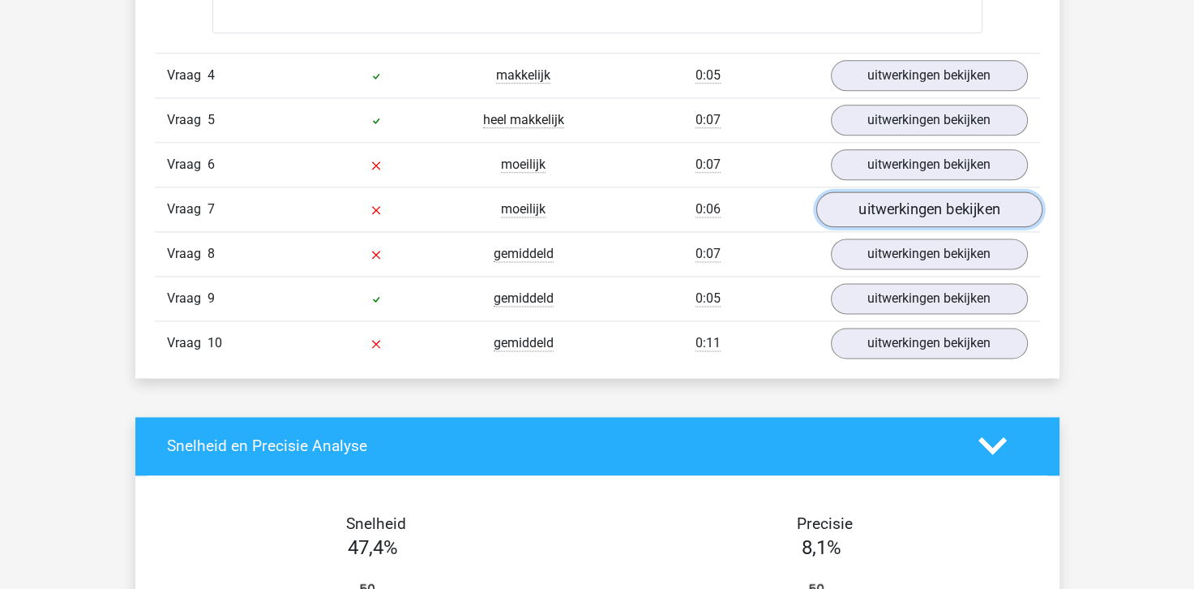
click at [931, 198] on link "uitwerkingen bekijken" at bounding box center [929, 209] width 226 height 36
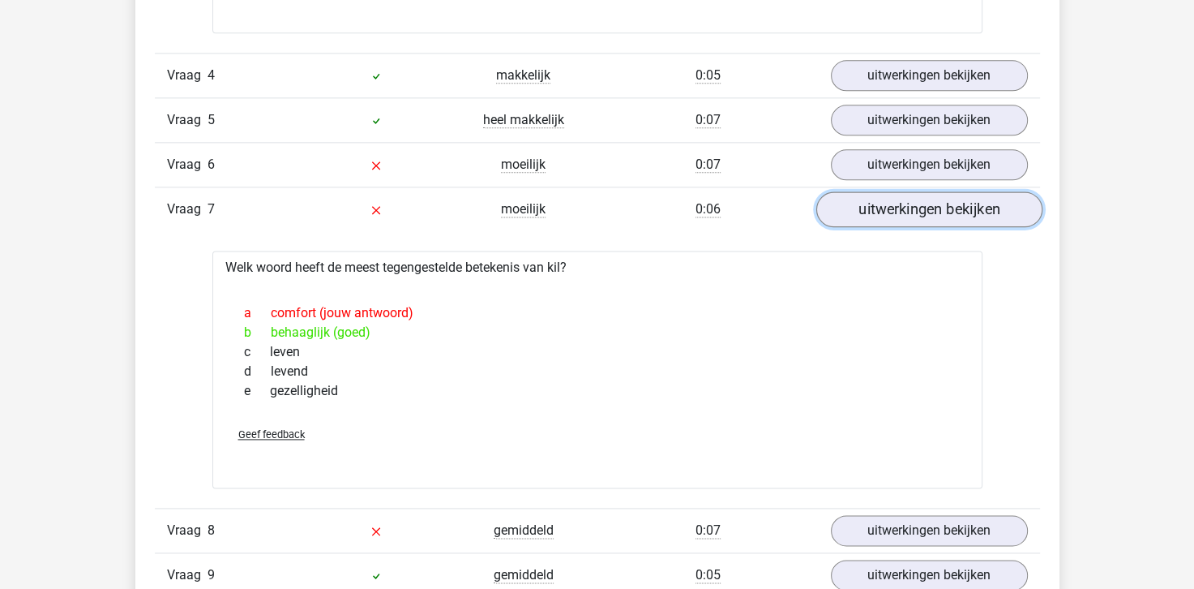
click at [937, 204] on link "uitwerkingen bekijken" at bounding box center [929, 209] width 226 height 36
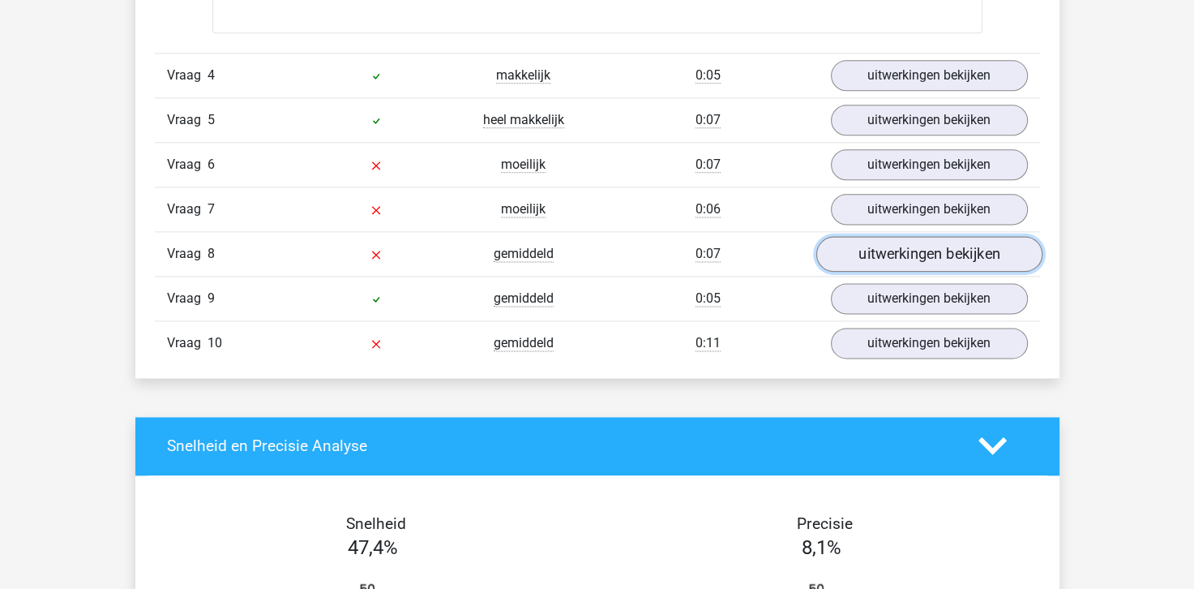
click at [931, 247] on link "uitwerkingen bekijken" at bounding box center [929, 254] width 226 height 36
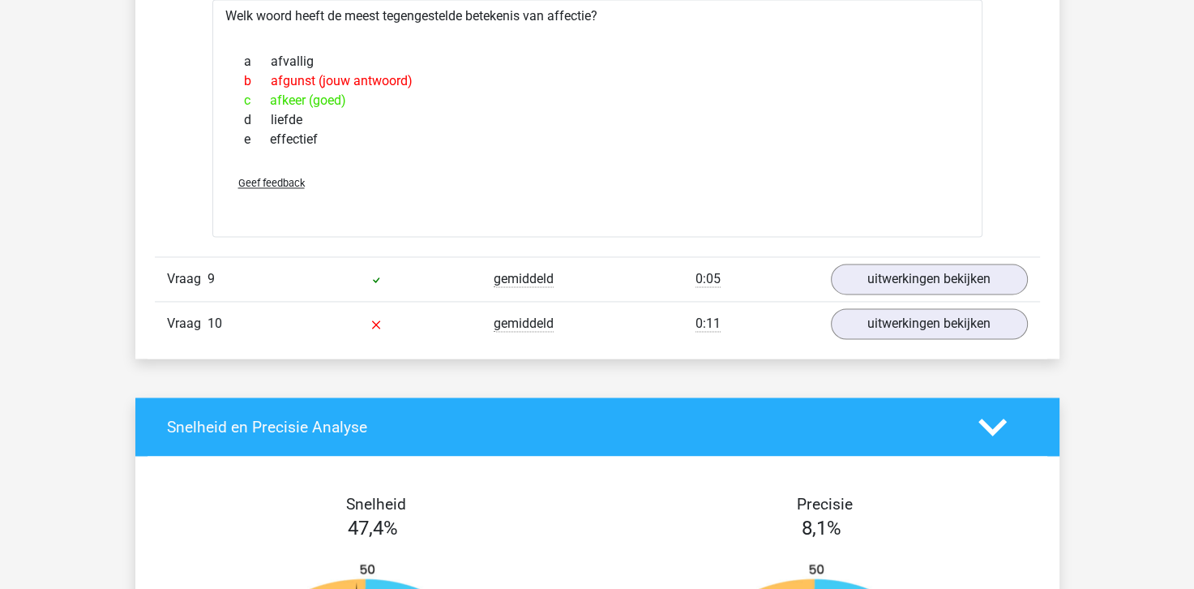
scroll to position [2351, 0]
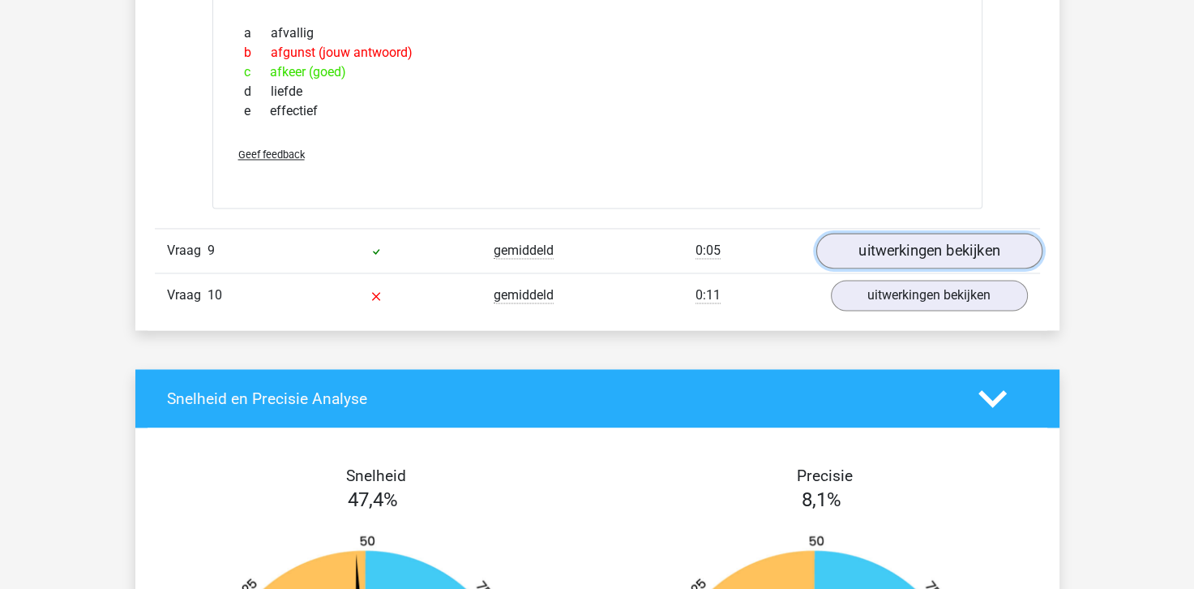
click at [898, 241] on link "uitwerkingen bekijken" at bounding box center [929, 251] width 226 height 36
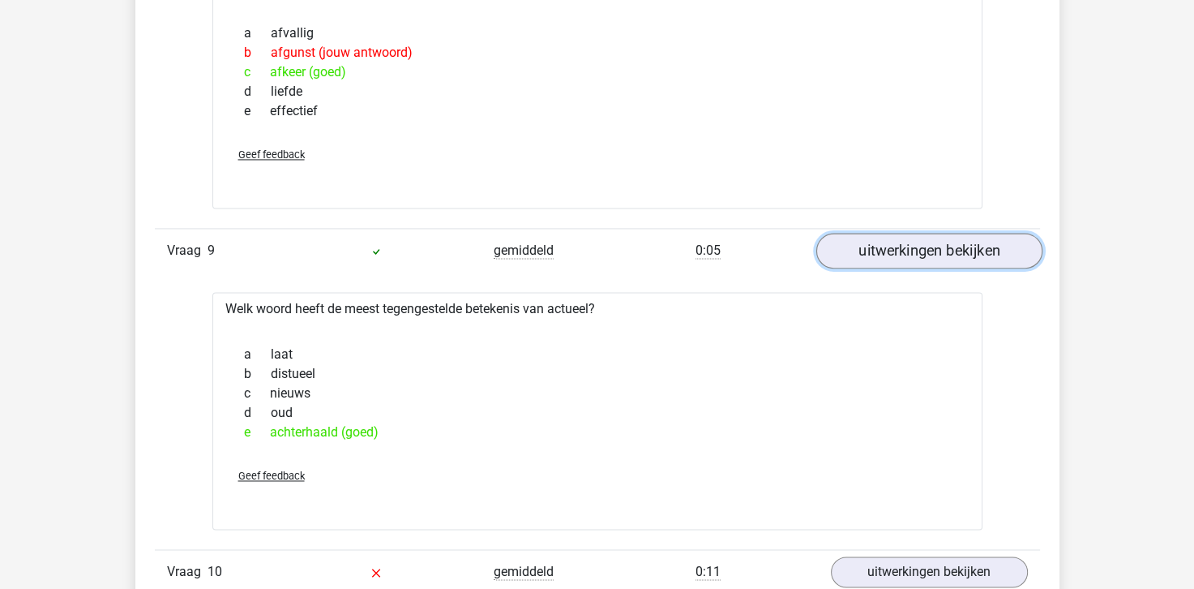
click at [881, 242] on link "uitwerkingen bekijken" at bounding box center [929, 251] width 226 height 36
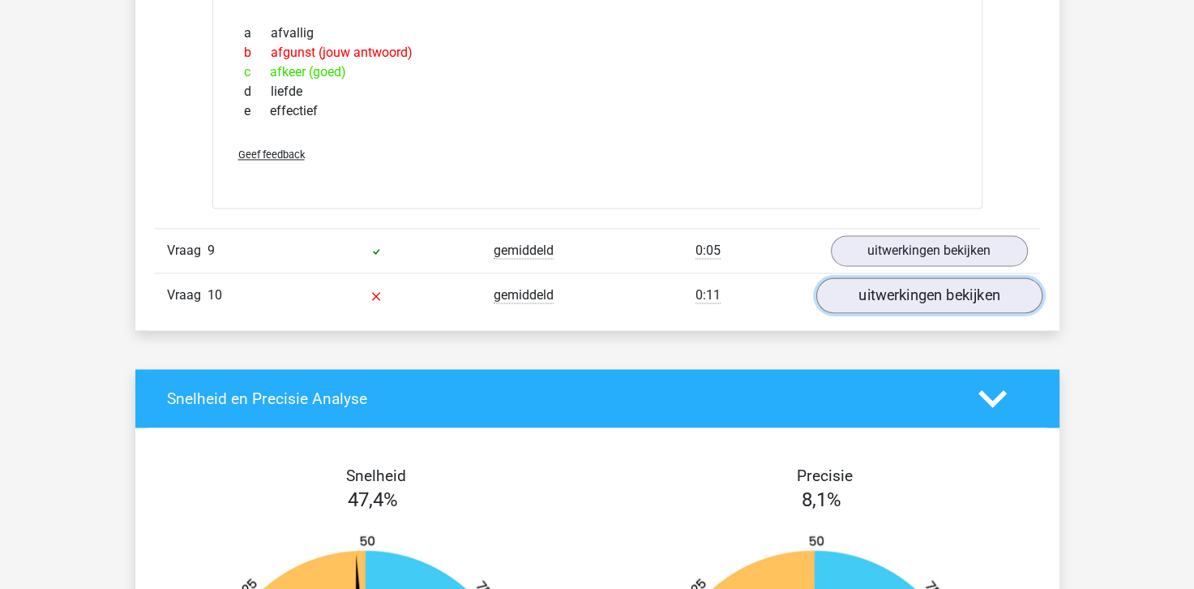
click at [911, 301] on link "uitwerkingen bekijken" at bounding box center [929, 295] width 226 height 36
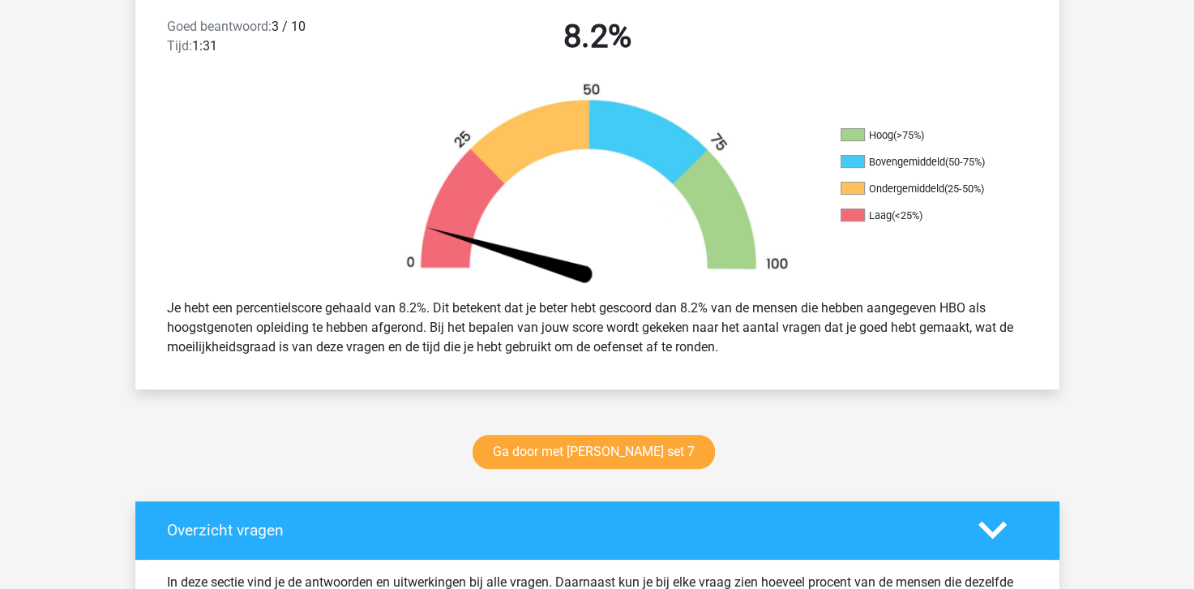
scroll to position [567, 0]
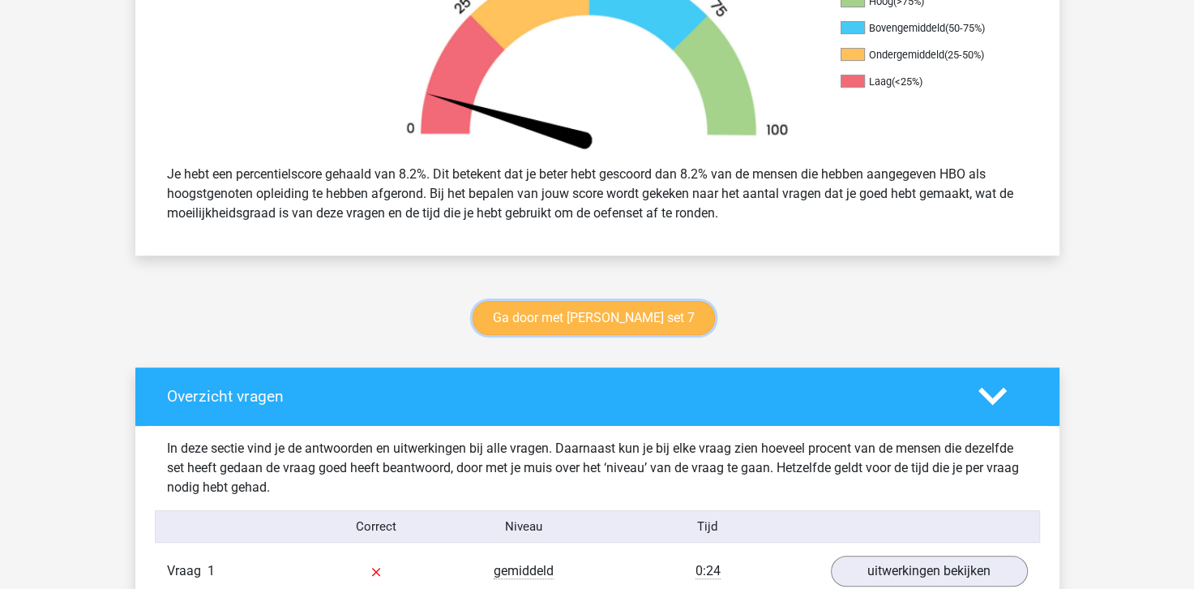
click at [580, 317] on link "Ga door met antoniemen set 7" at bounding box center [594, 318] width 242 height 34
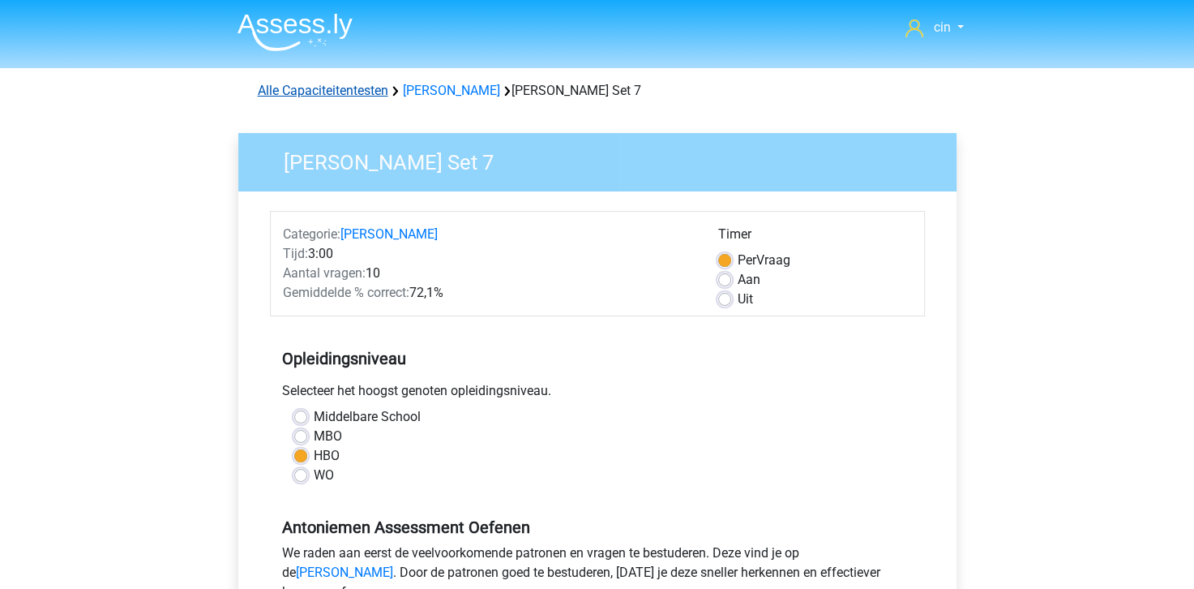
click at [364, 91] on link "Alle Capaciteitentesten" at bounding box center [323, 90] width 131 height 15
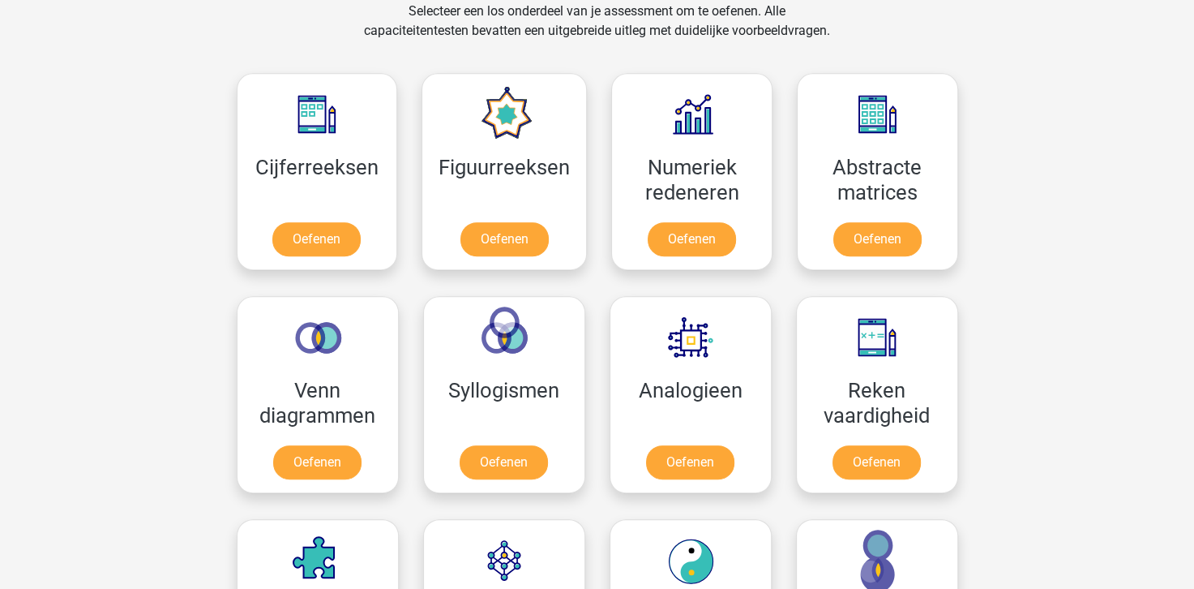
scroll to position [1255, 0]
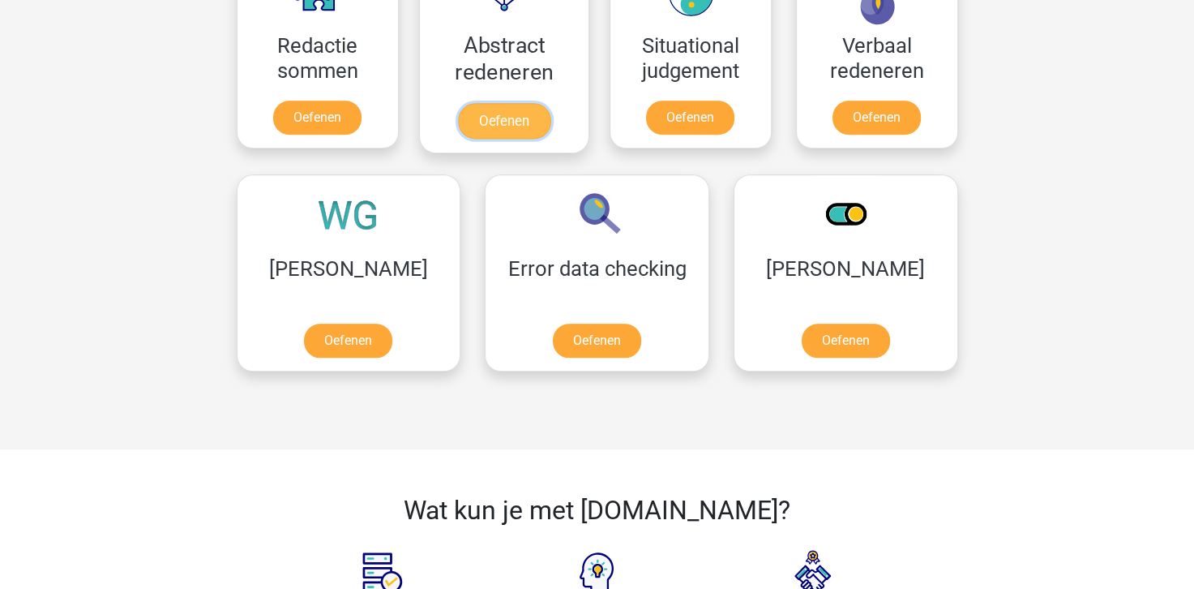
click at [486, 103] on link "Oefenen" at bounding box center [503, 121] width 92 height 36
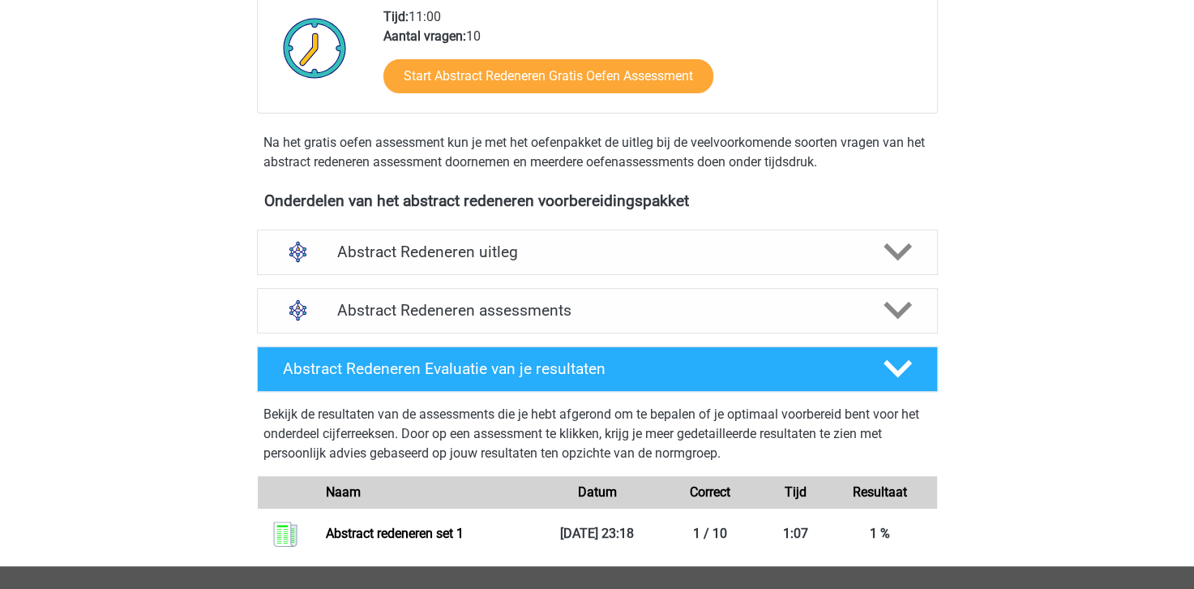
scroll to position [405, 0]
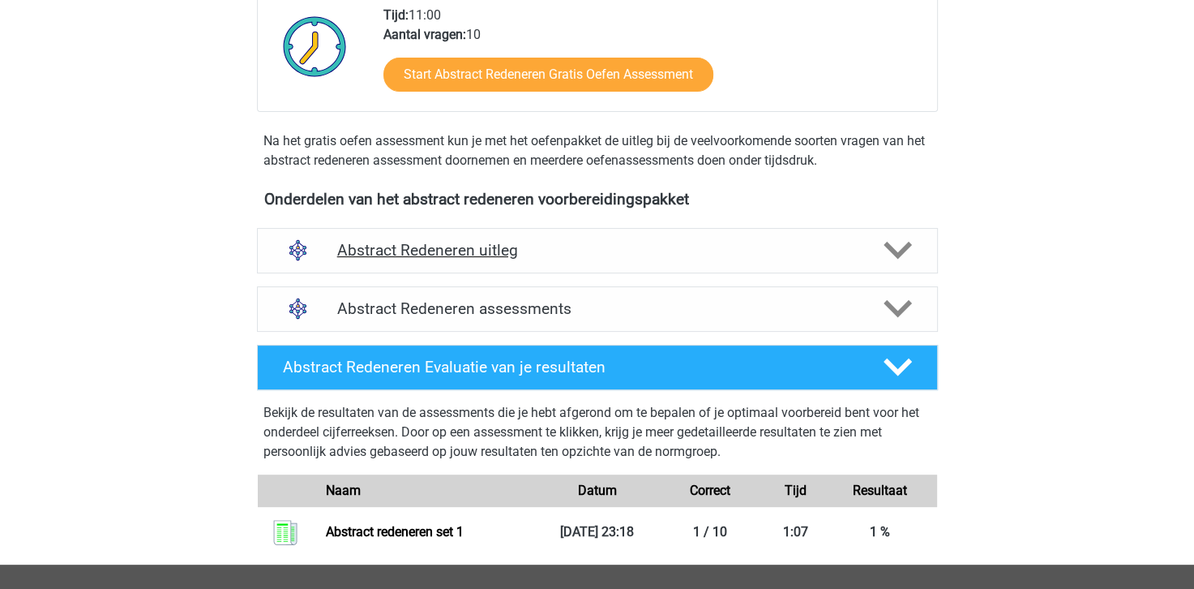
click at [431, 241] on h4 "Abstract Redeneren uitleg" at bounding box center [597, 250] width 520 height 19
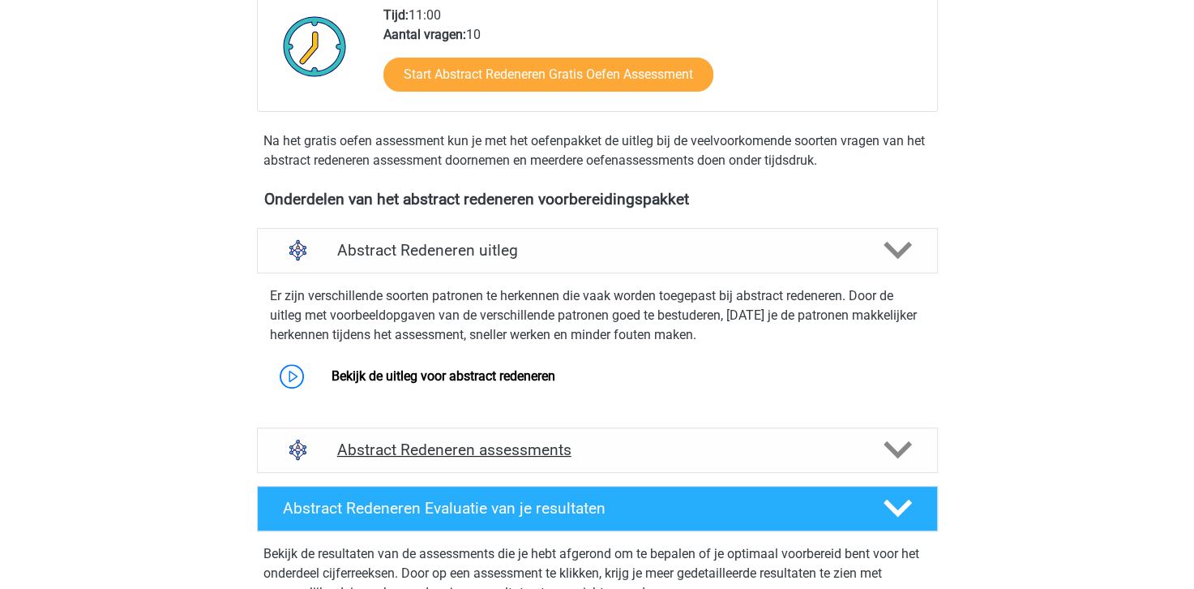
click at [469, 438] on div "Abstract Redeneren assessments" at bounding box center [597, 449] width 681 height 45
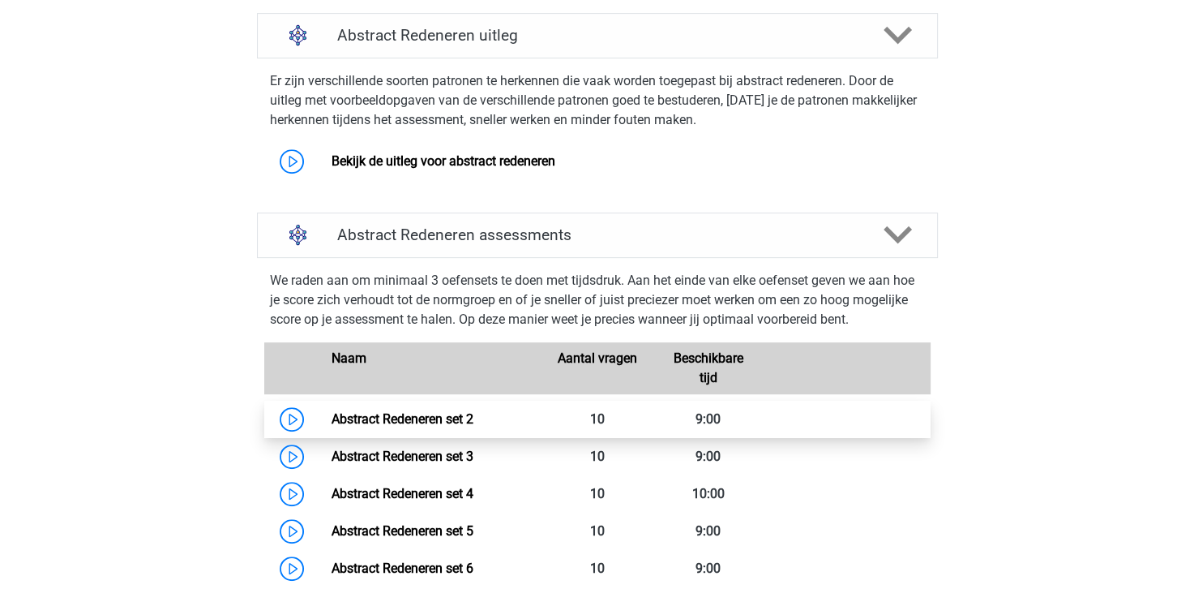
scroll to position [649, 0]
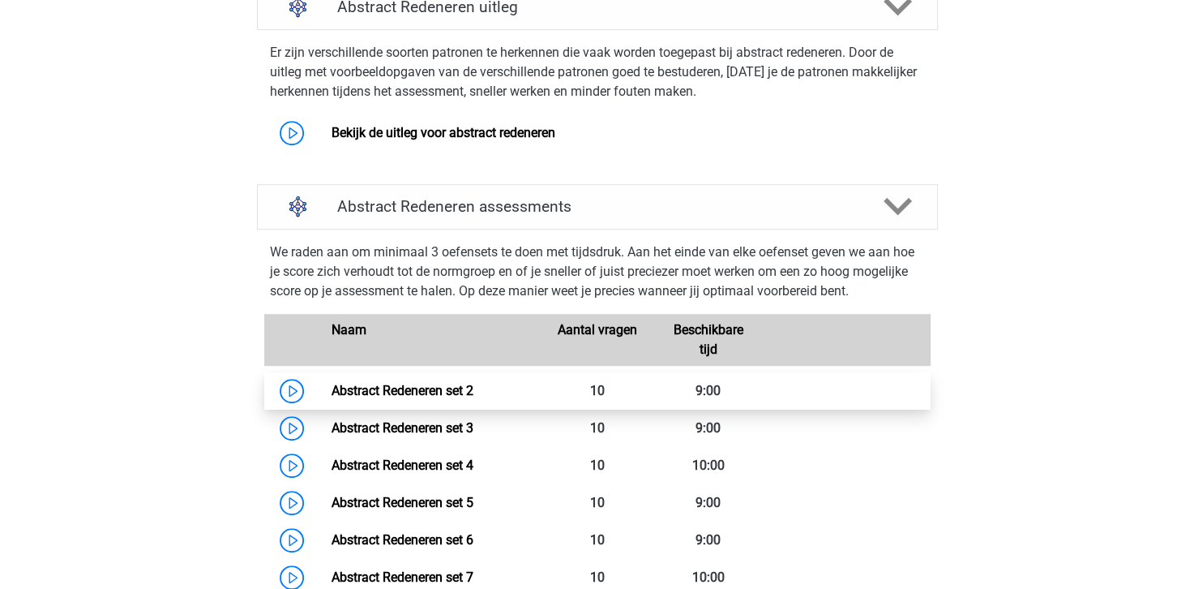
click at [456, 383] on link "Abstract Redeneren set 2" at bounding box center [403, 390] width 142 height 15
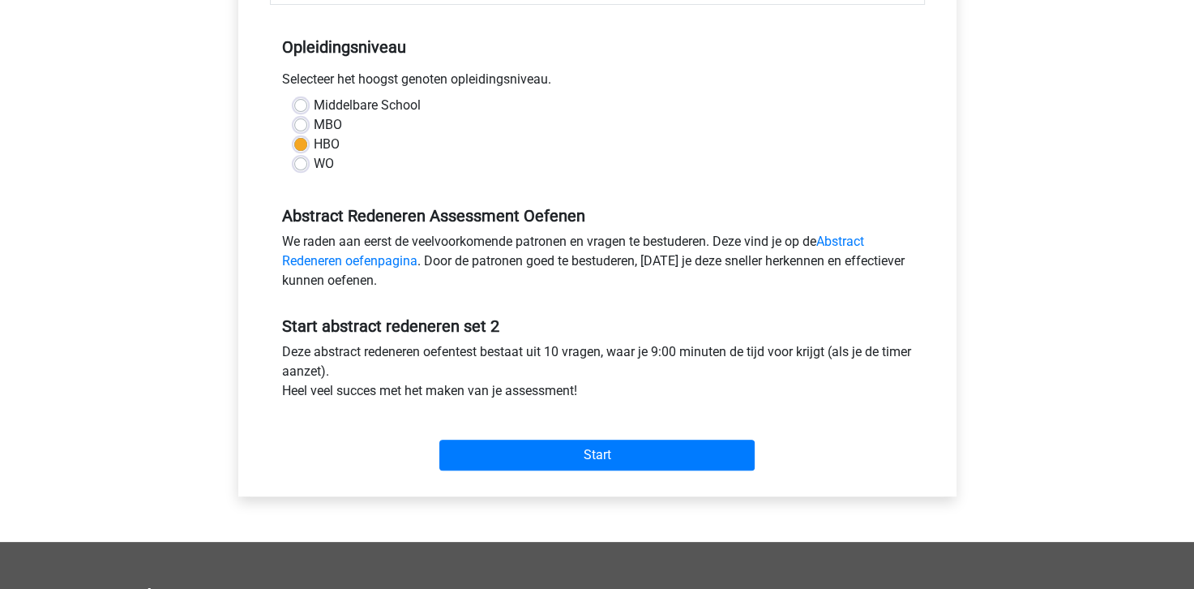
scroll to position [324, 0]
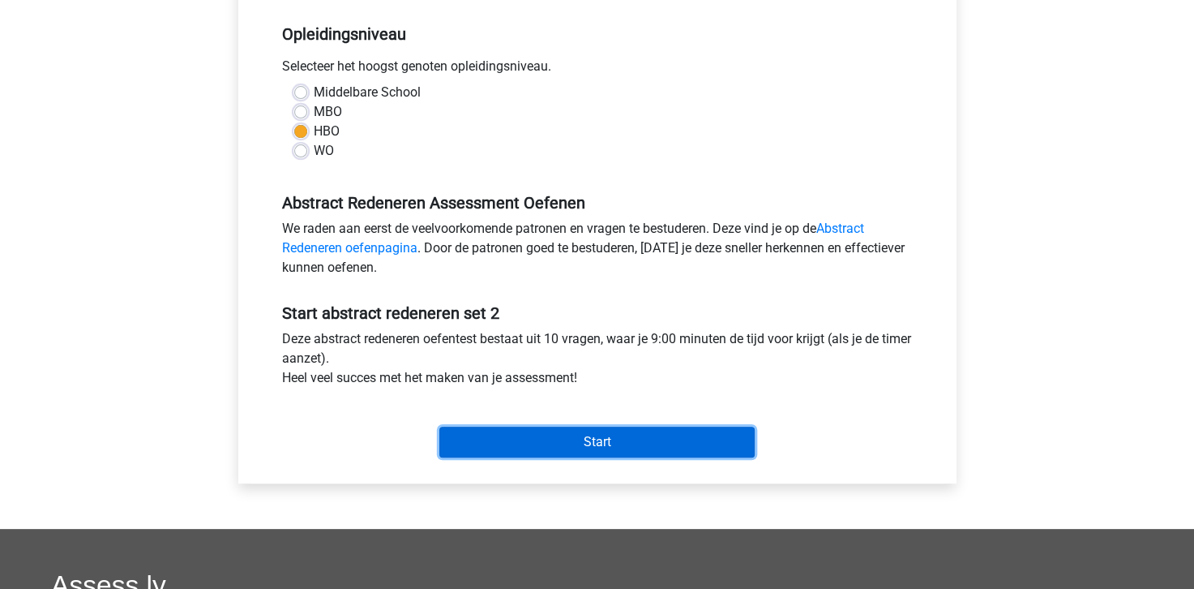
click at [602, 445] on input "Start" at bounding box center [596, 441] width 315 height 31
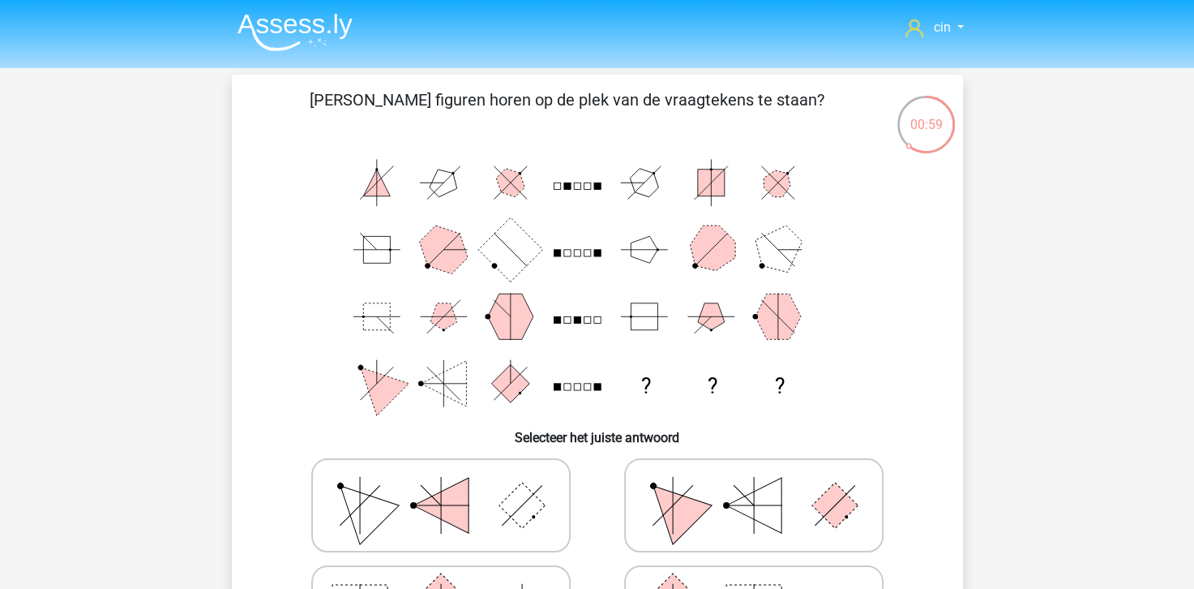
click at [276, 30] on img at bounding box center [295, 32] width 115 height 38
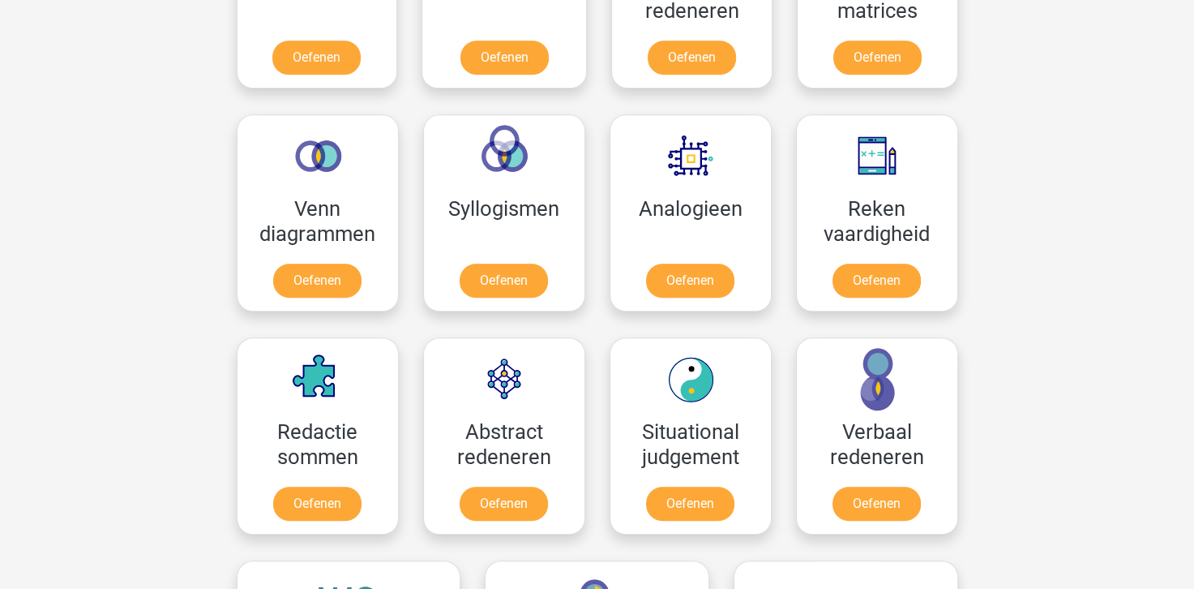
scroll to position [892, 0]
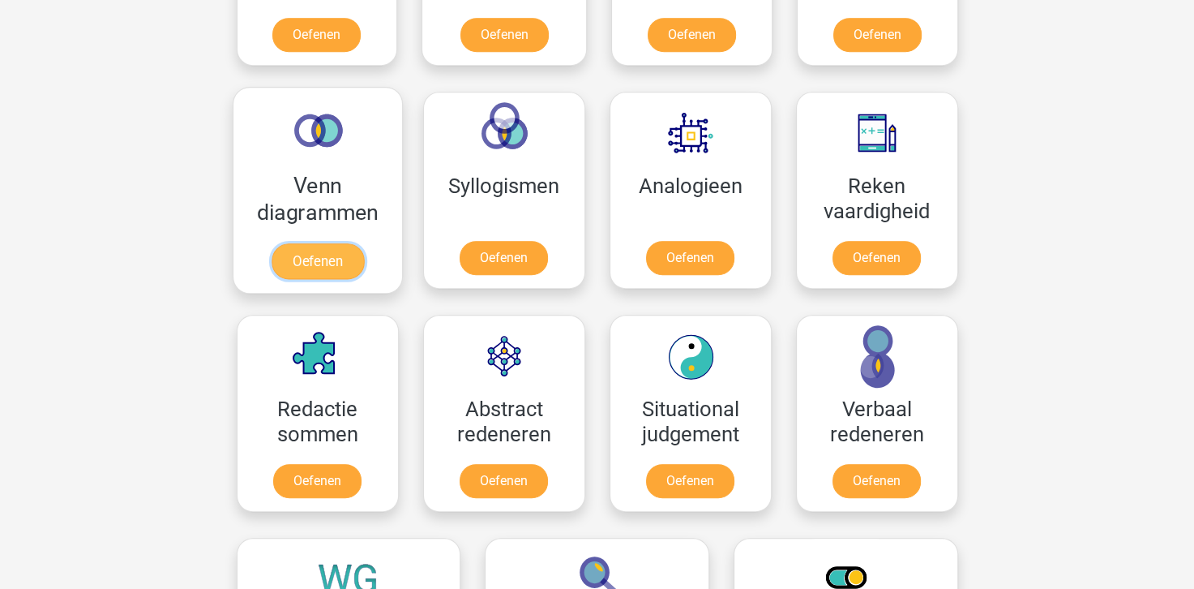
click at [271, 243] on link "Oefenen" at bounding box center [317, 261] width 92 height 36
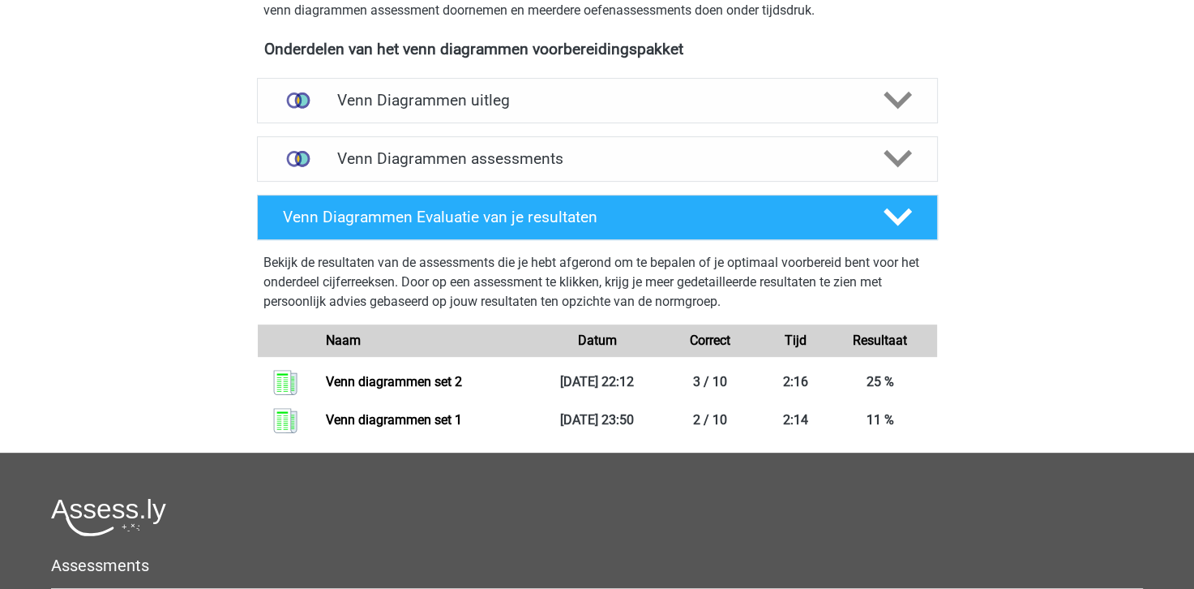
scroll to position [567, 0]
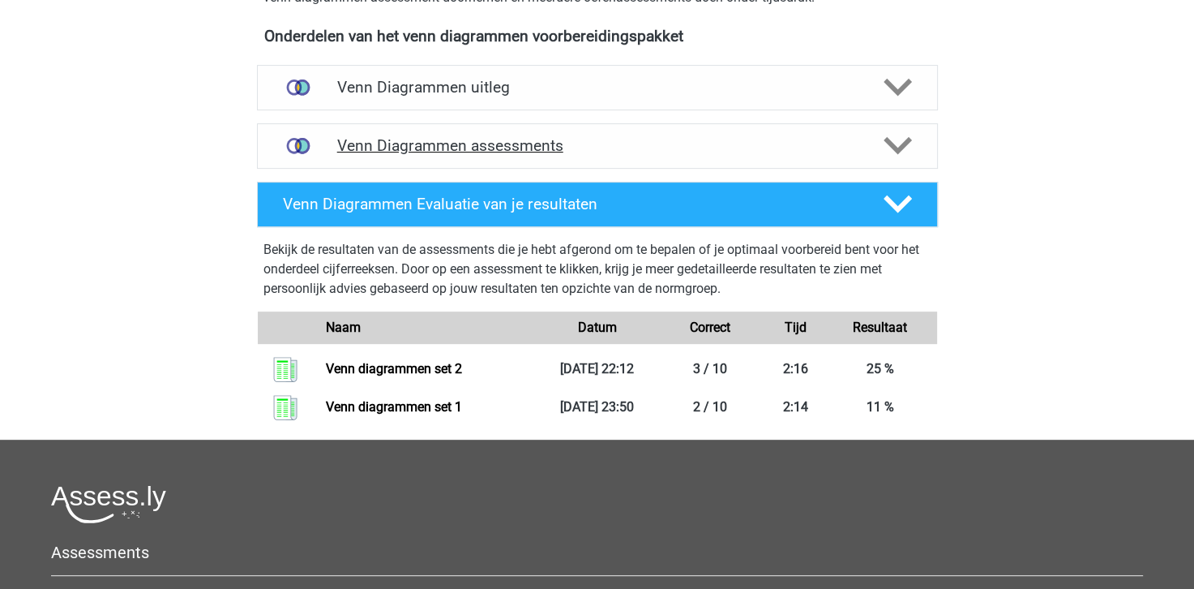
click at [497, 148] on h4 "Venn Diagrammen assessments" at bounding box center [597, 145] width 520 height 19
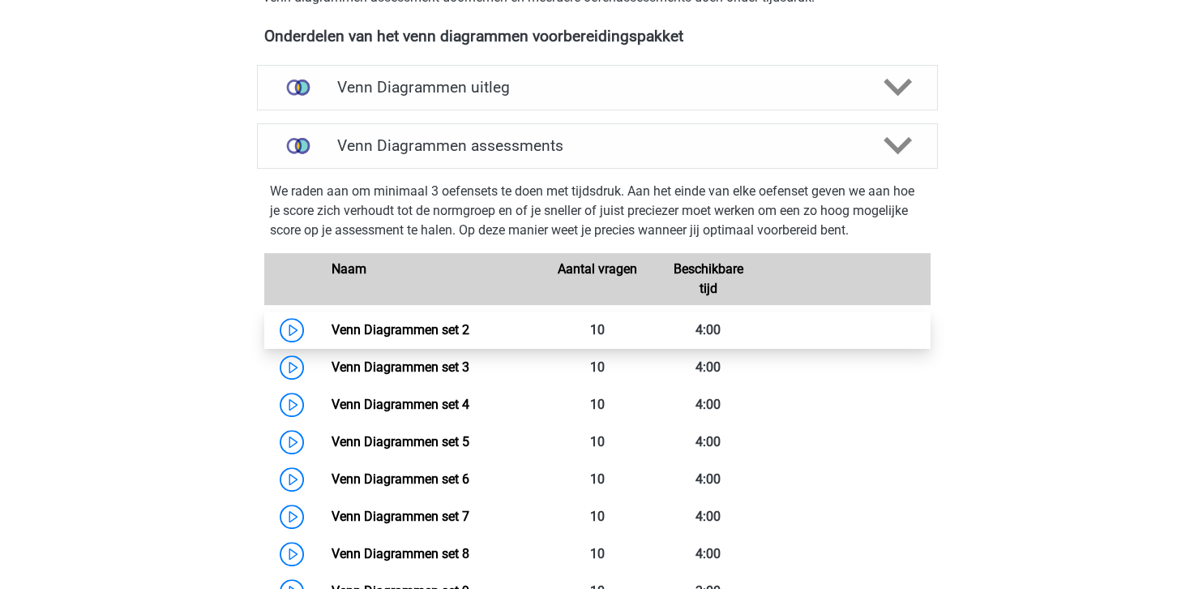
click at [438, 323] on link "Venn Diagrammen set 2" at bounding box center [401, 329] width 138 height 15
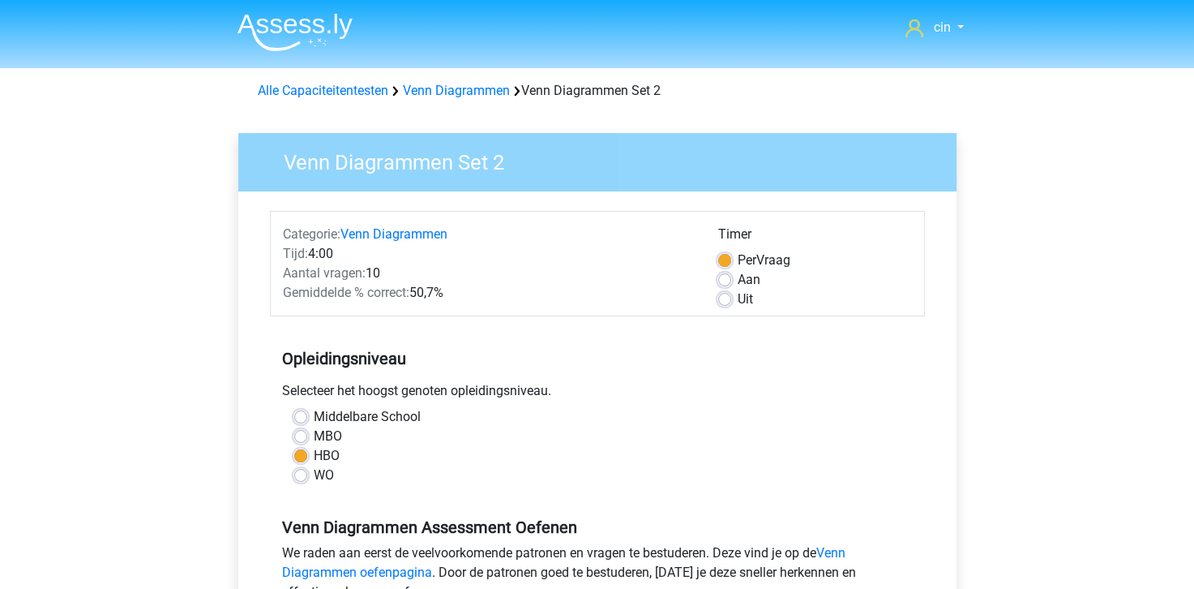
scroll to position [405, 0]
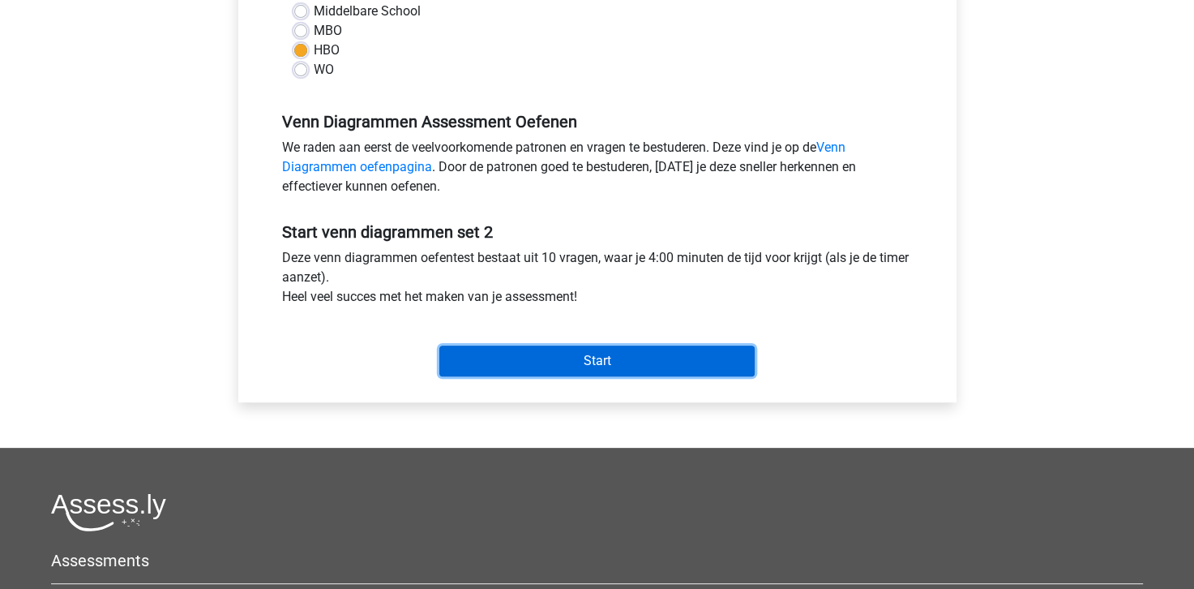
click at [589, 360] on input "Start" at bounding box center [596, 360] width 315 height 31
